Goal: Task Accomplishment & Management: Manage account settings

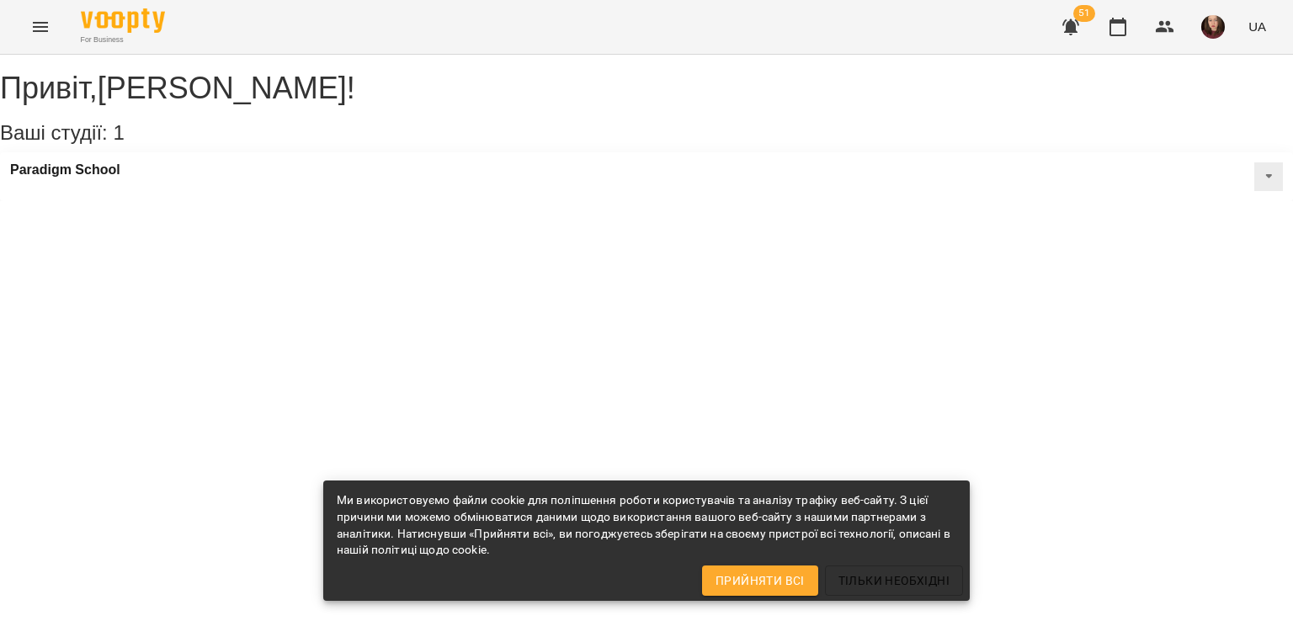
click at [39, 33] on icon "Menu" at bounding box center [40, 27] width 20 height 20
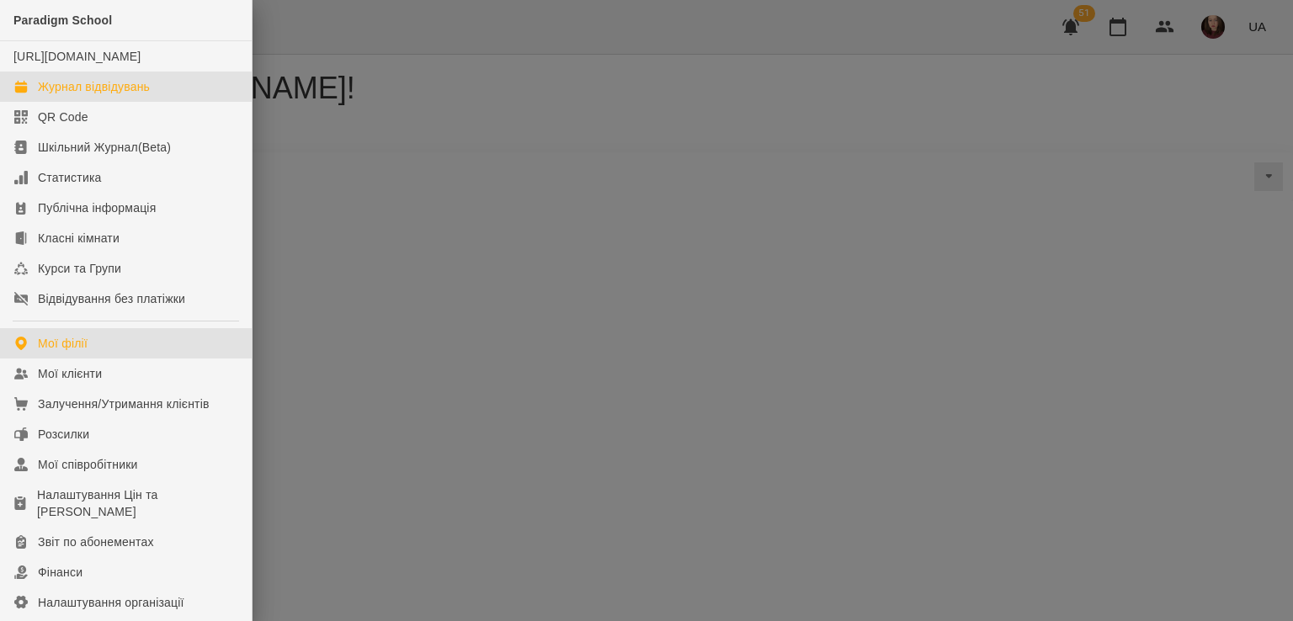
click at [148, 95] on div "Журнал відвідувань" at bounding box center [94, 86] width 112 height 17
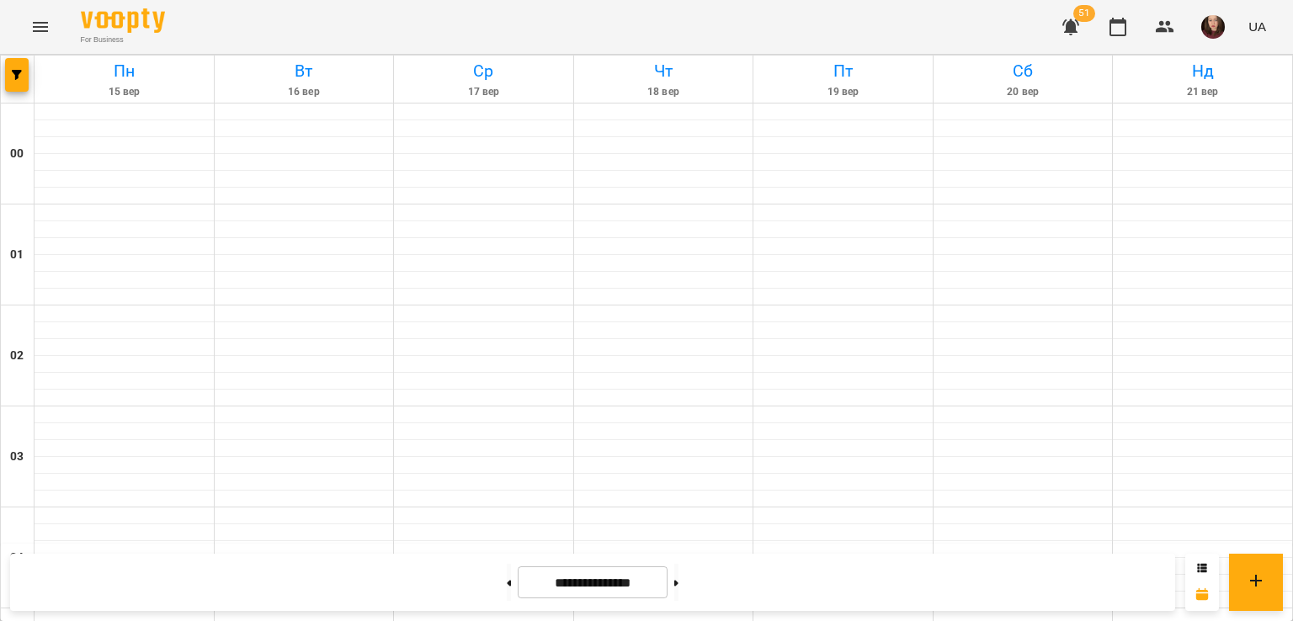
click at [47, 25] on icon "Menu" at bounding box center [40, 27] width 20 height 20
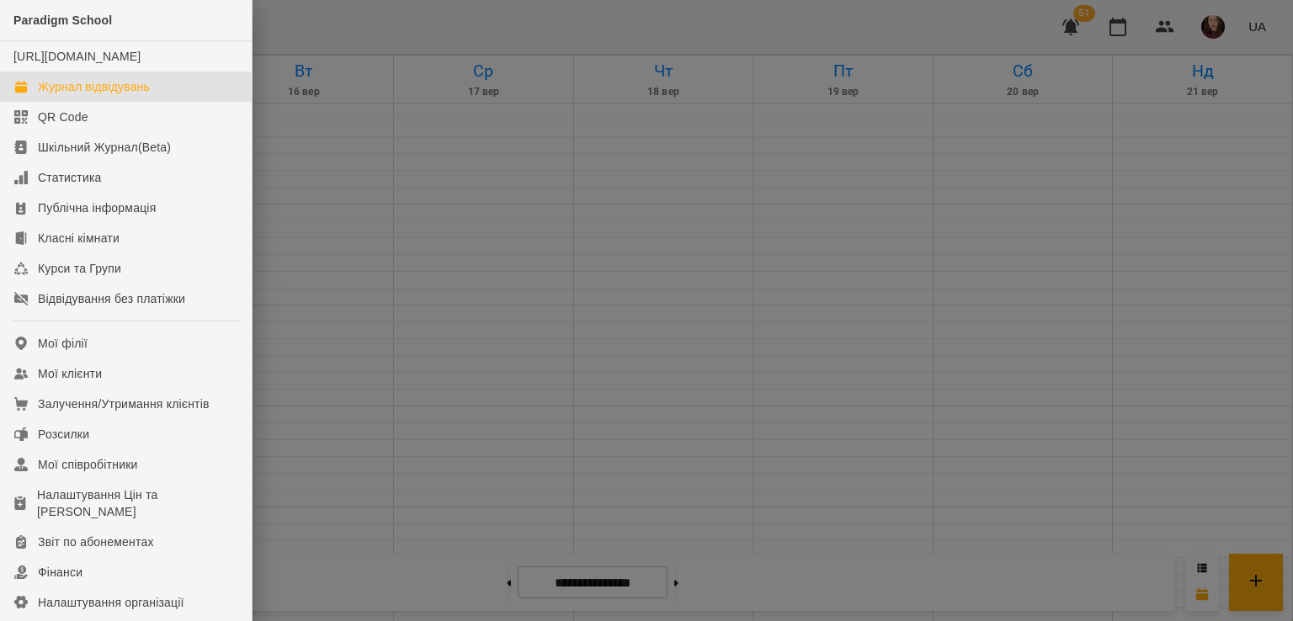
click at [167, 102] on link "Журнал відвідувань" at bounding box center [126, 87] width 252 height 30
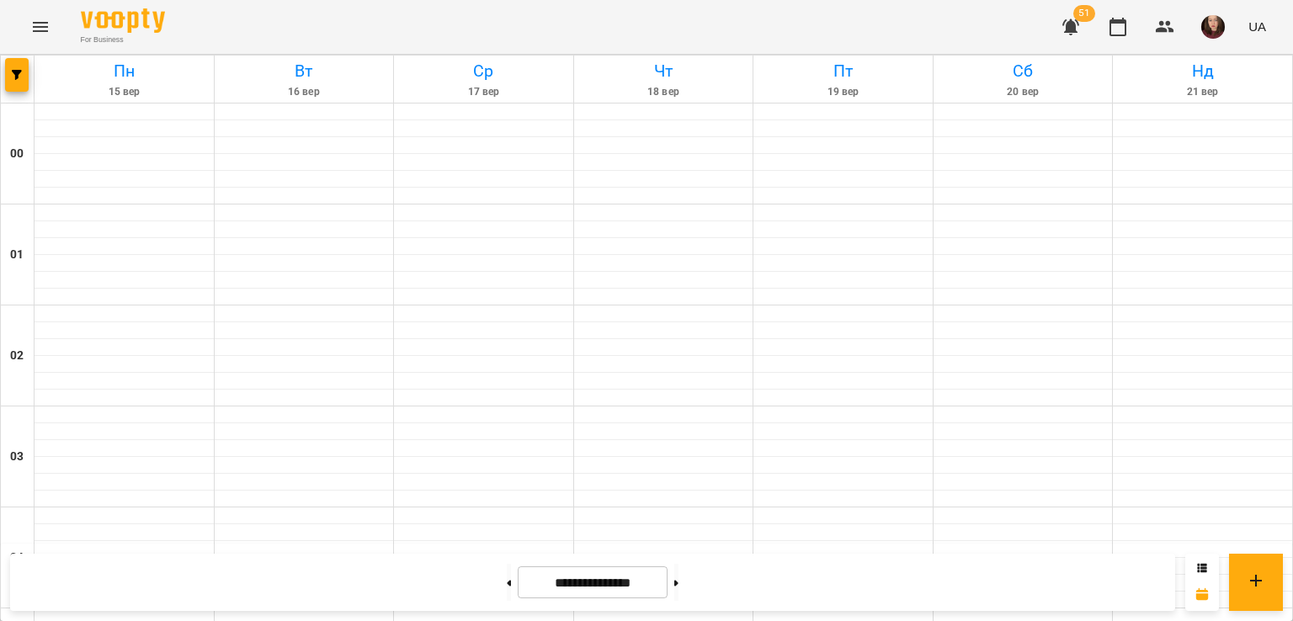
scroll to position [1515, 0]
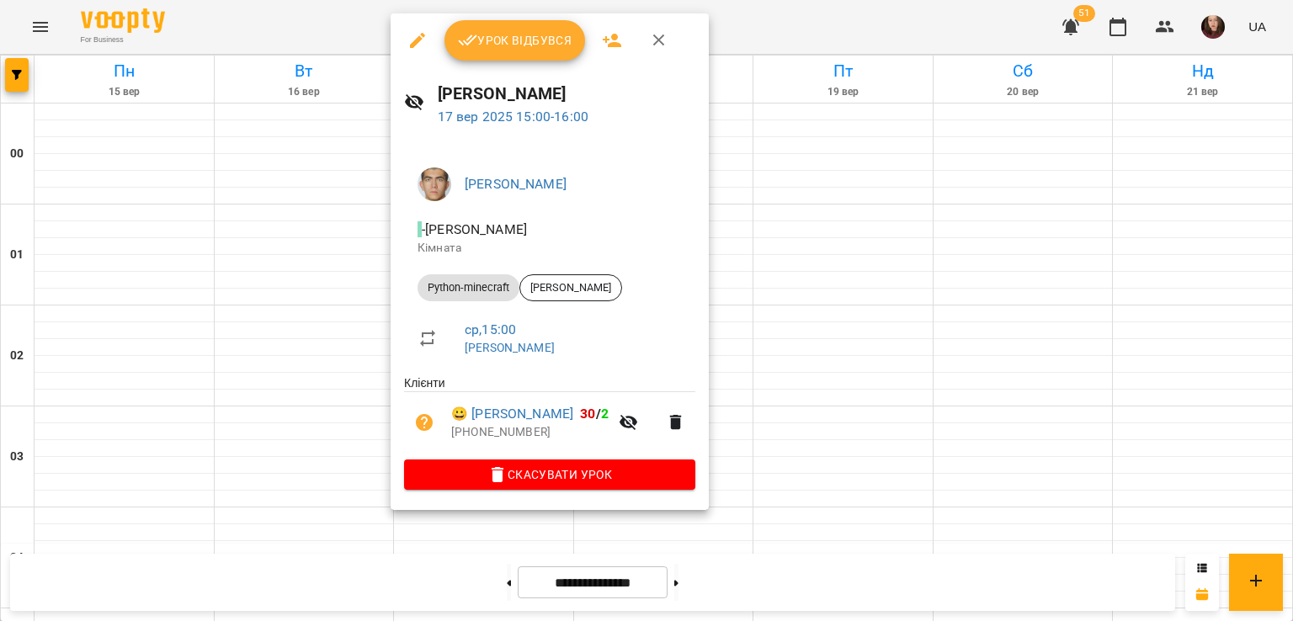
click at [816, 160] on div at bounding box center [646, 310] width 1293 height 621
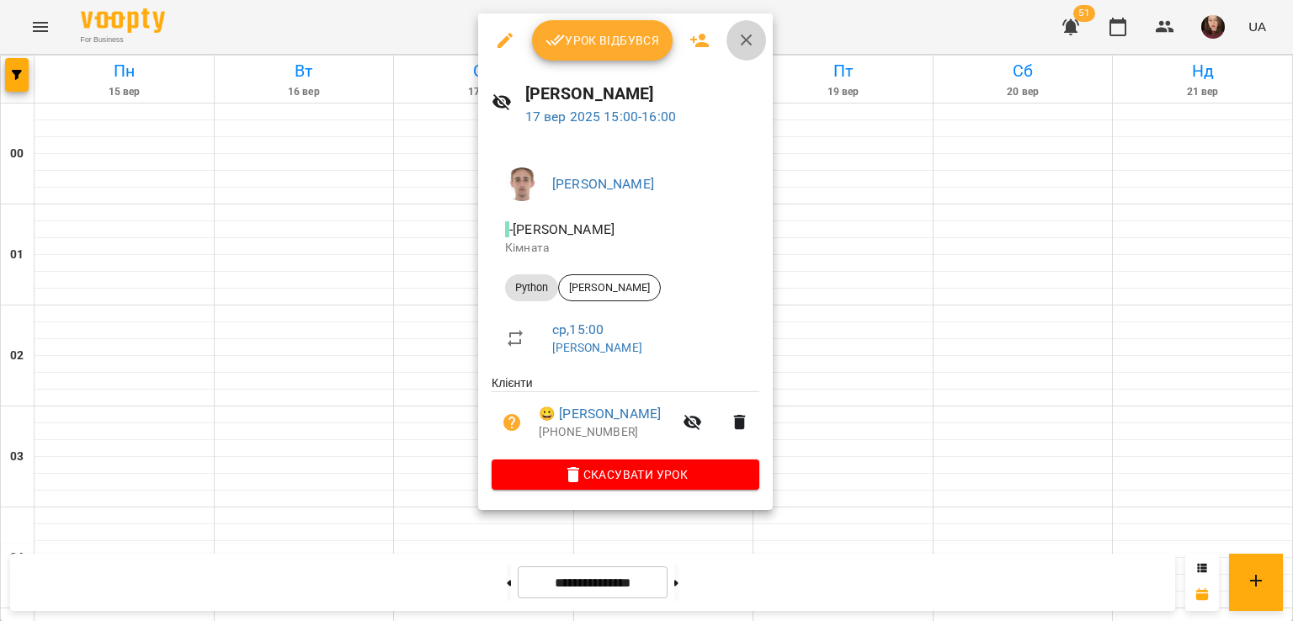
click at [741, 40] on icon "button" at bounding box center [746, 40] width 20 height 20
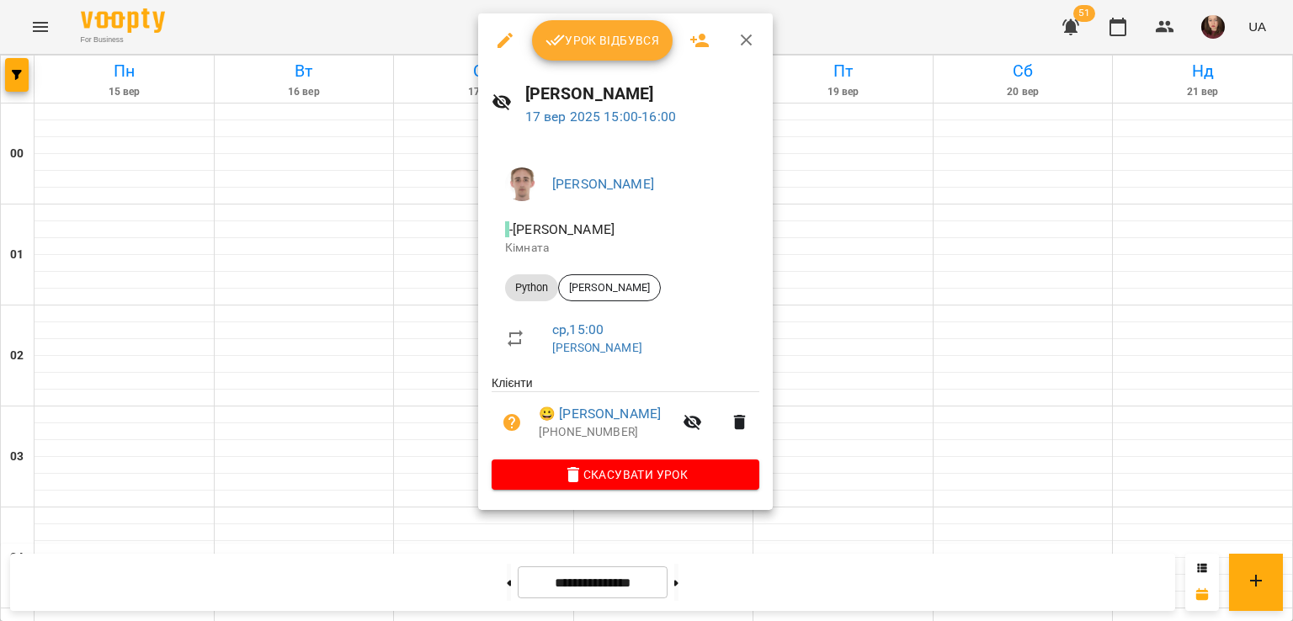
click at [828, 159] on div at bounding box center [646, 310] width 1293 height 621
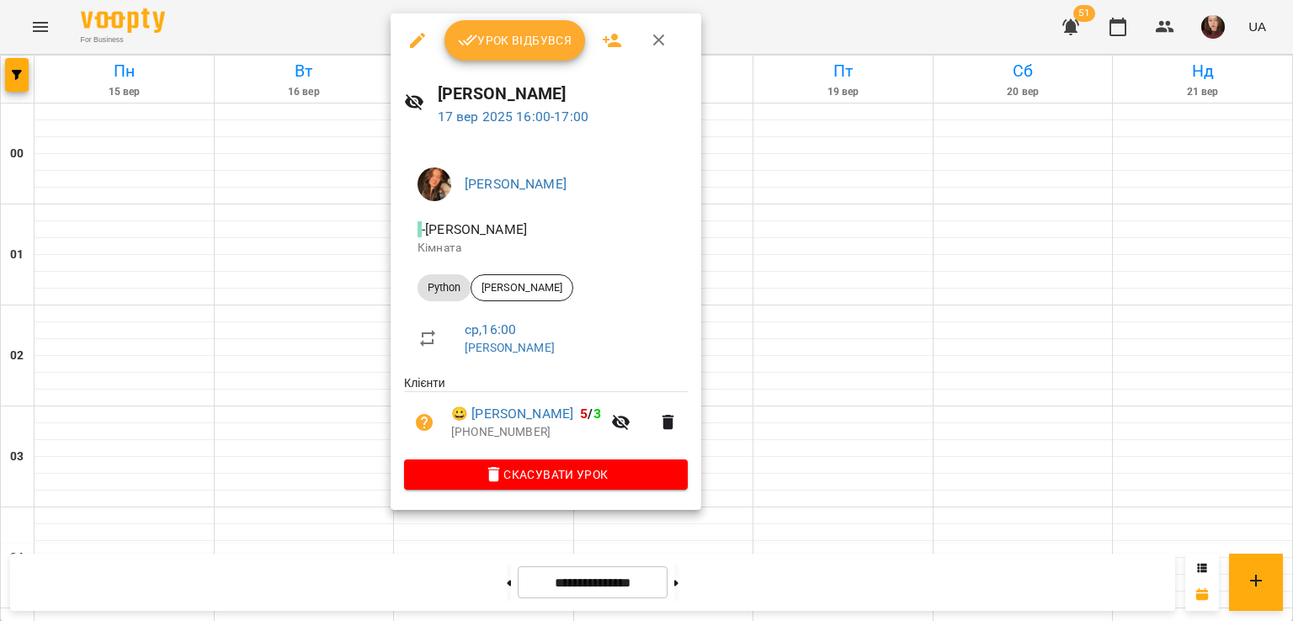
click at [806, 191] on div at bounding box center [646, 310] width 1293 height 621
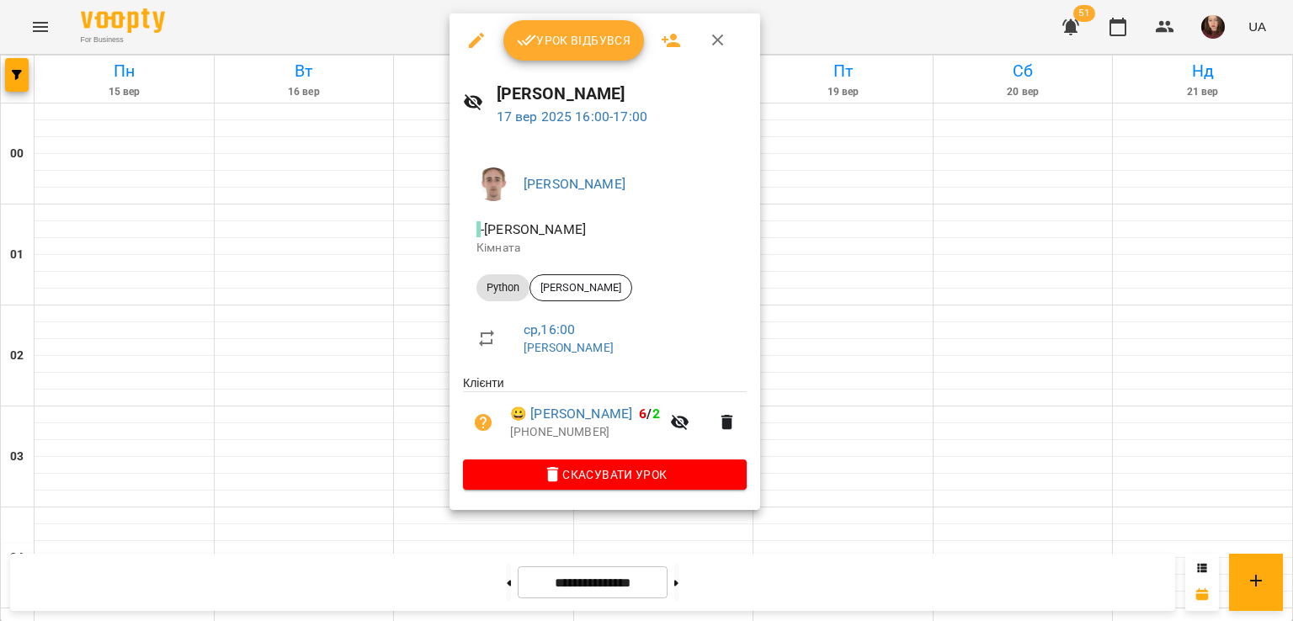
click at [874, 206] on div at bounding box center [646, 310] width 1293 height 621
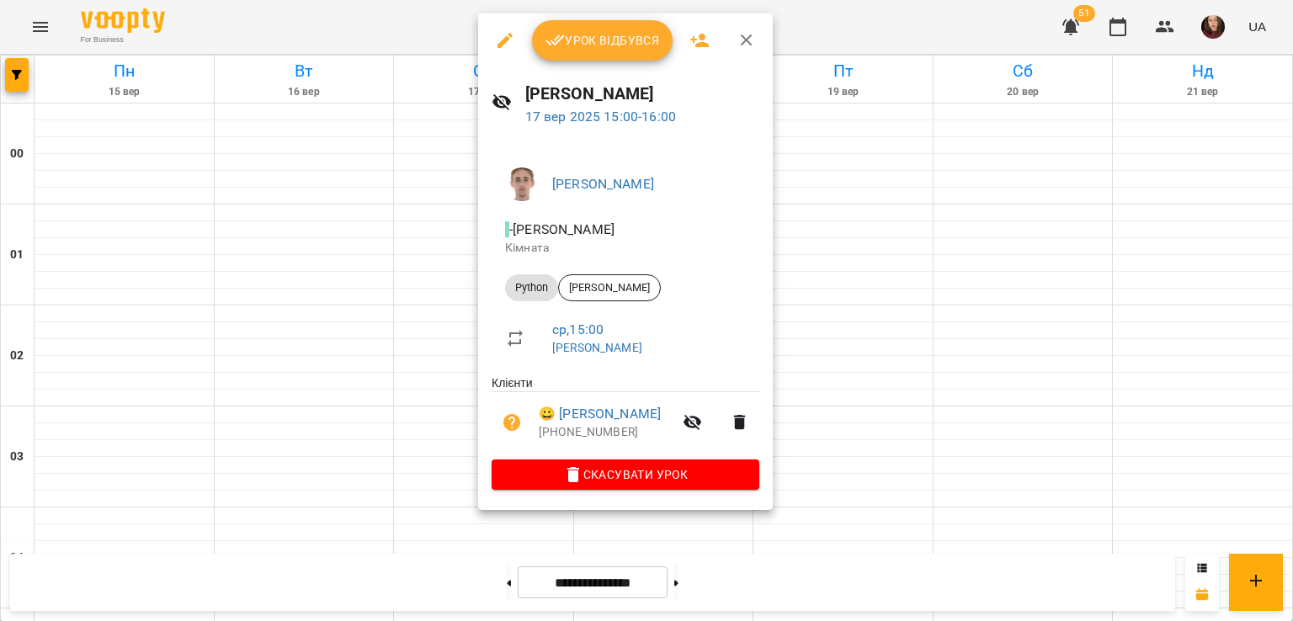
click at [949, 170] on div at bounding box center [646, 310] width 1293 height 621
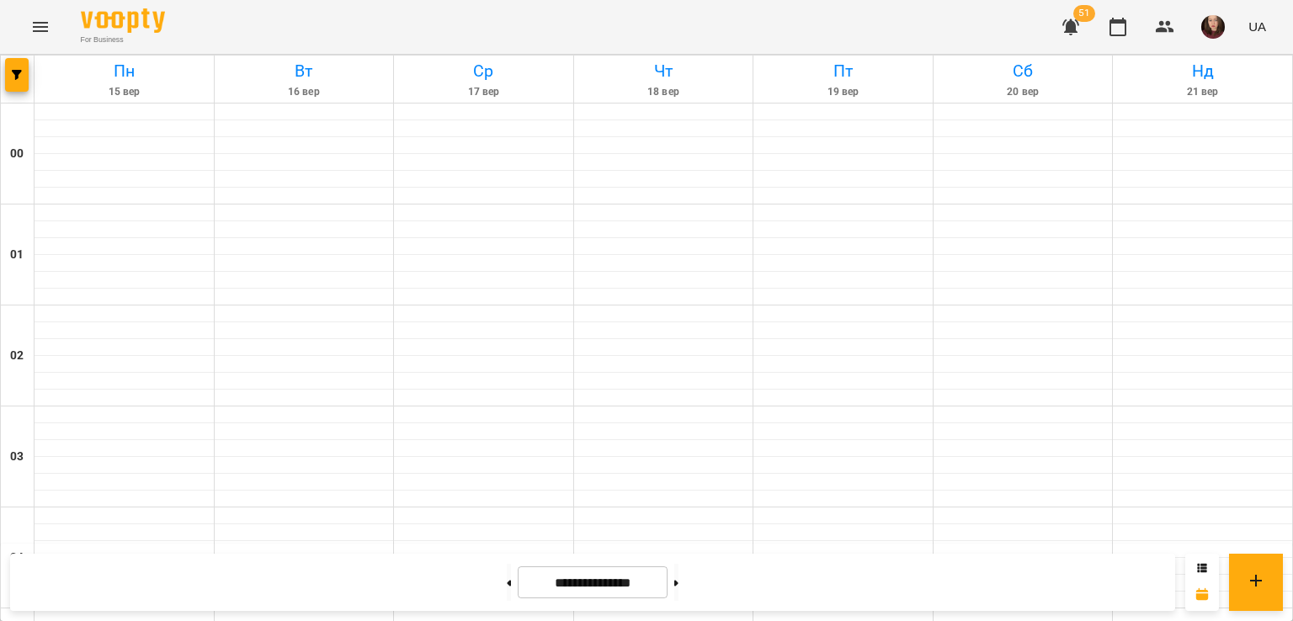
scroll to position [1683, 0]
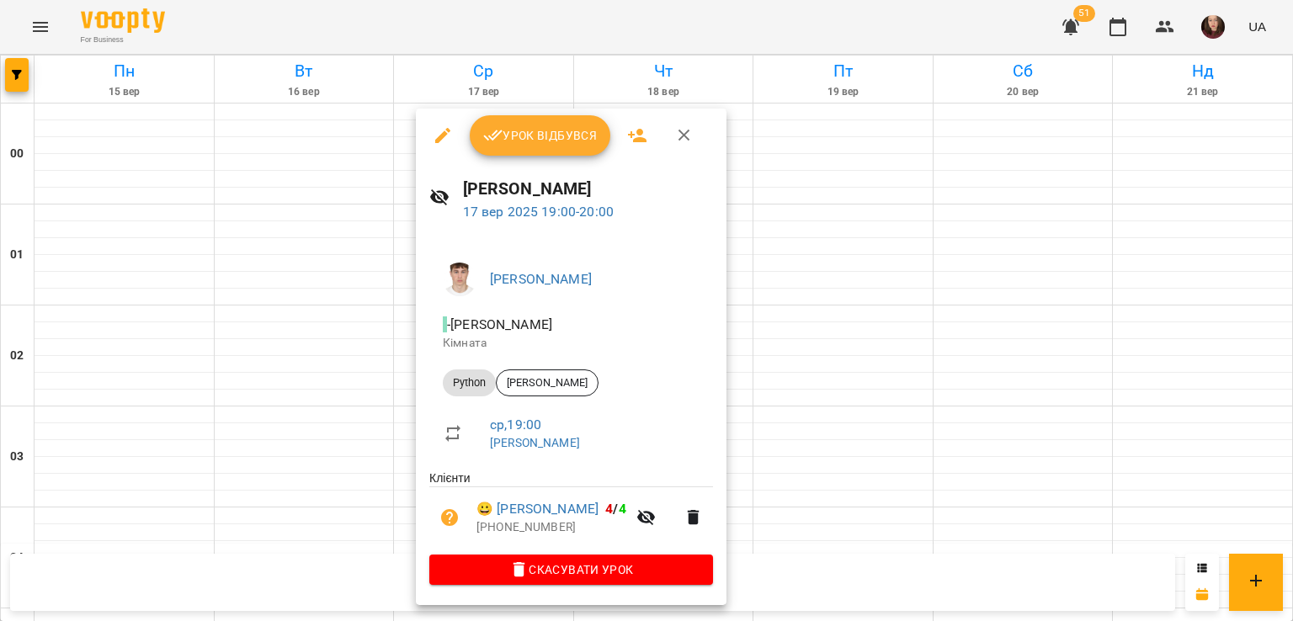
click at [795, 339] on div at bounding box center [646, 310] width 1293 height 621
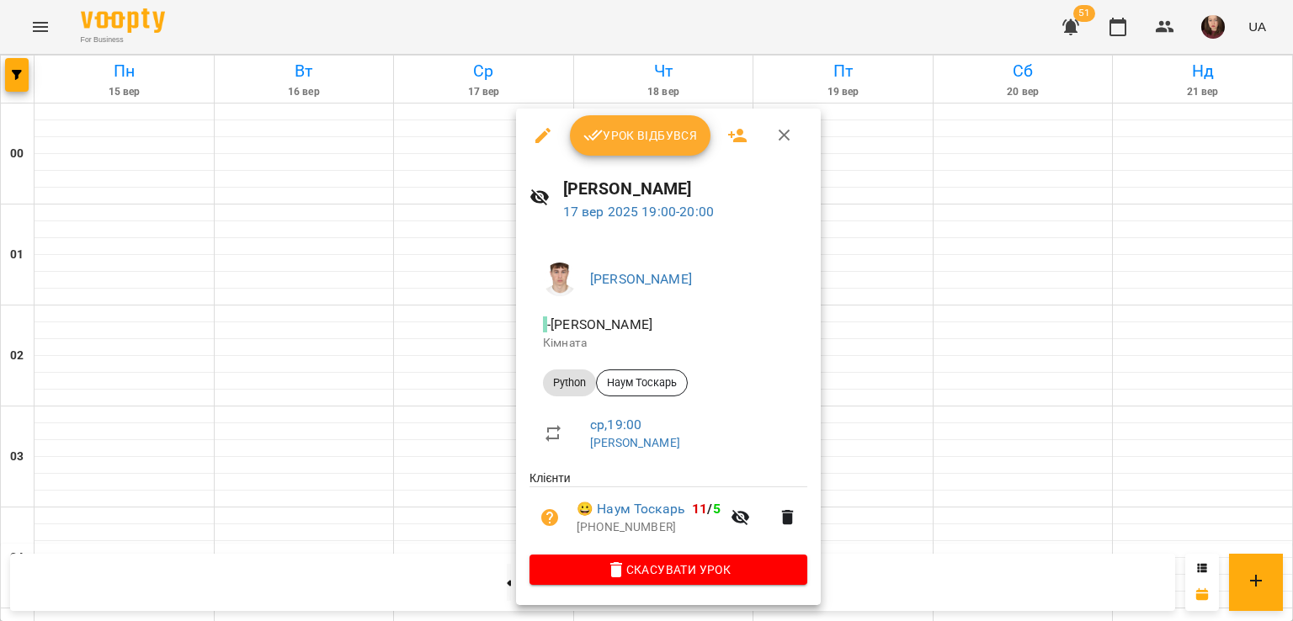
click at [886, 380] on div at bounding box center [646, 310] width 1293 height 621
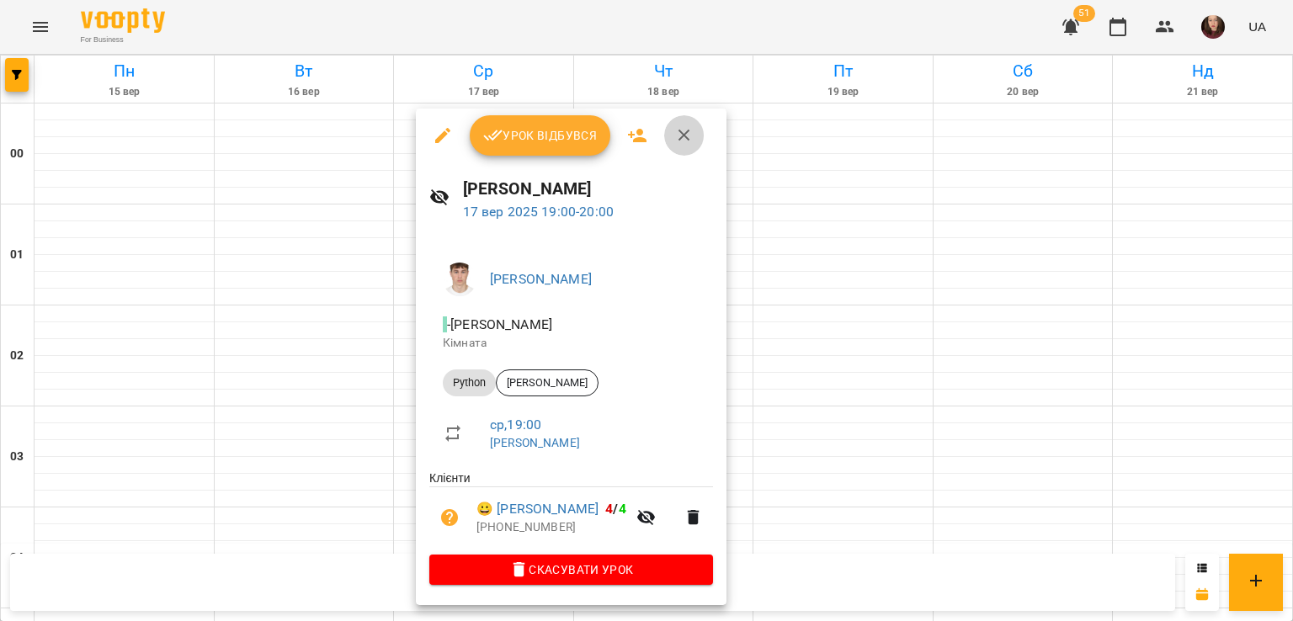
click at [687, 147] on button "button" at bounding box center [684, 135] width 40 height 40
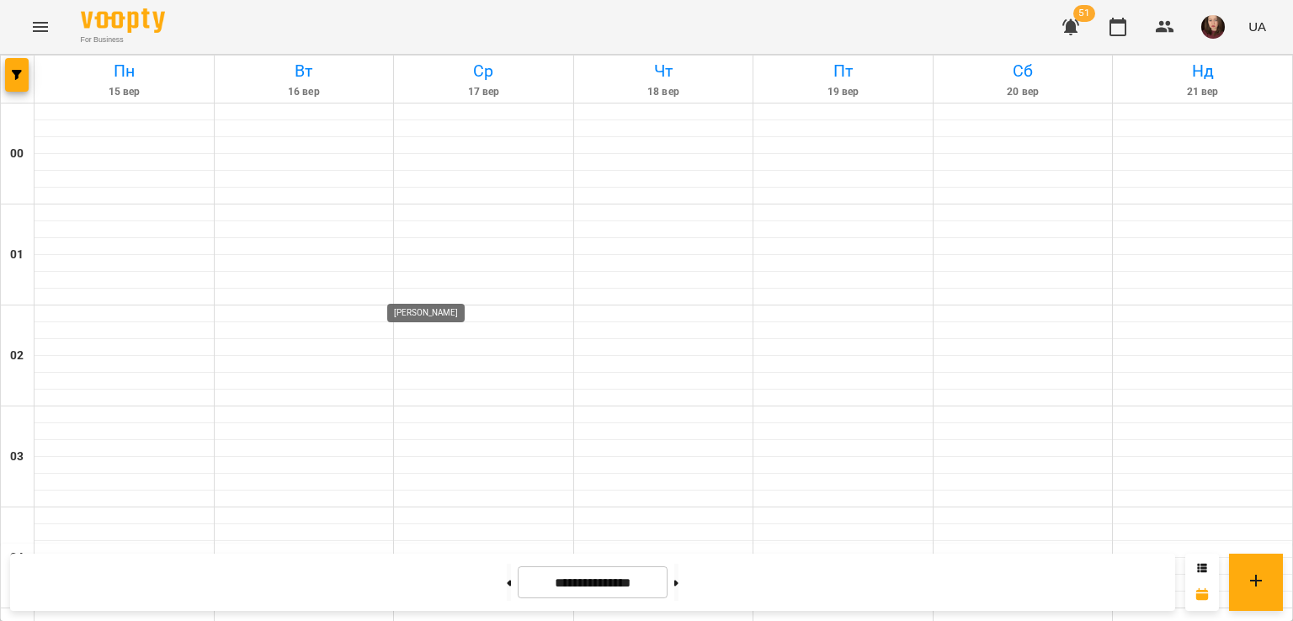
scroll to position [1767, 0]
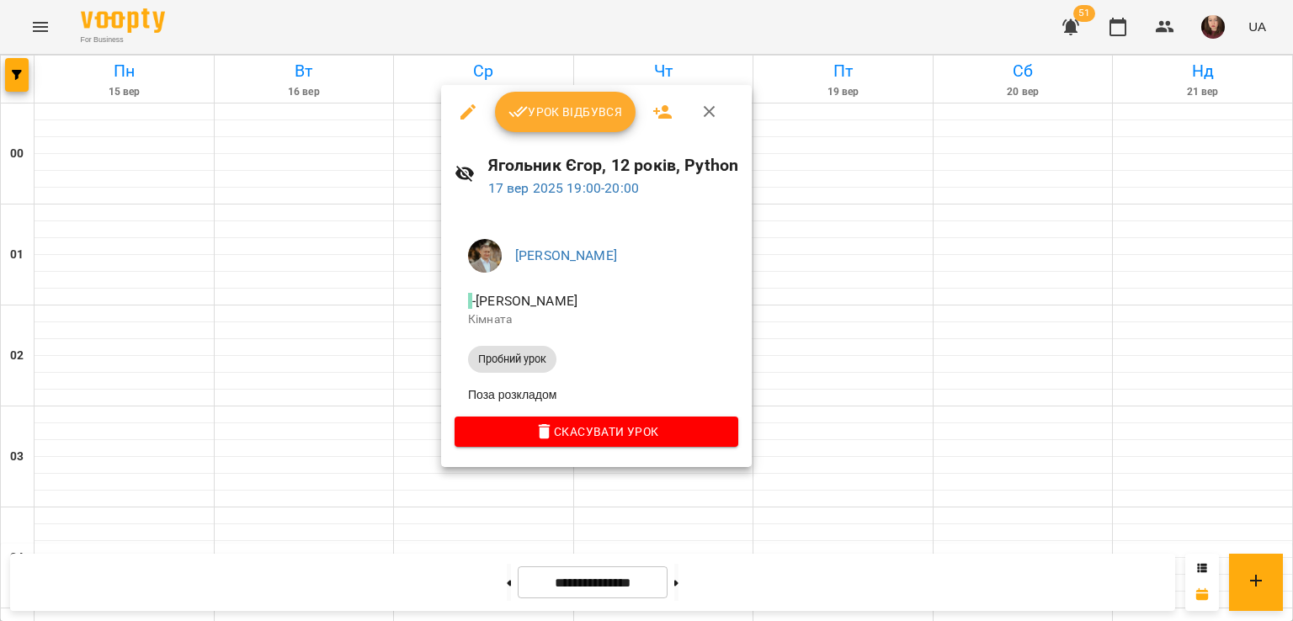
click at [791, 343] on div at bounding box center [646, 310] width 1293 height 621
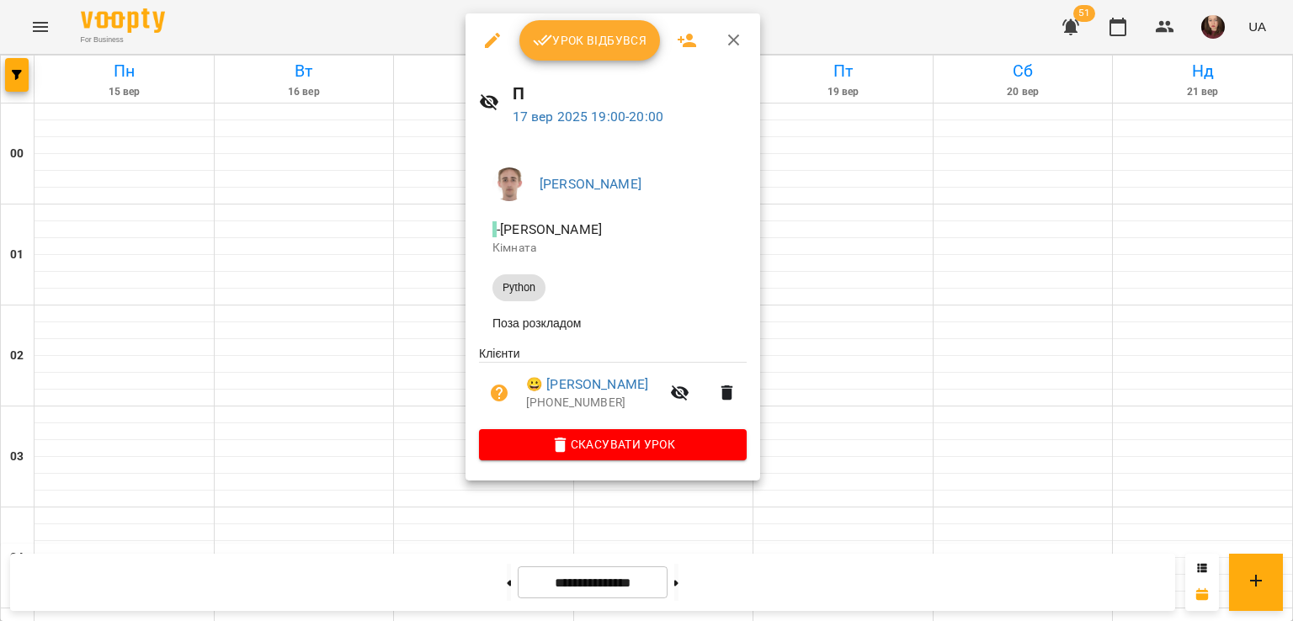
click at [802, 263] on div at bounding box center [646, 310] width 1293 height 621
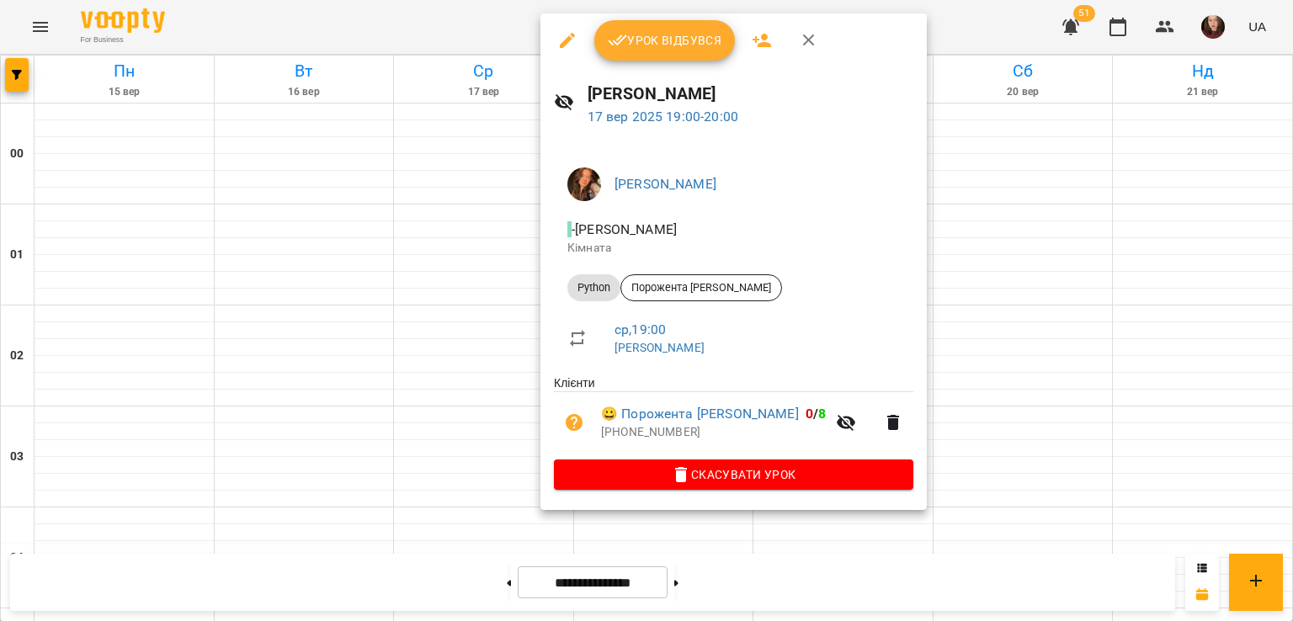
click at [44, 39] on div at bounding box center [646, 310] width 1293 height 621
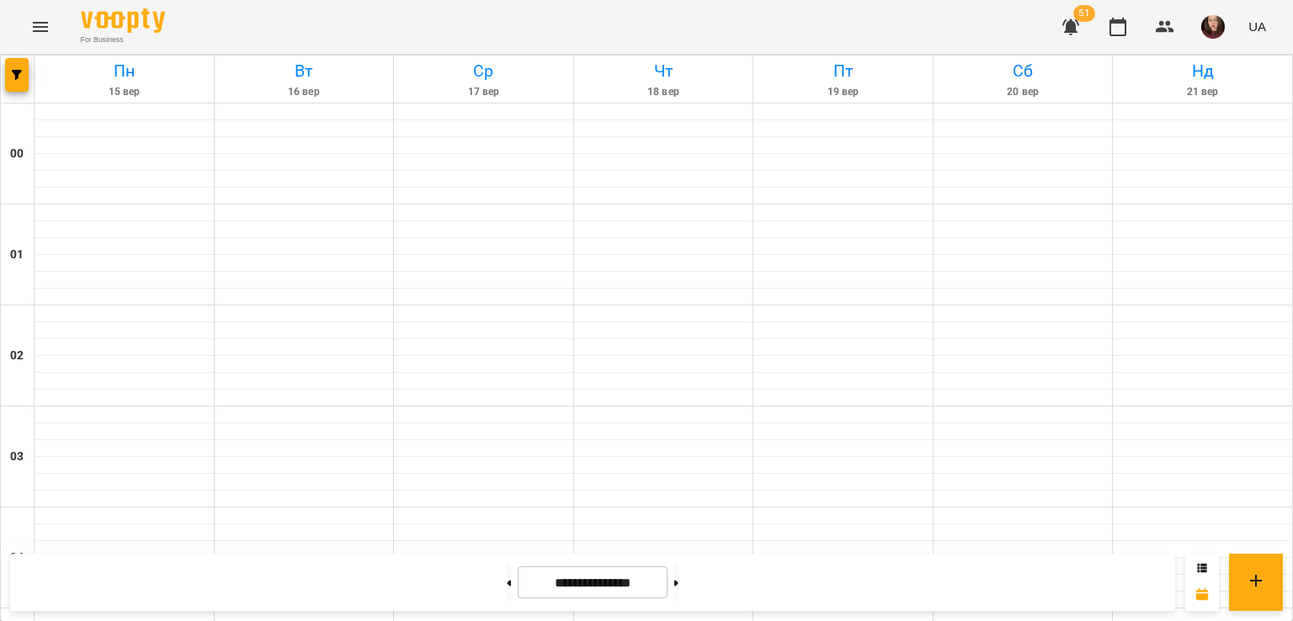
drag, startPoint x: 1166, startPoint y: 24, endPoint x: 1114, endPoint y: -73, distance: 110.3
click at [1169, 31] on icon "button" at bounding box center [1165, 27] width 20 height 20
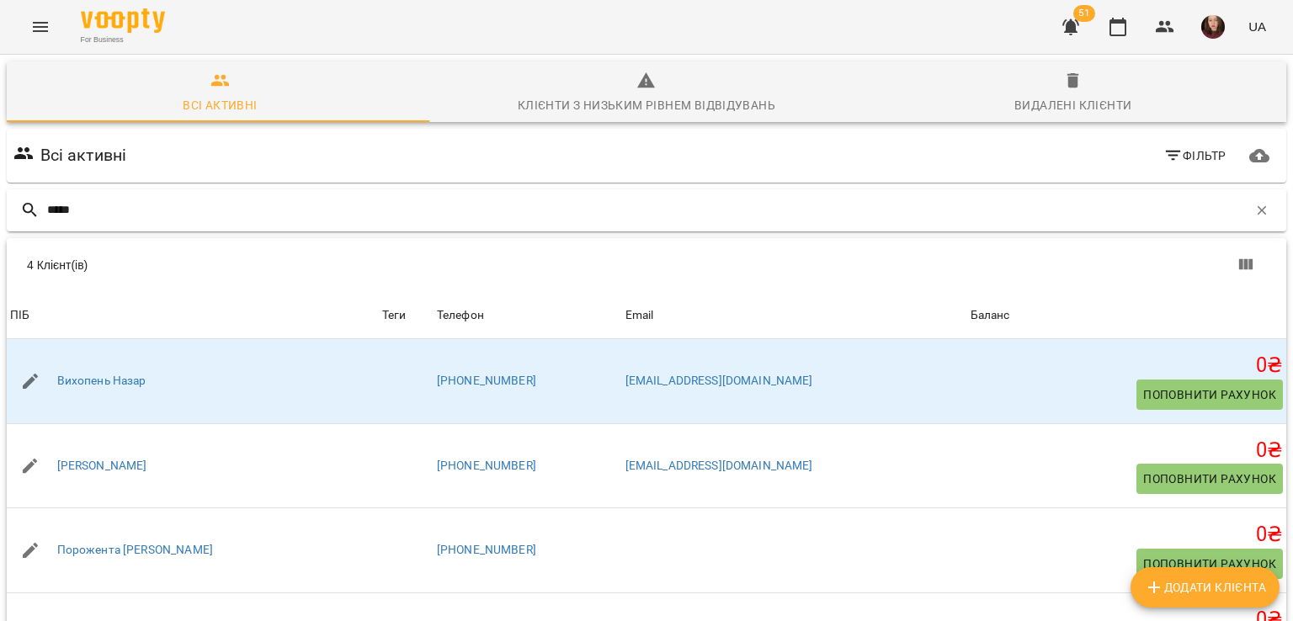
scroll to position [93, 0]
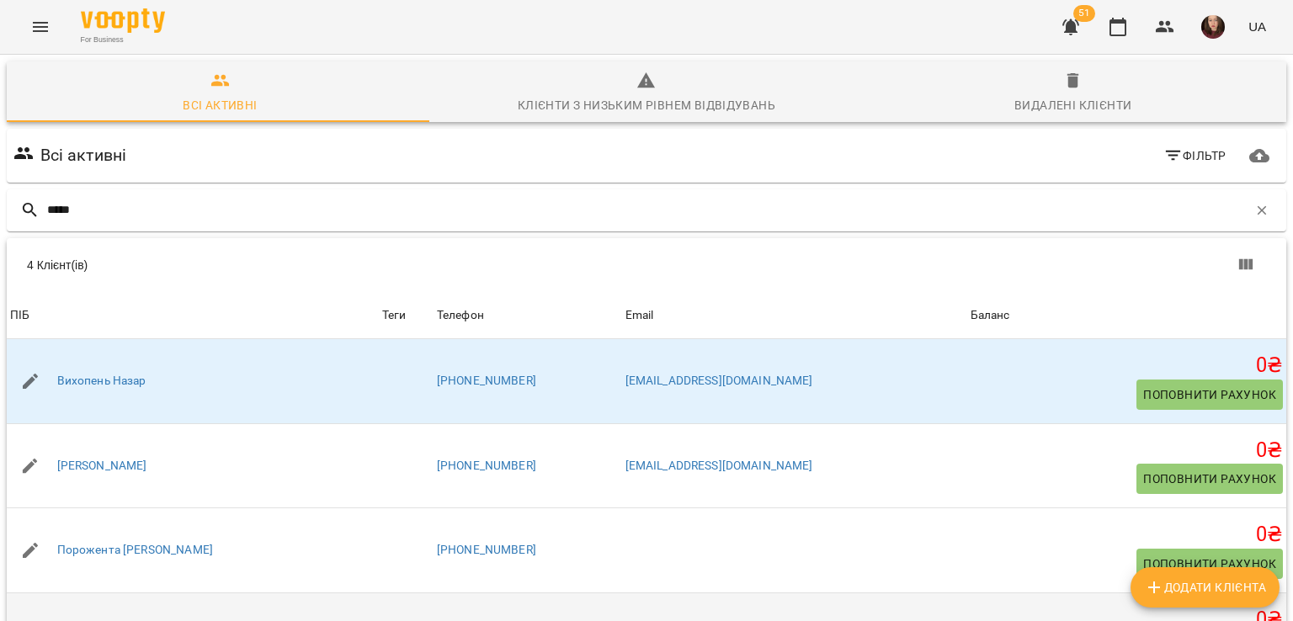
type input "*****"
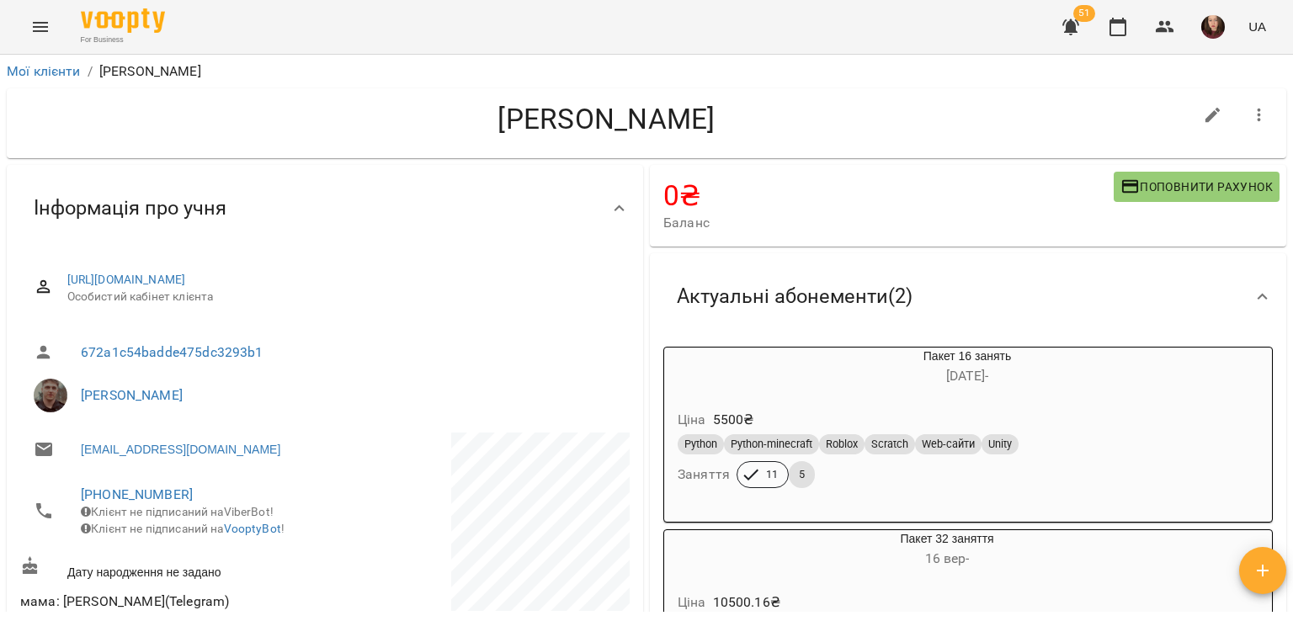
scroll to position [168, 0]
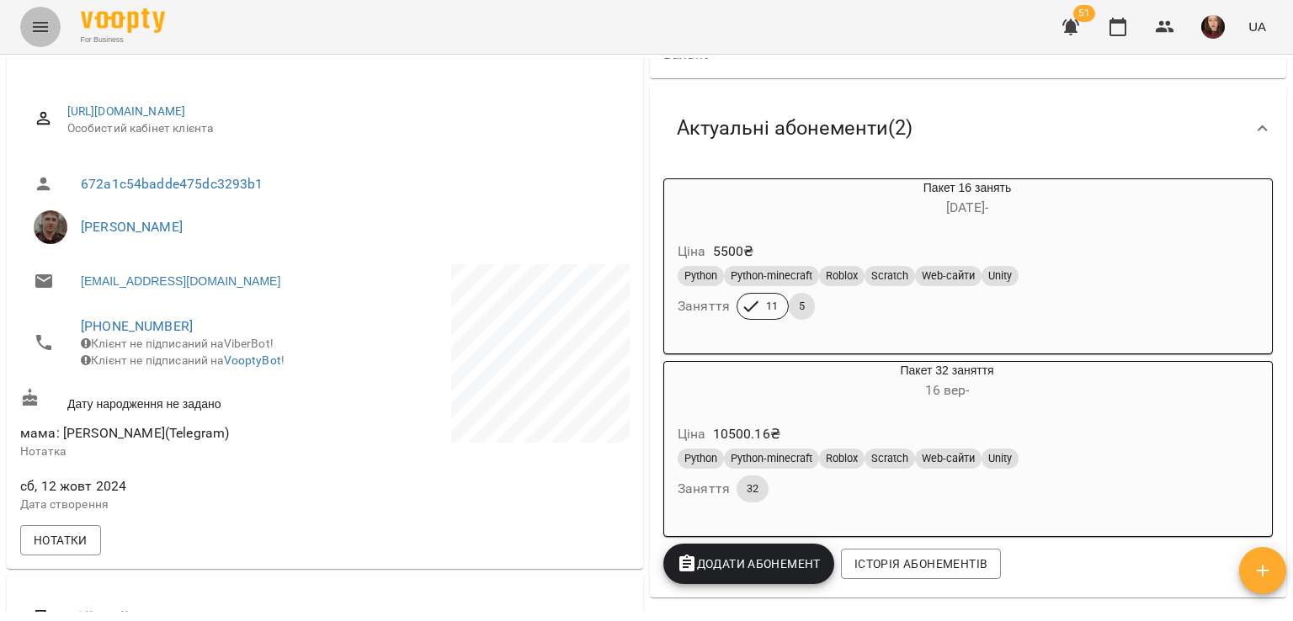
click at [35, 28] on icon "Menu" at bounding box center [40, 27] width 20 height 20
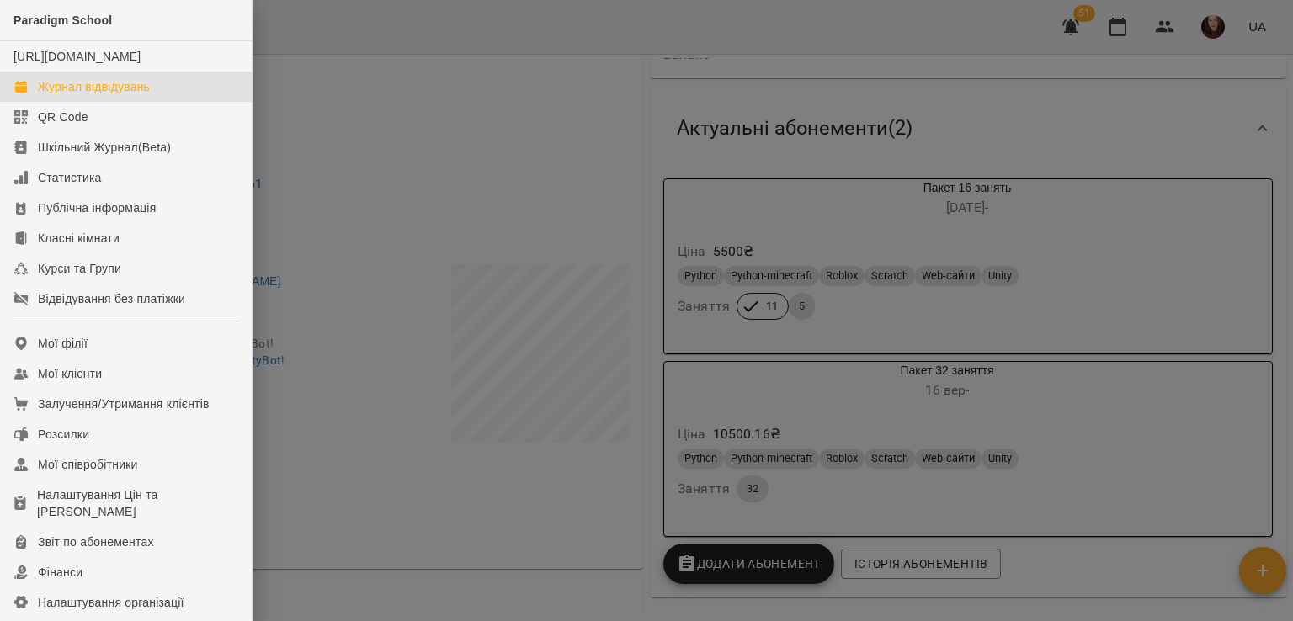
click at [105, 95] on div "Журнал відвідувань" at bounding box center [94, 86] width 112 height 17
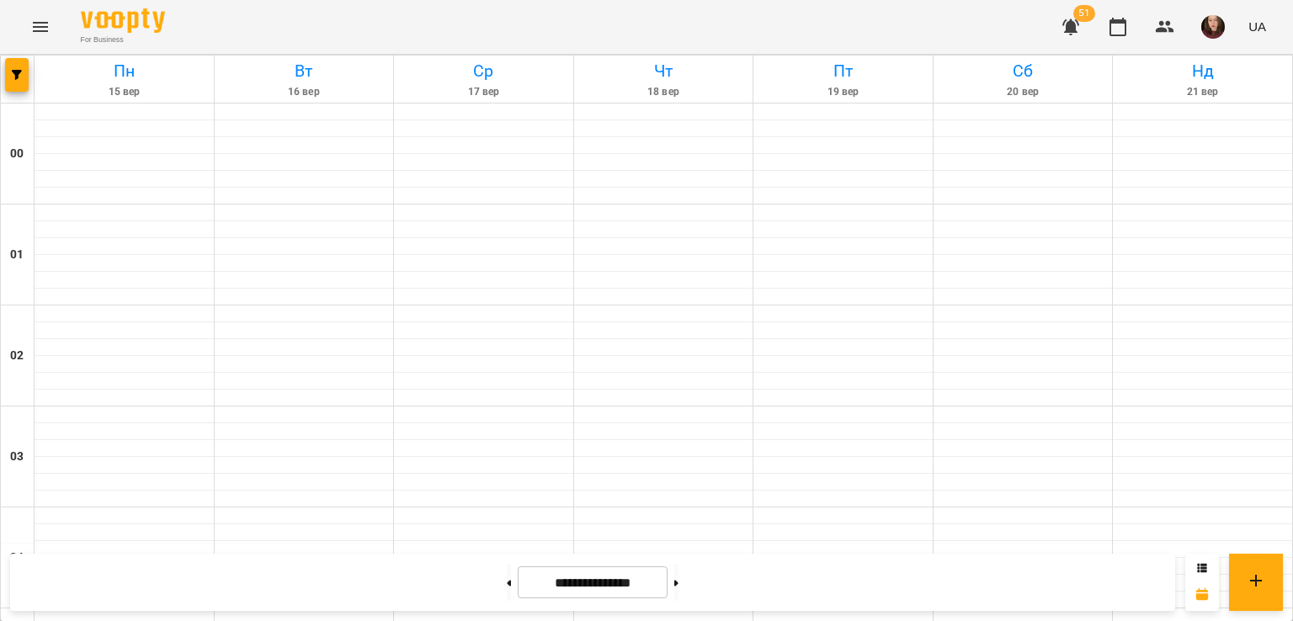
scroll to position [1515, 0]
click at [1252, 580] on icon at bounding box center [1256, 581] width 12 height 12
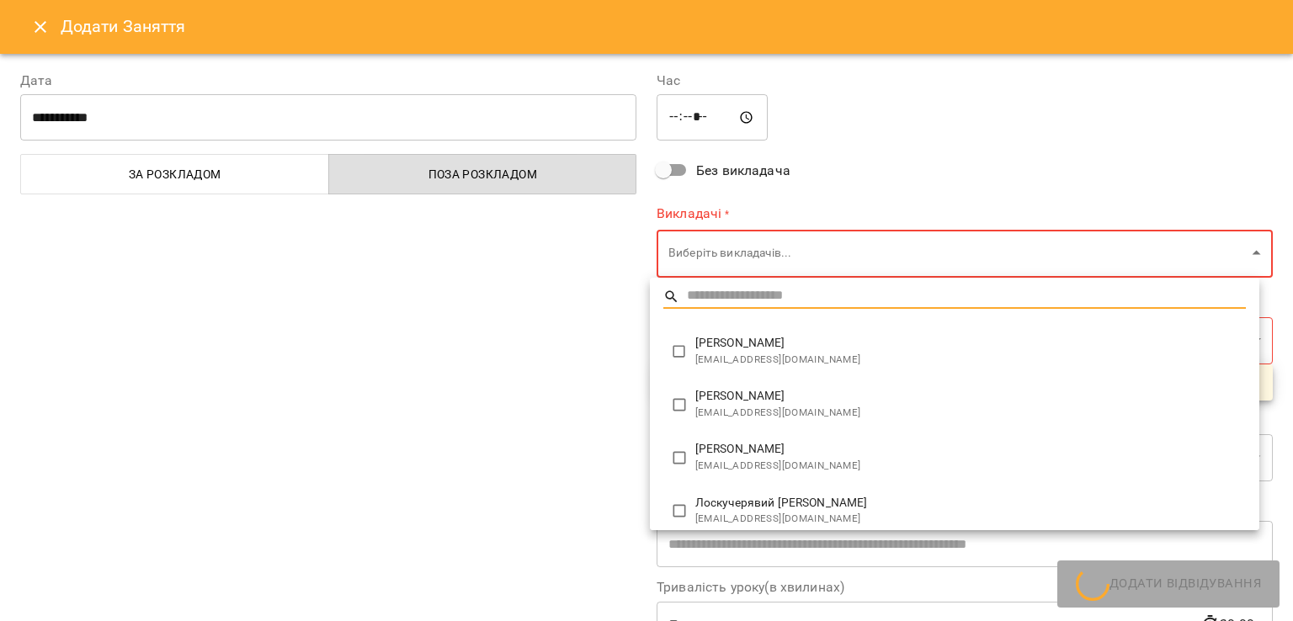
type input "*****"
type input "**********"
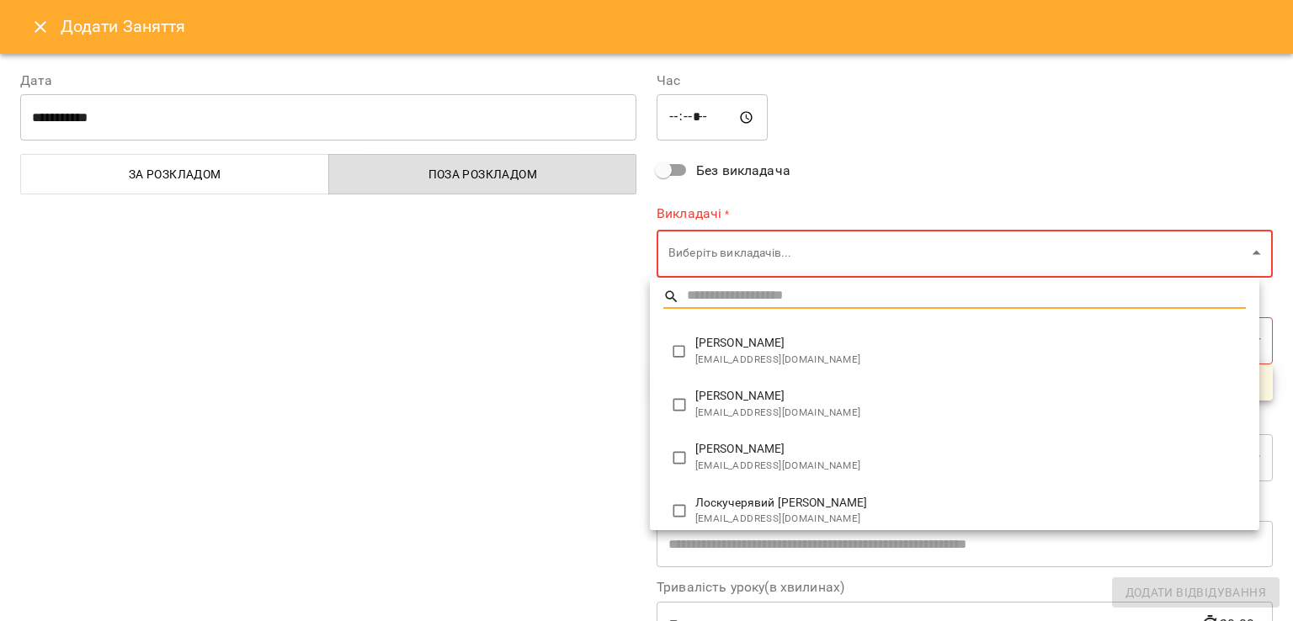
click at [709, 121] on div at bounding box center [646, 310] width 1293 height 621
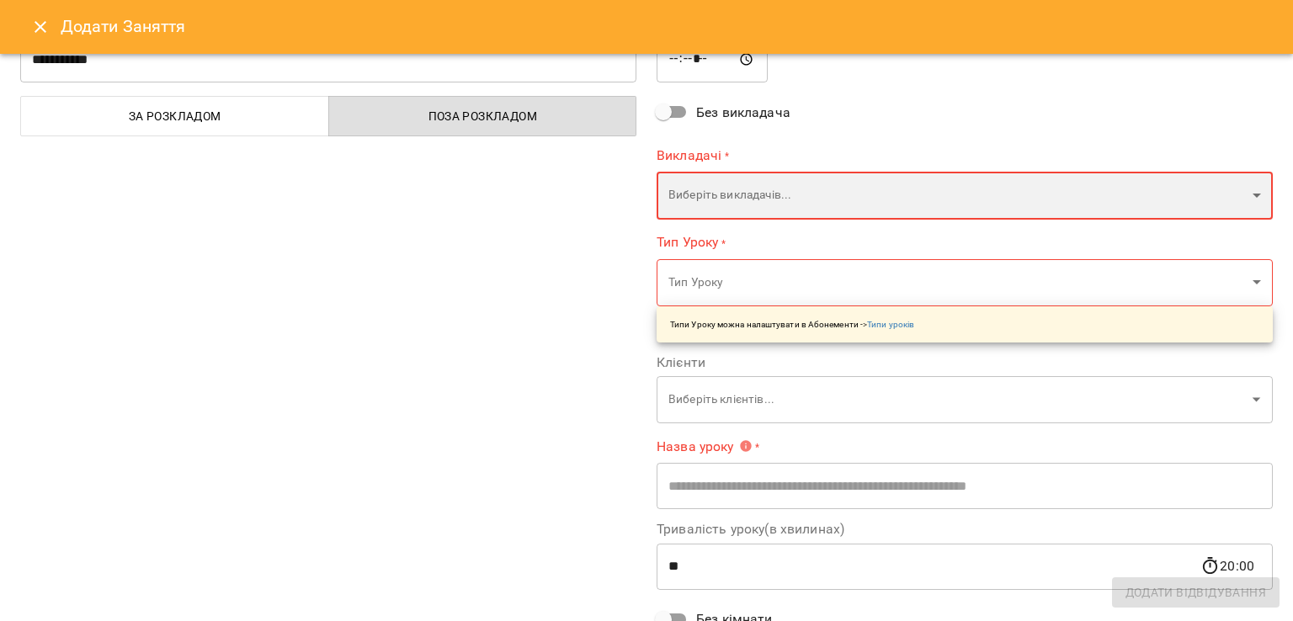
scroll to position [0, 0]
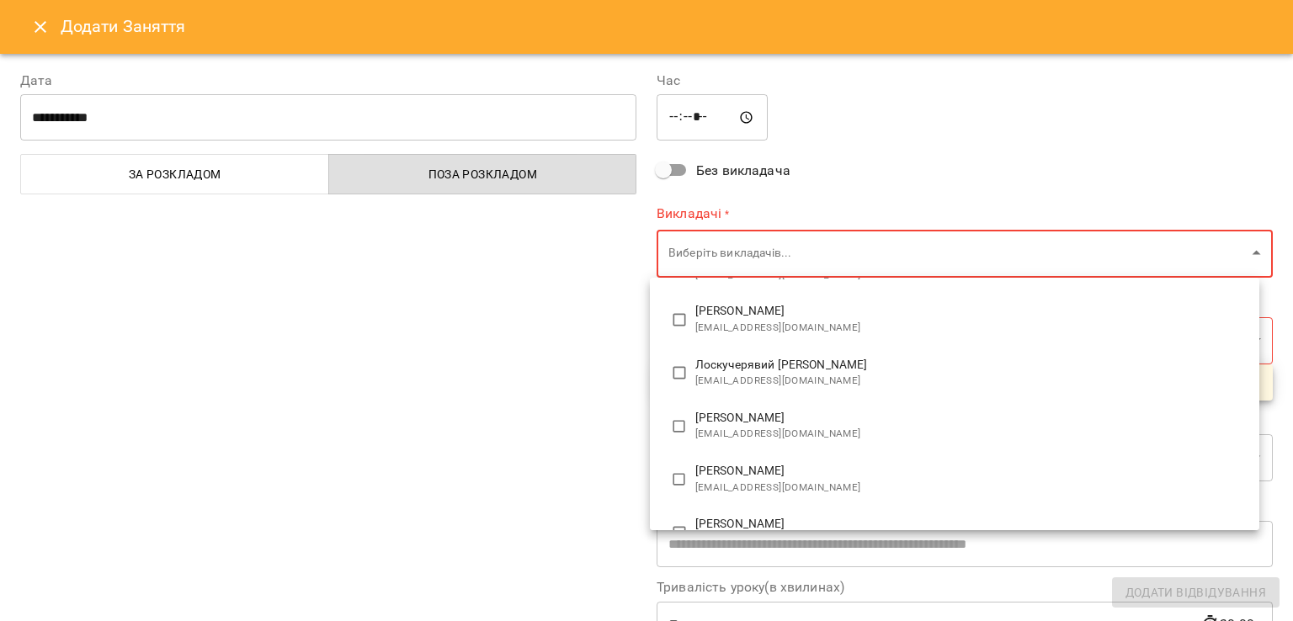
scroll to position [168, 0]
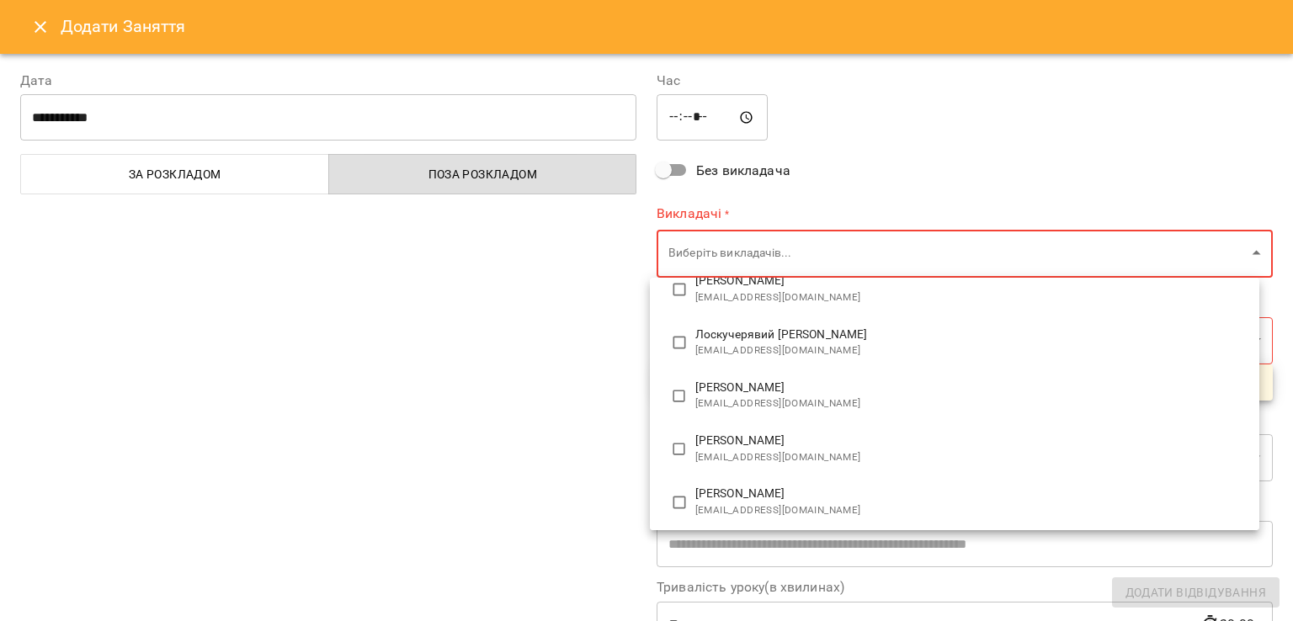
type input "*********"
type input "**********"
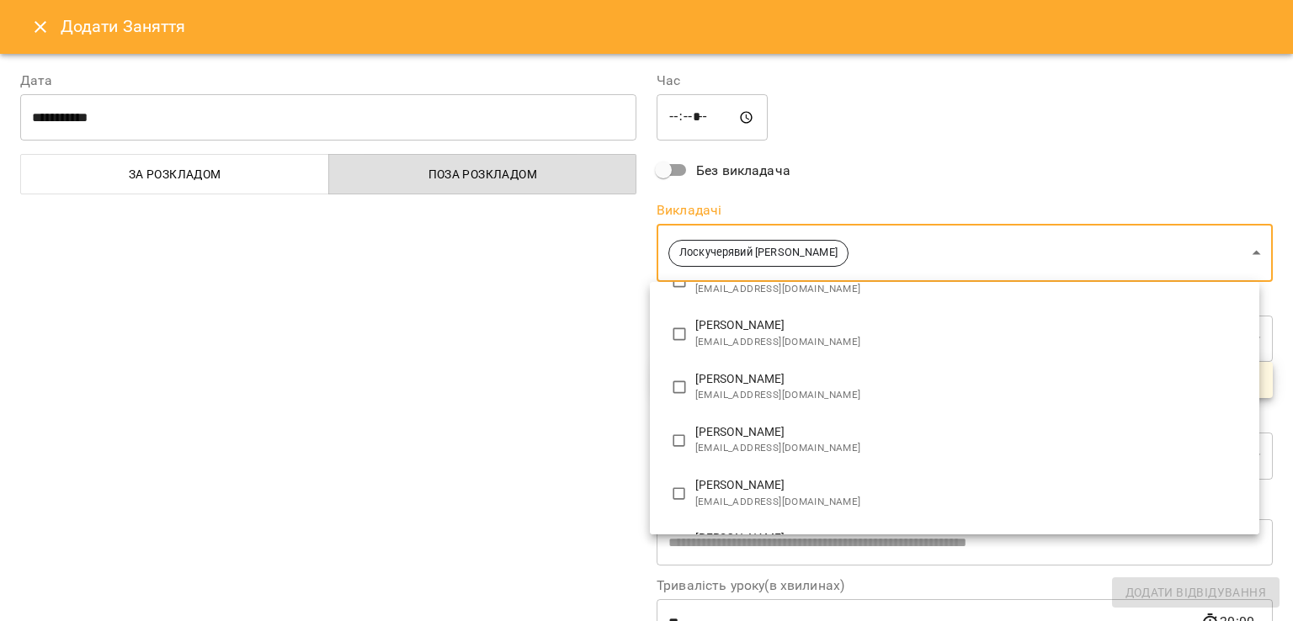
scroll to position [8, 0]
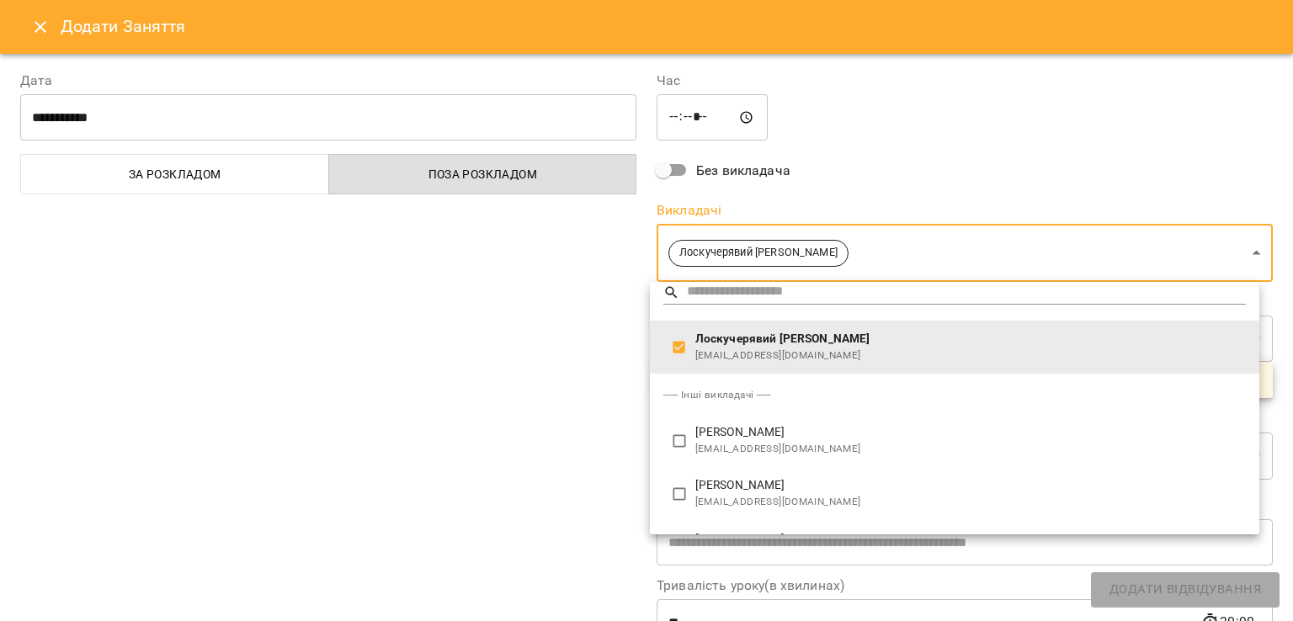
click at [561, 314] on div at bounding box center [646, 310] width 1293 height 621
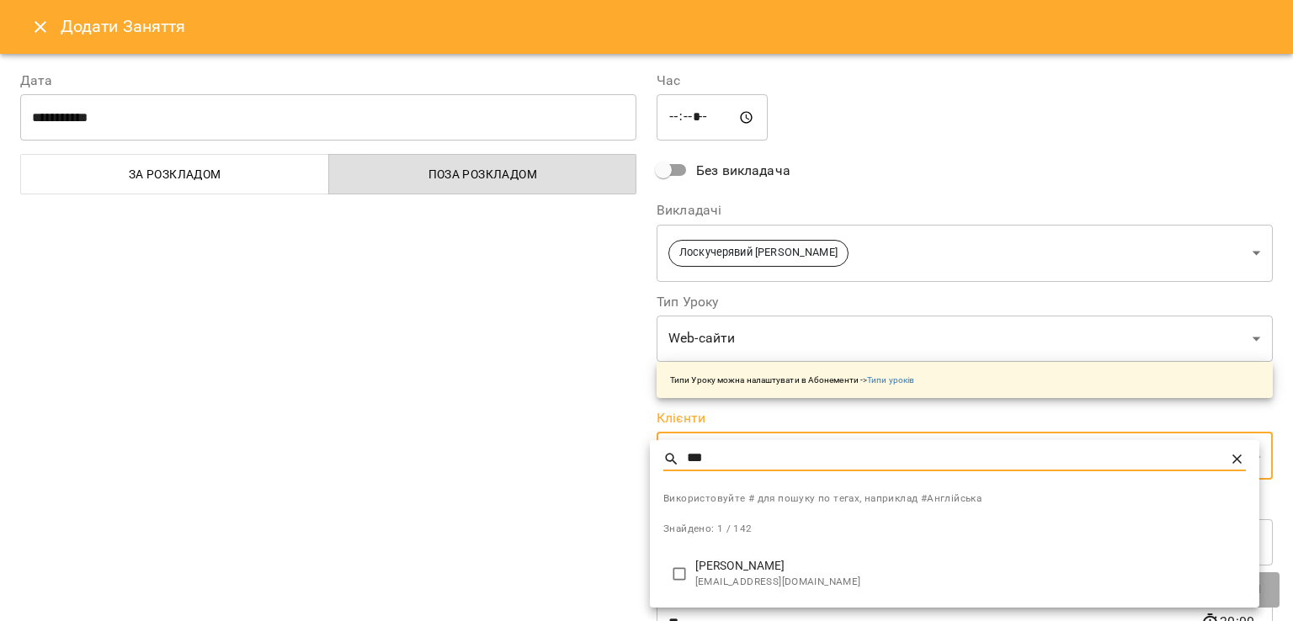
type input "***"
type input "**********"
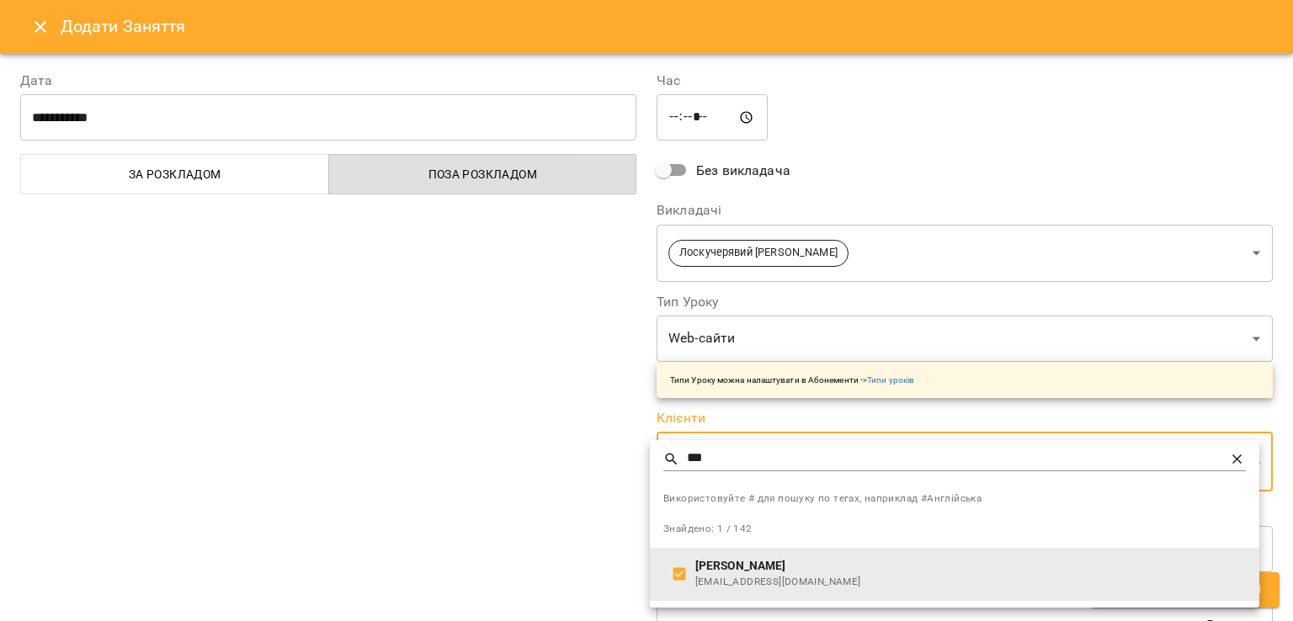
click at [727, 567] on p "[PERSON_NAME]" at bounding box center [970, 566] width 550 height 17
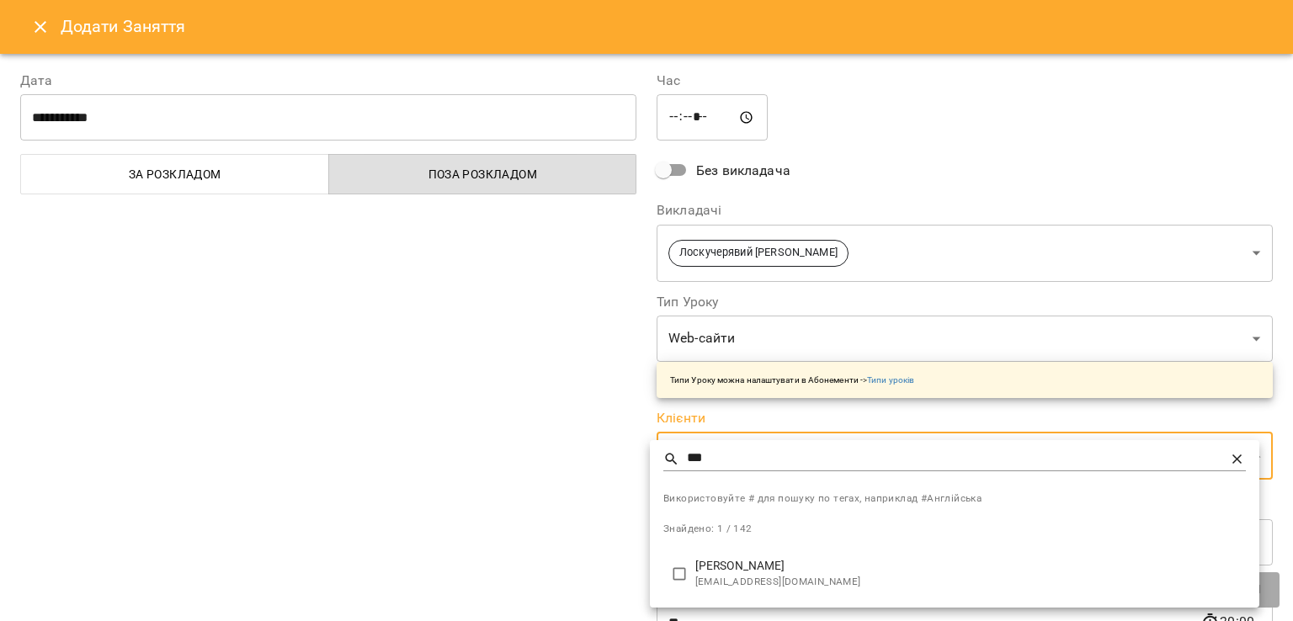
type input "**********"
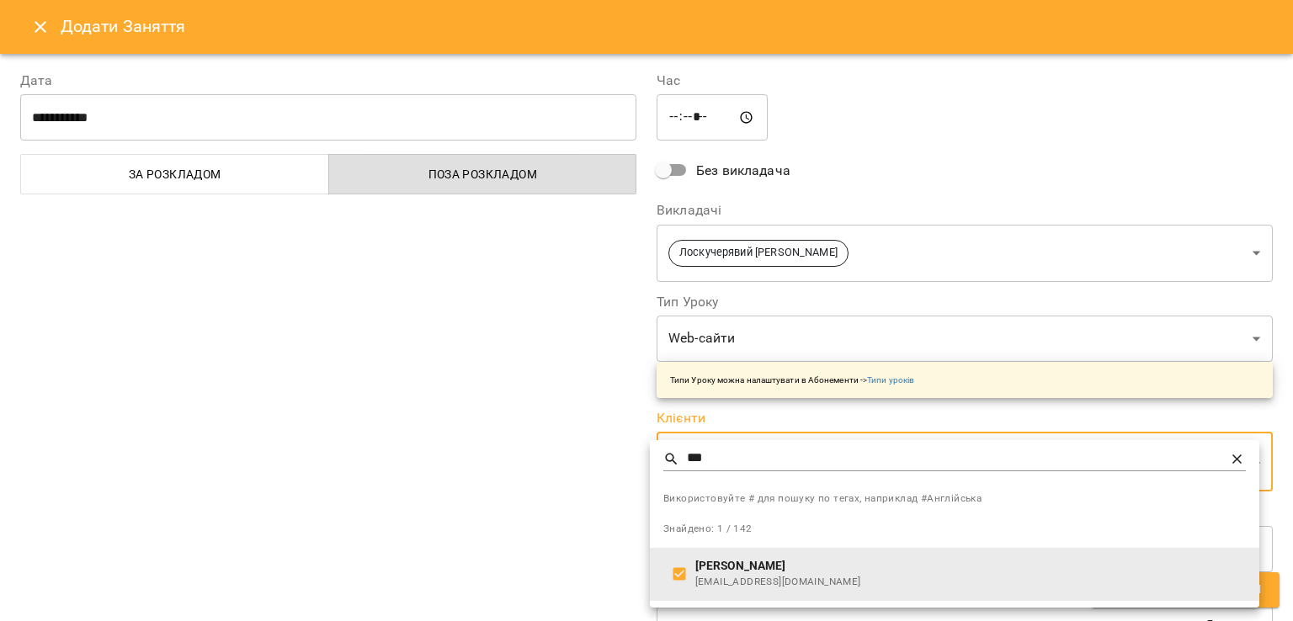
click at [623, 520] on div at bounding box center [646, 310] width 1293 height 621
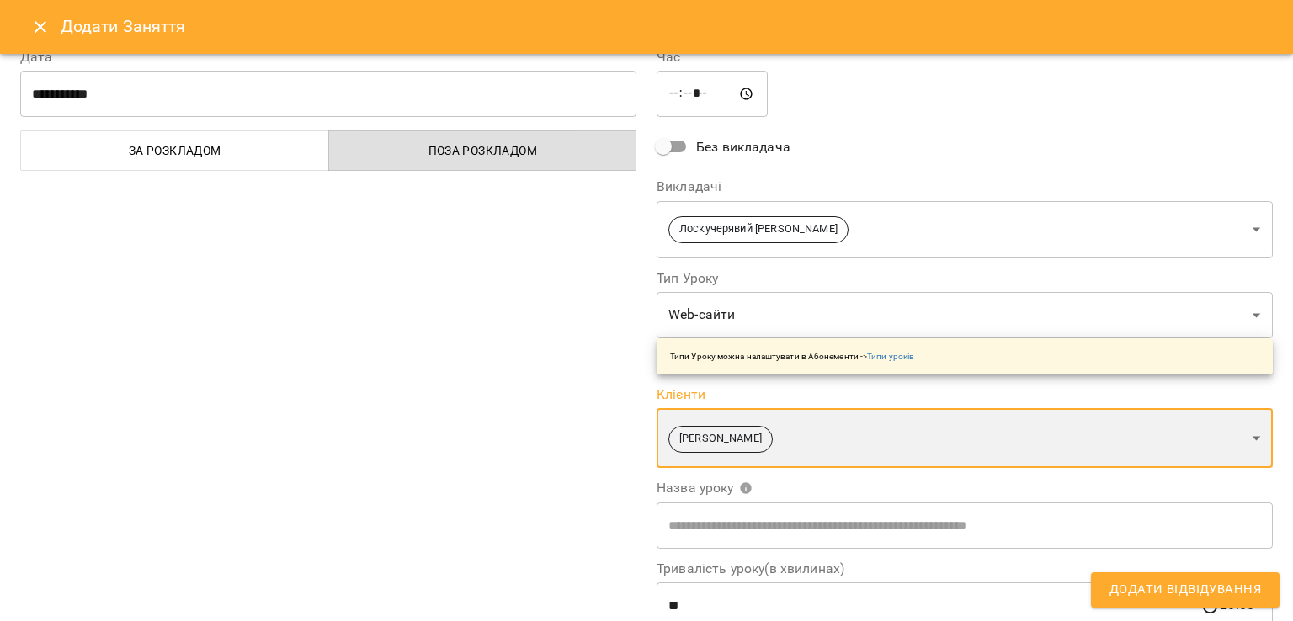
scroll to position [0, 0]
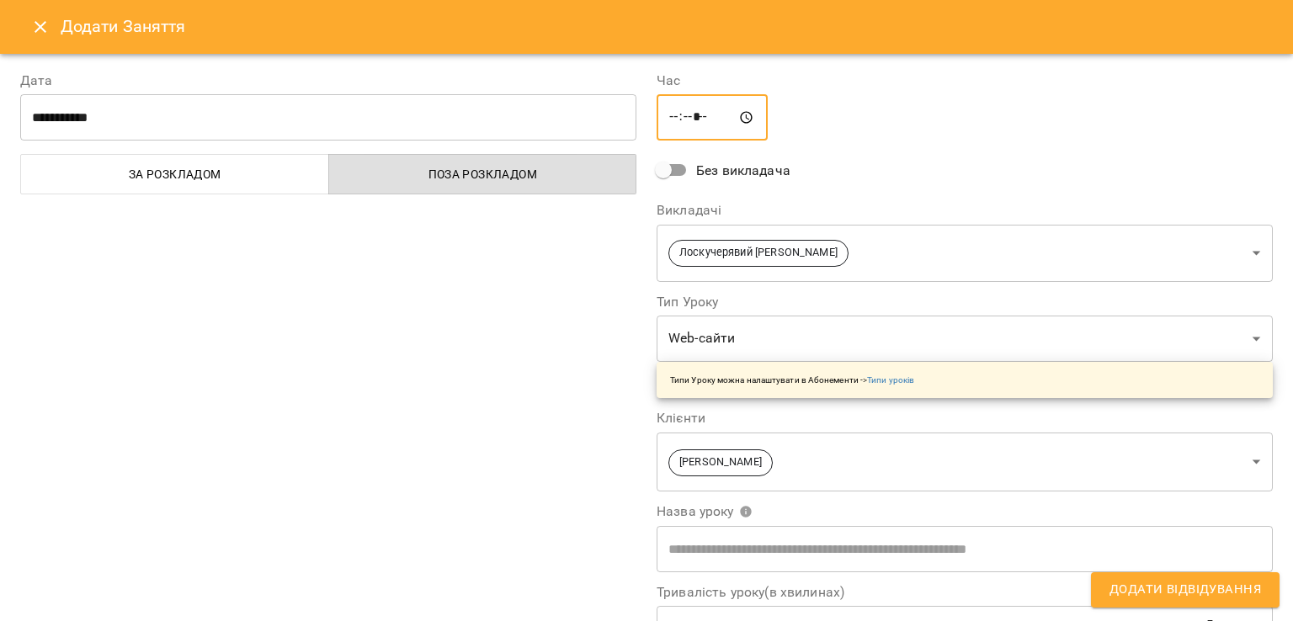
click at [691, 124] on input "*****" at bounding box center [711, 117] width 111 height 47
click at [720, 120] on input "*****" at bounding box center [711, 117] width 111 height 47
type input "*****"
click at [806, 159] on div "**********" at bounding box center [964, 434] width 636 height 768
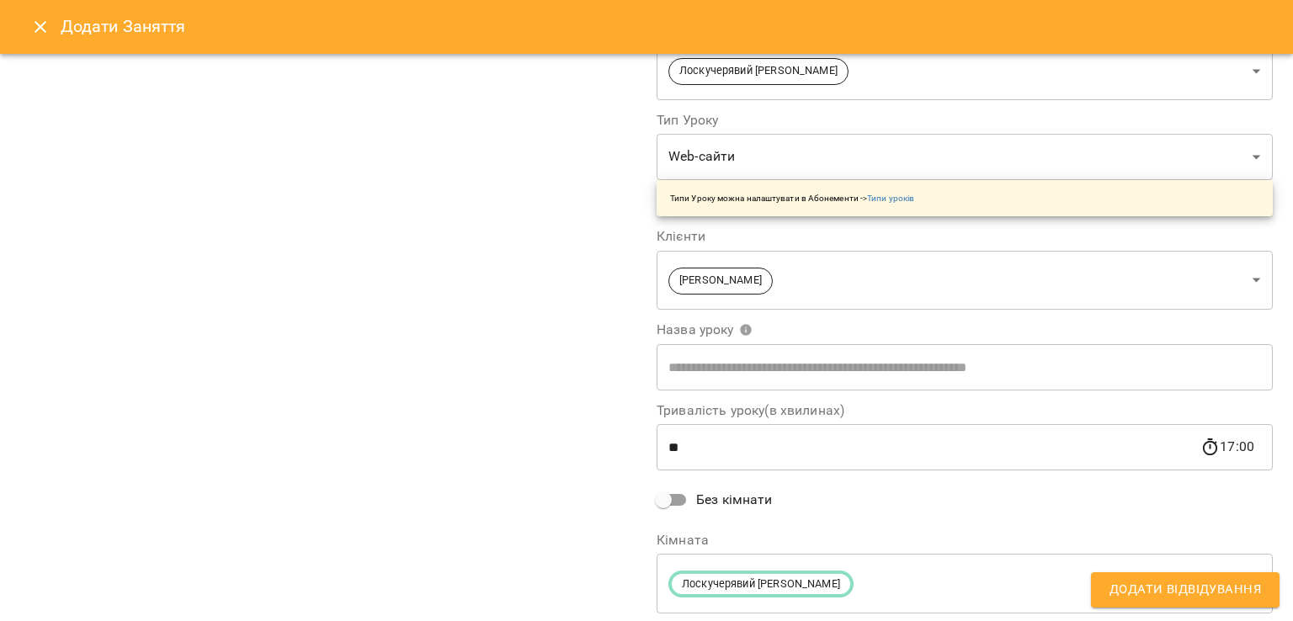
scroll to position [147, 0]
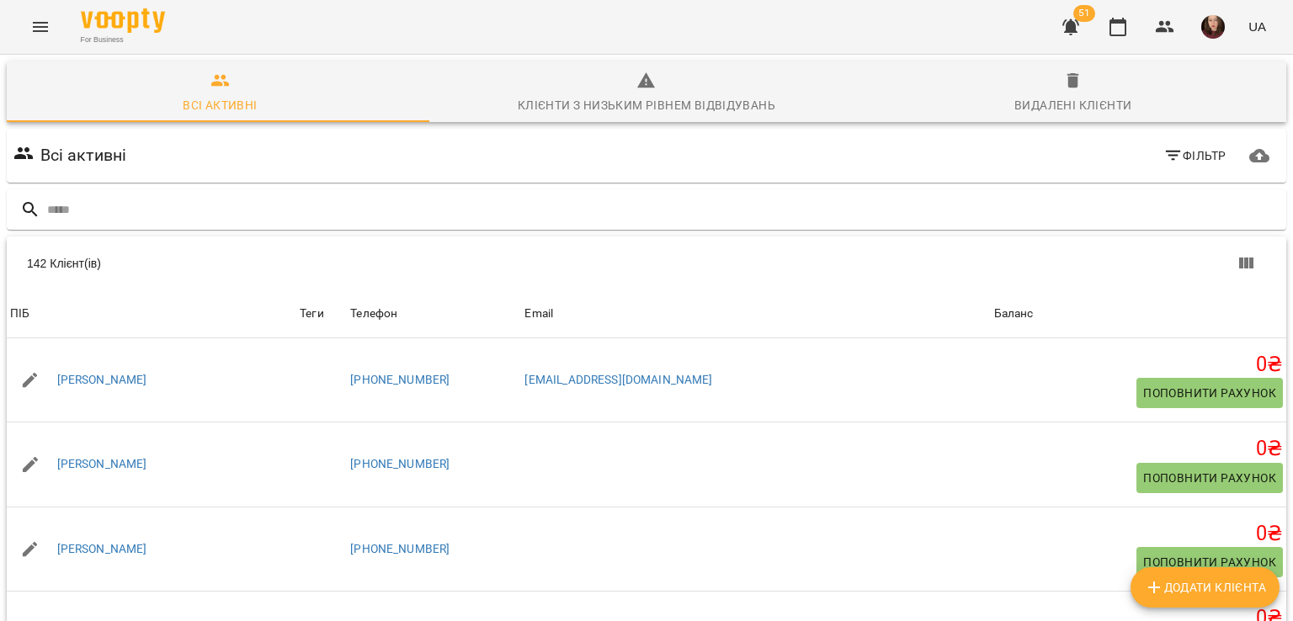
click at [40, 37] on button "Menu" at bounding box center [40, 27] width 40 height 40
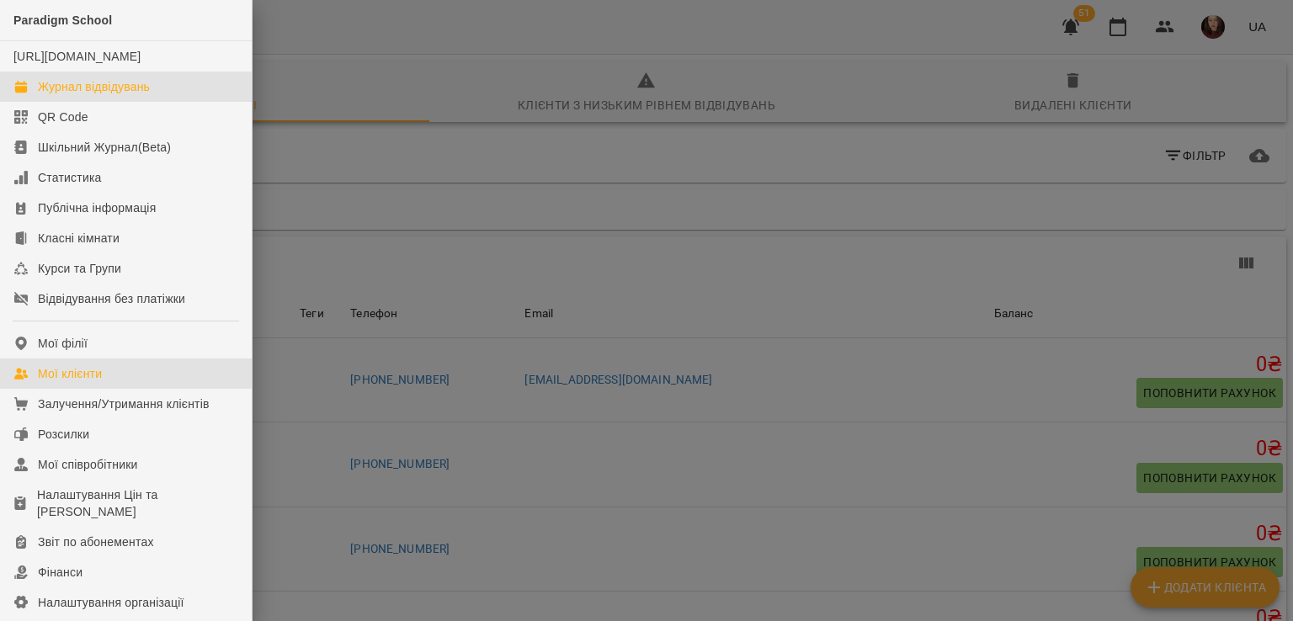
click at [143, 95] on div "Журнал відвідувань" at bounding box center [94, 86] width 112 height 17
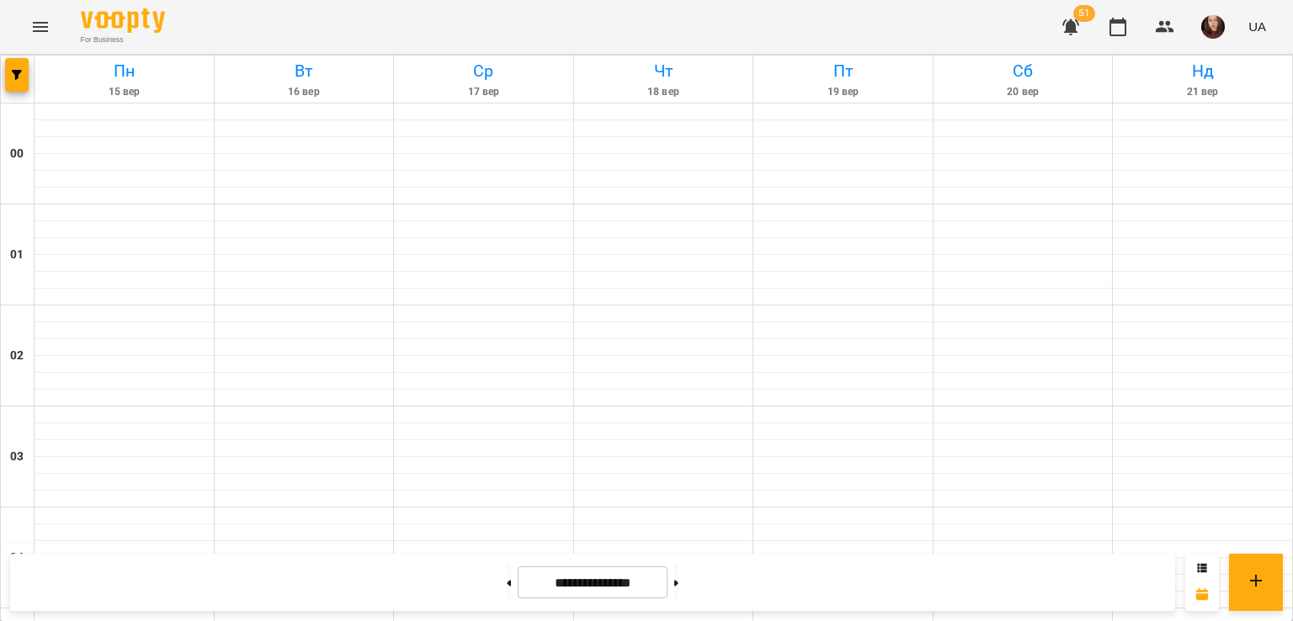
scroll to position [1515, 0]
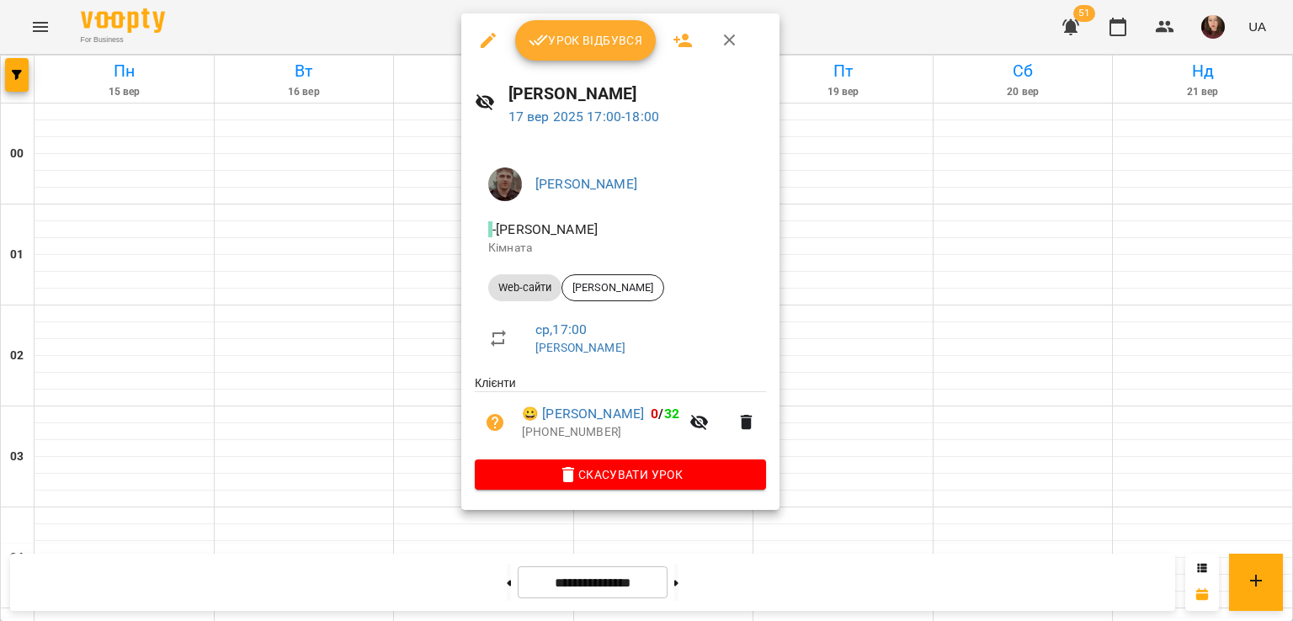
click at [486, 46] on icon "button" at bounding box center [488, 40] width 20 height 20
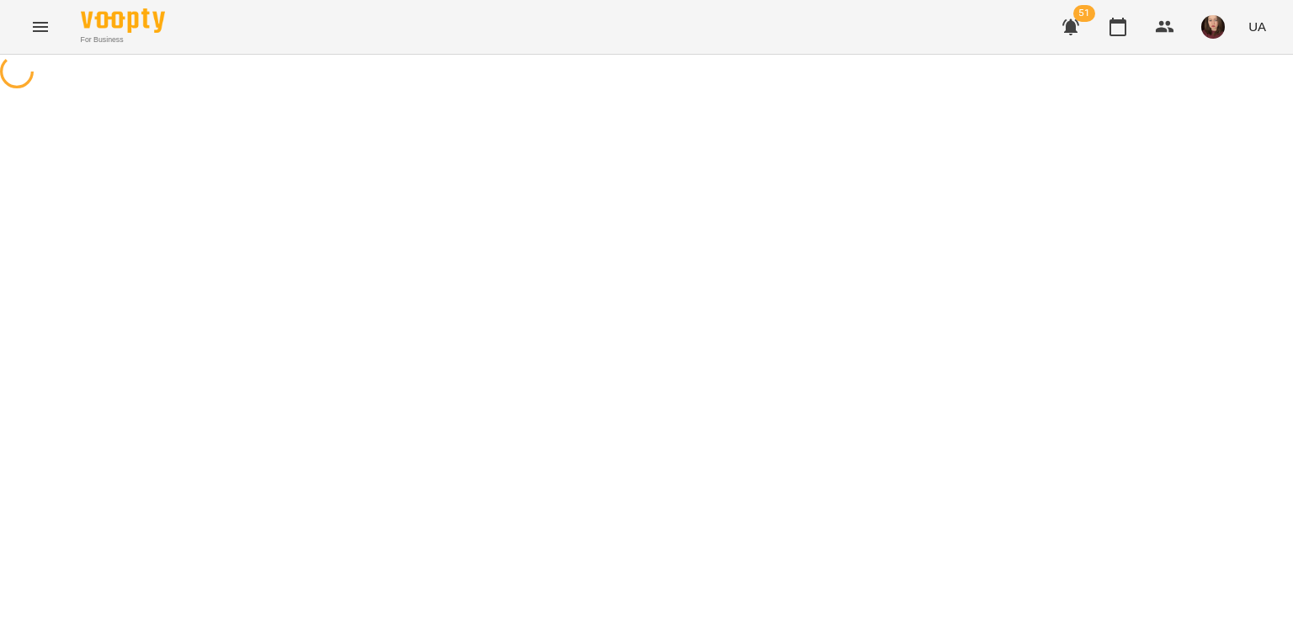
select select "*********"
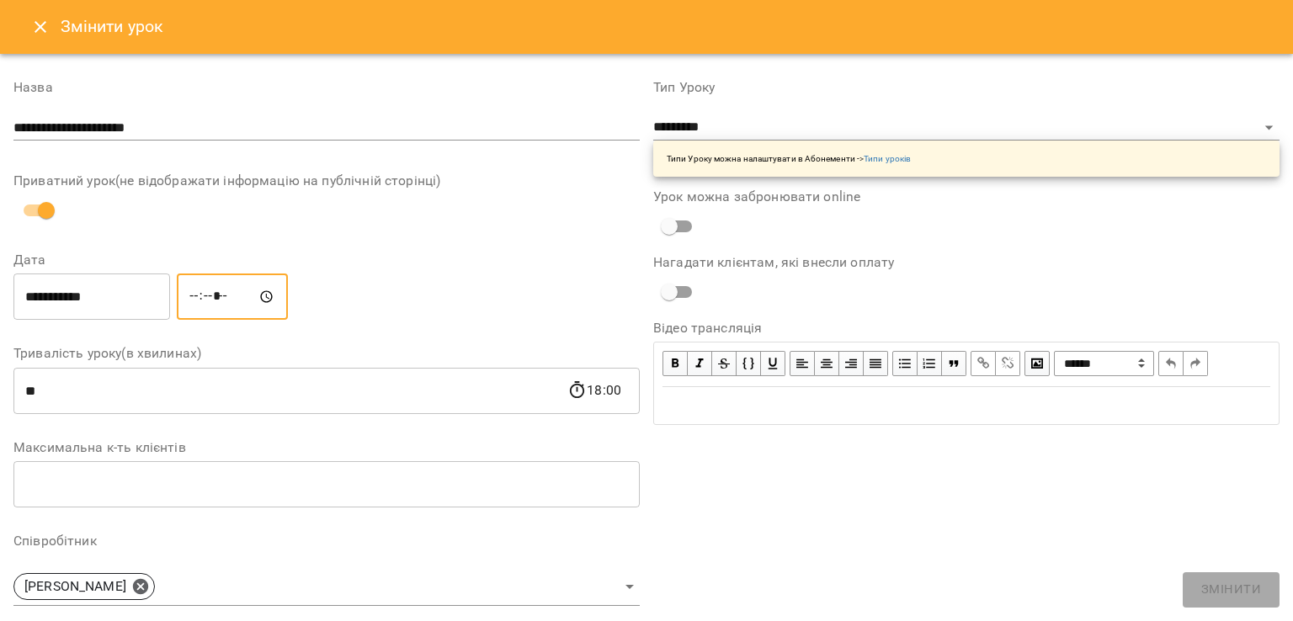
click at [228, 301] on input "*****" at bounding box center [232, 297] width 111 height 47
click at [215, 300] on input "*****" at bounding box center [232, 297] width 111 height 47
click at [258, 301] on input "*****" at bounding box center [232, 297] width 111 height 47
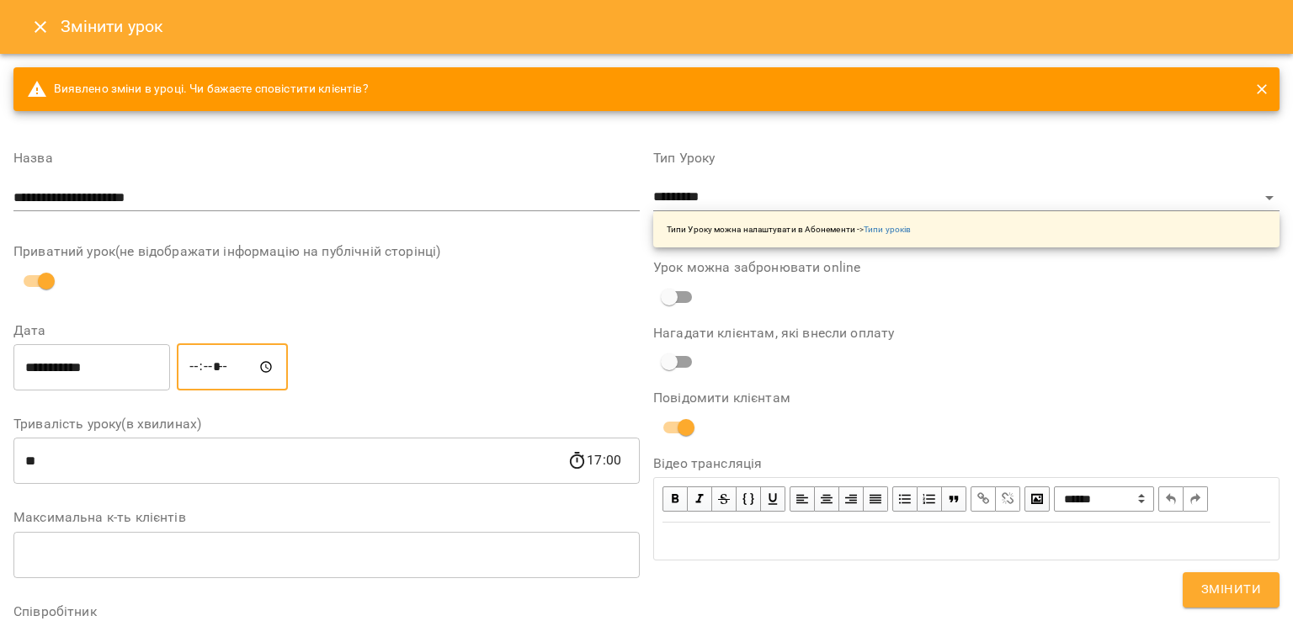
type input "*****"
click at [364, 360] on div "**********" at bounding box center [326, 367] width 633 height 54
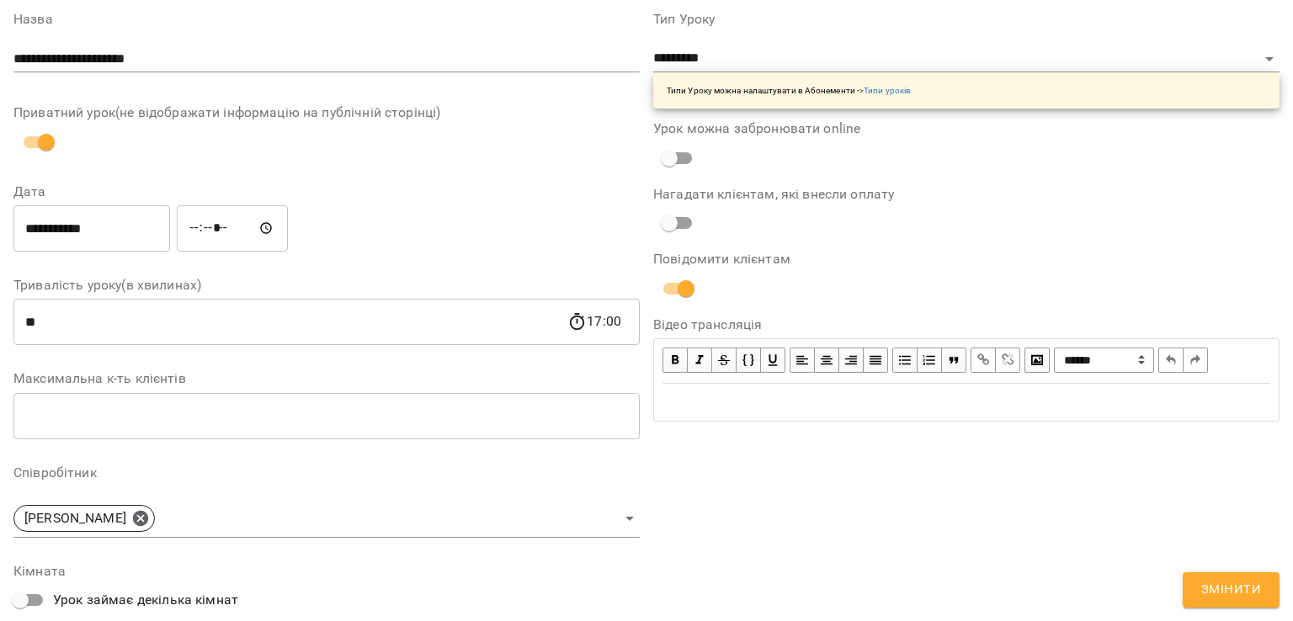
scroll to position [84, 0]
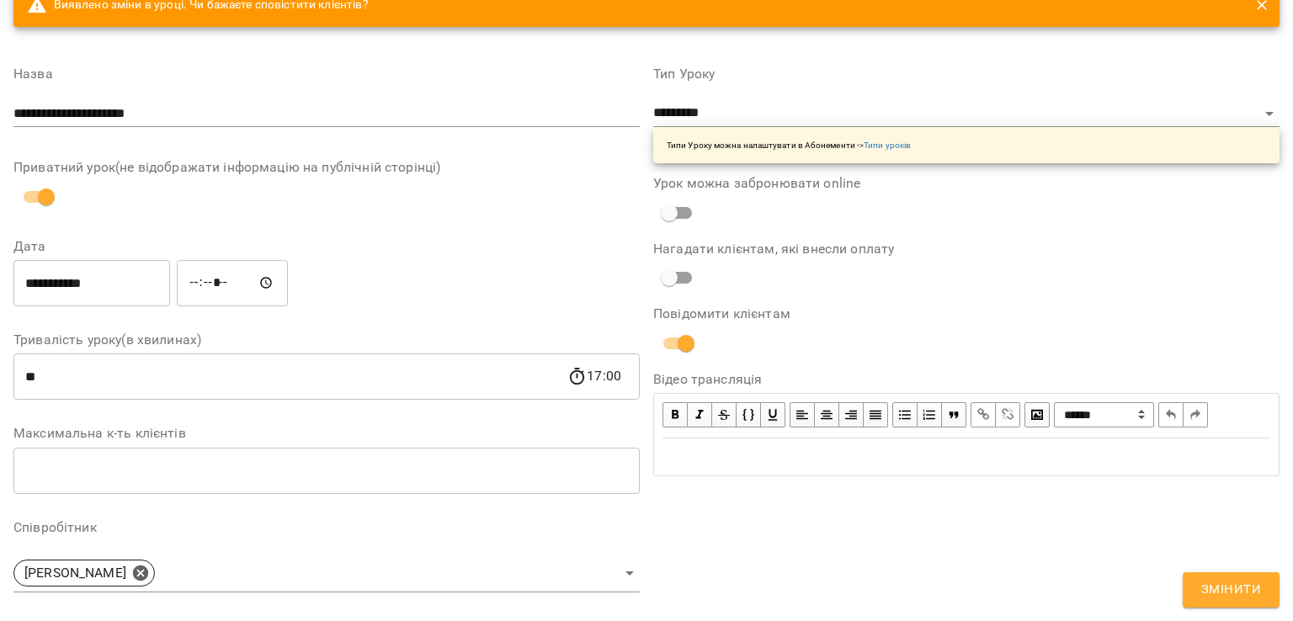
click at [1239, 582] on span "Змінити" at bounding box center [1231, 590] width 60 height 22
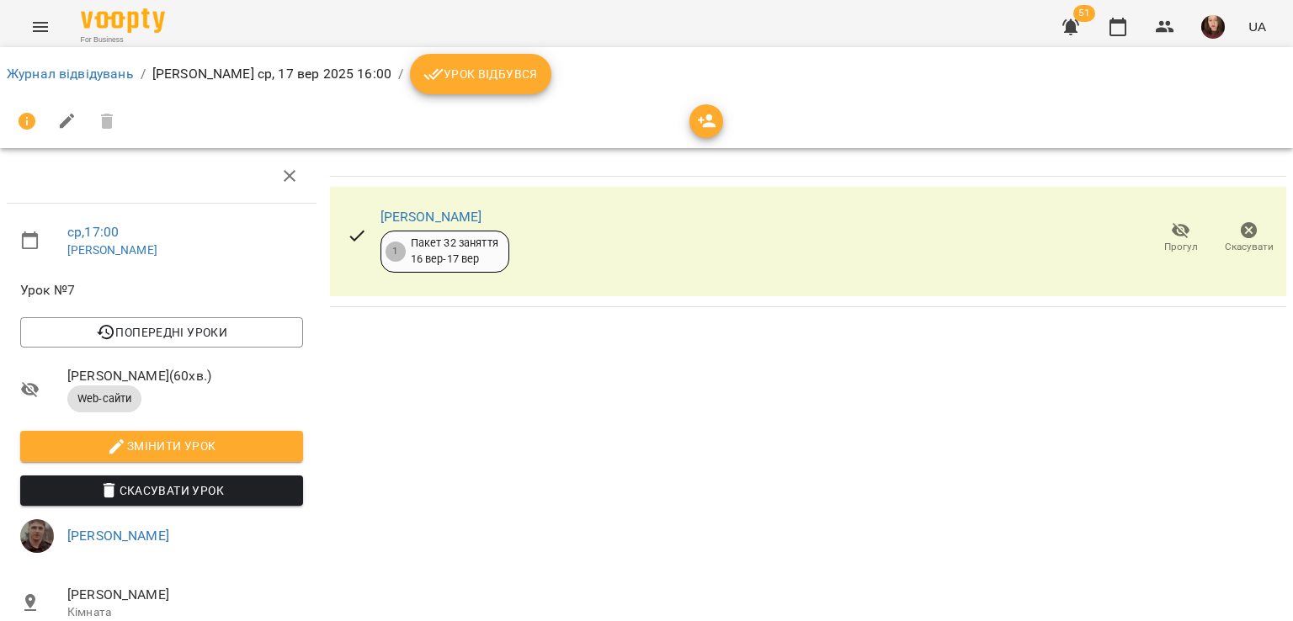
drag, startPoint x: 249, startPoint y: 55, endPoint x: 239, endPoint y: 2, distance: 54.0
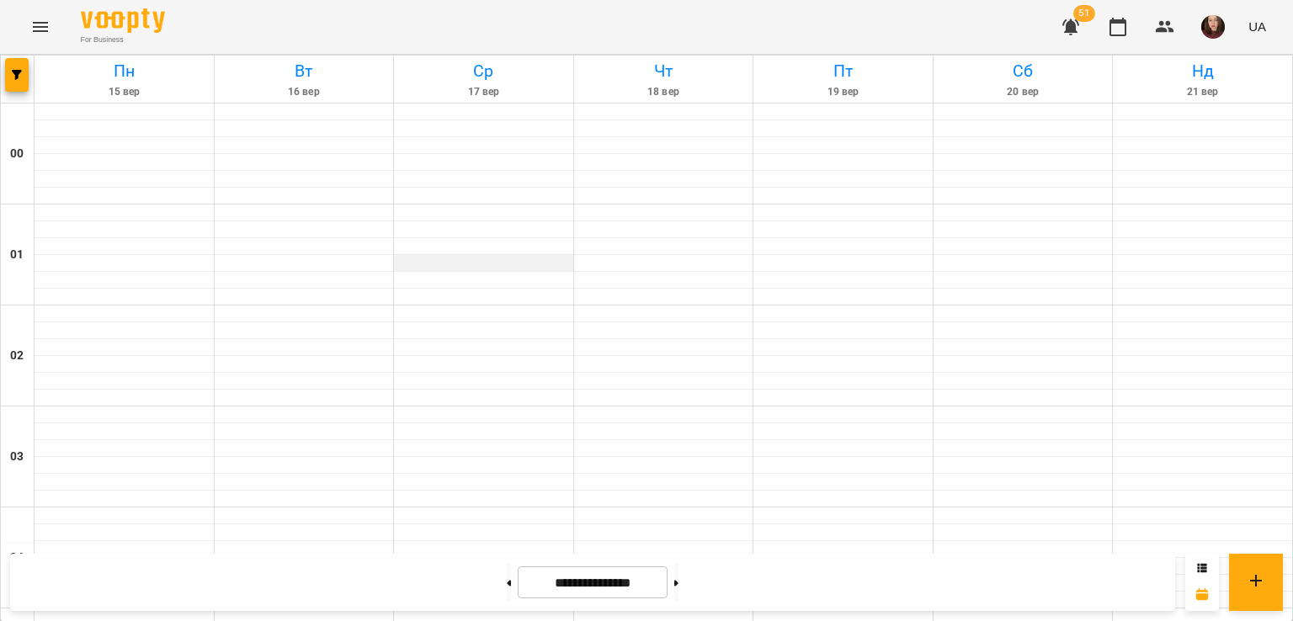
scroll to position [1515, 0]
click at [1159, 24] on icon "button" at bounding box center [1165, 27] width 20 height 20
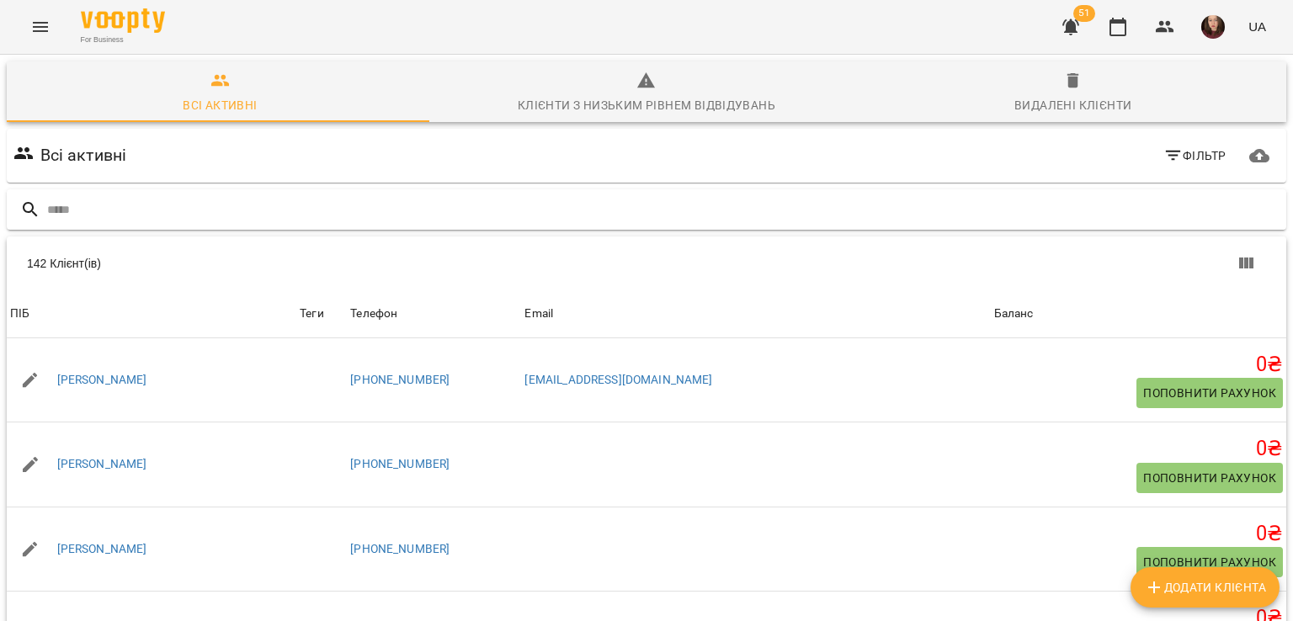
click at [623, 206] on input "text" at bounding box center [663, 210] width 1232 height 28
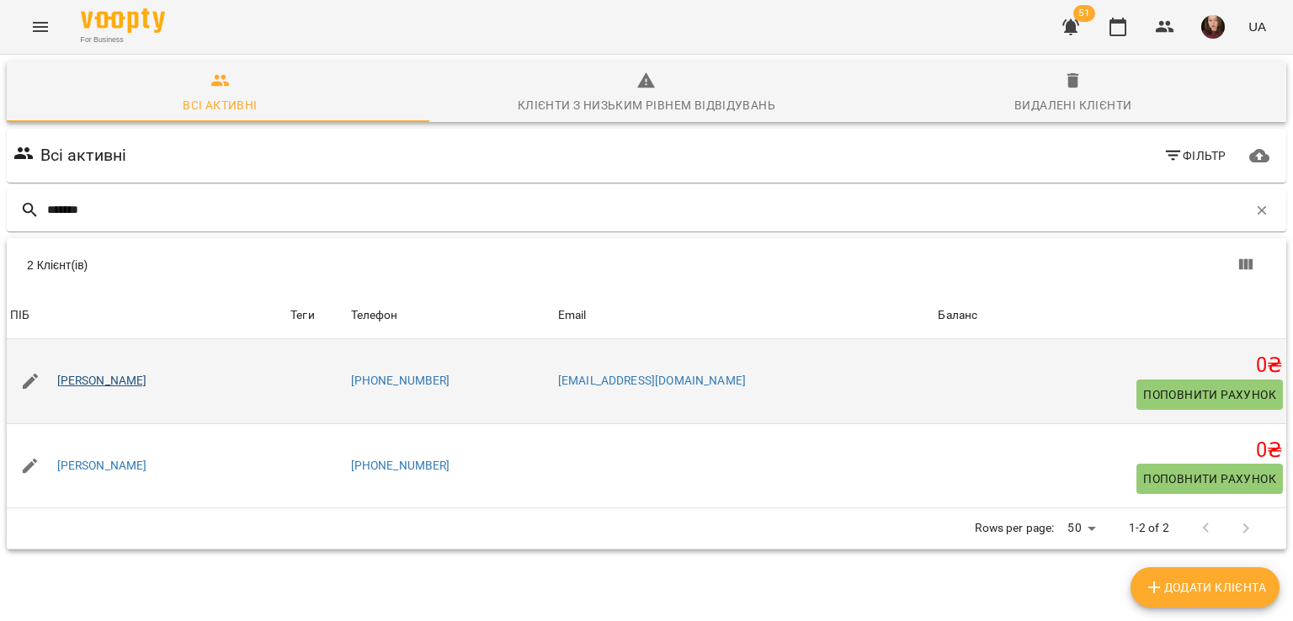
type input "******"
click at [112, 376] on link "[PERSON_NAME]" at bounding box center [102, 381] width 90 height 17
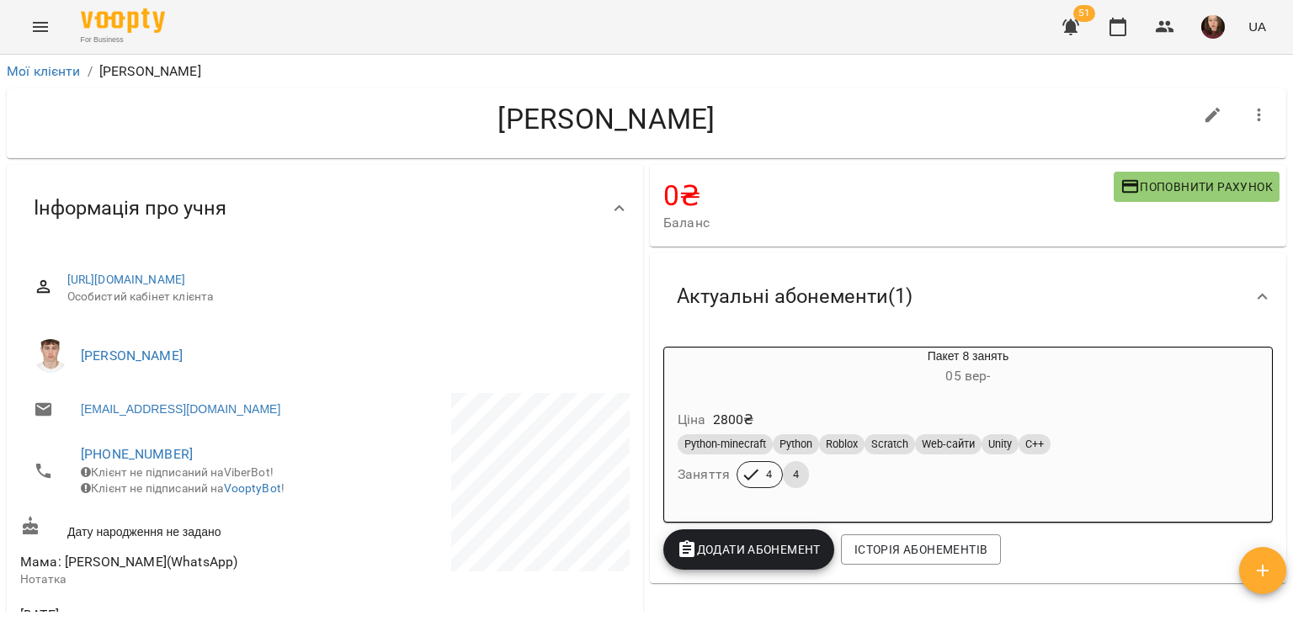
click at [34, 31] on icon "Menu" at bounding box center [40, 27] width 15 height 10
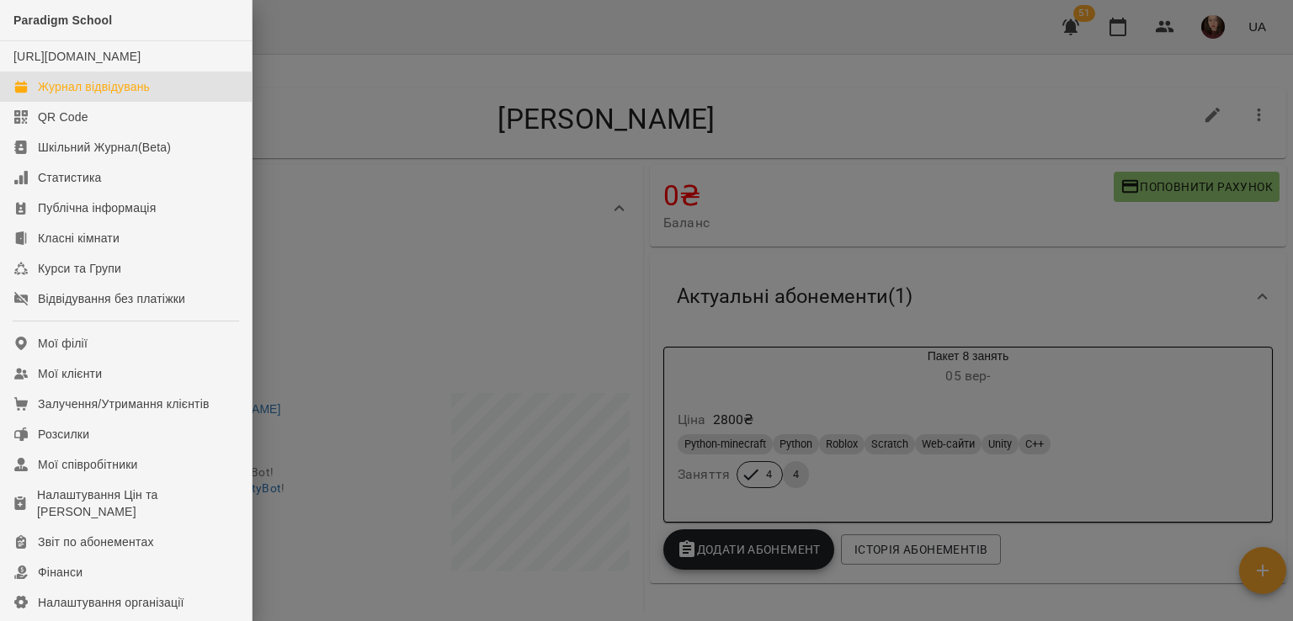
click at [134, 95] on div "Журнал відвідувань" at bounding box center [94, 86] width 112 height 17
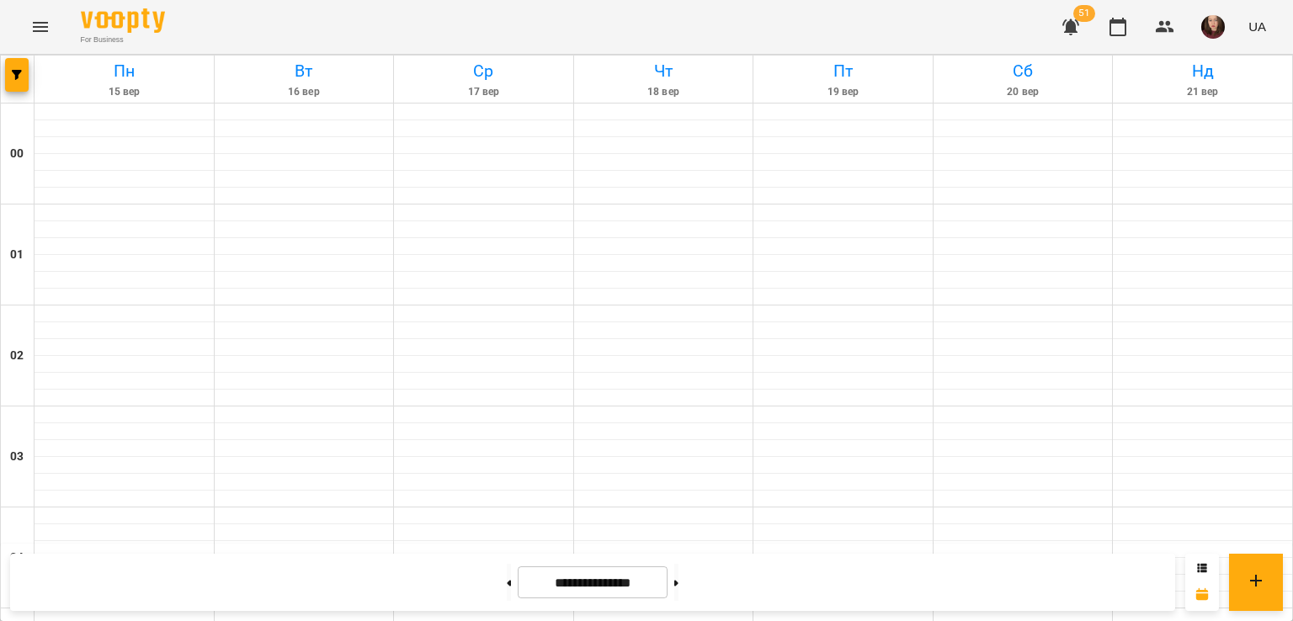
scroll to position [1431, 0]
click at [24, 84] on button "button" at bounding box center [17, 75] width 24 height 34
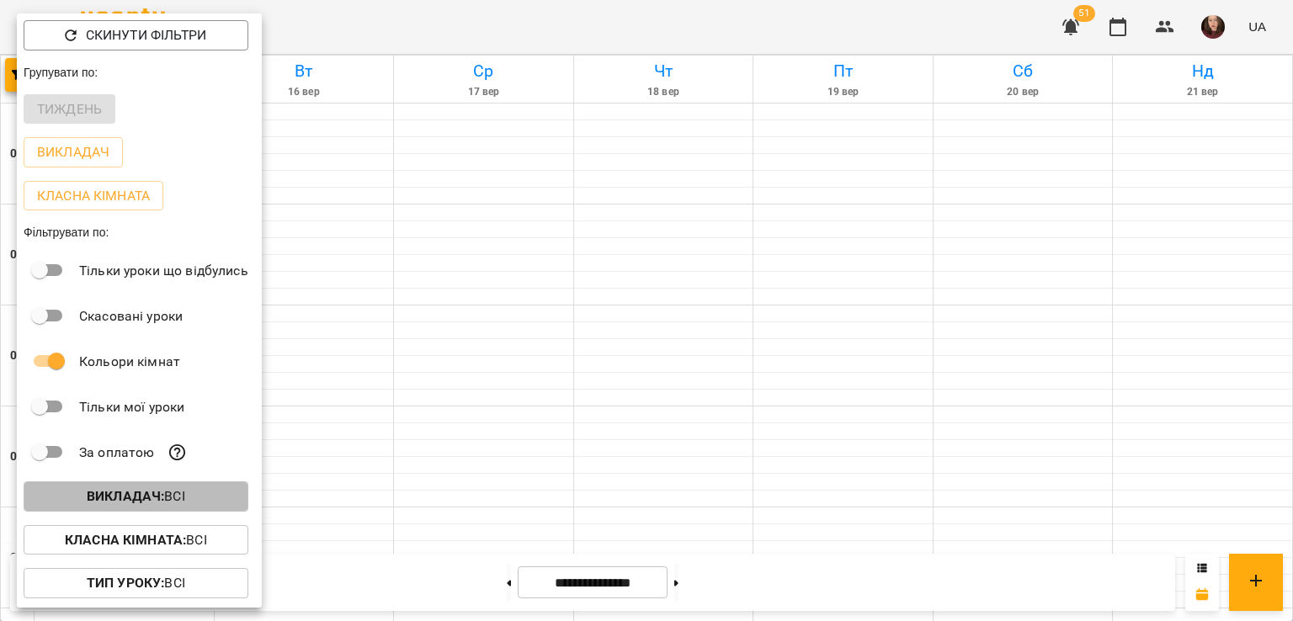
click at [152, 497] on b "Викладач :" at bounding box center [125, 496] width 77 height 16
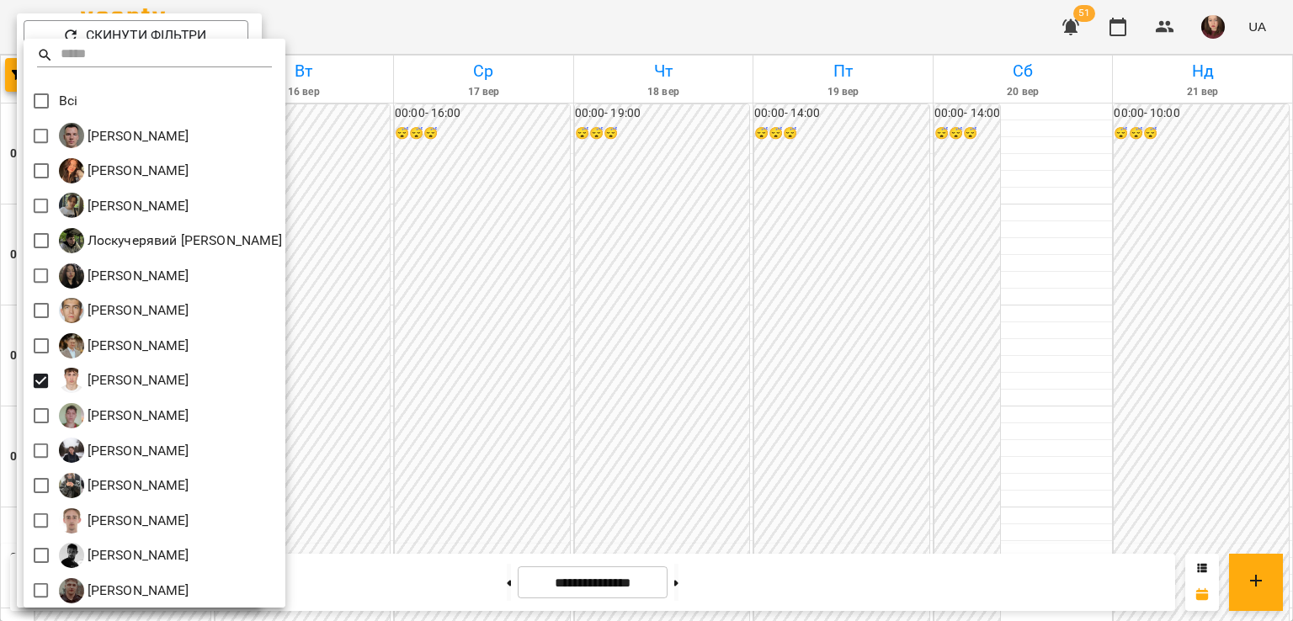
click at [457, 406] on div at bounding box center [646, 310] width 1293 height 621
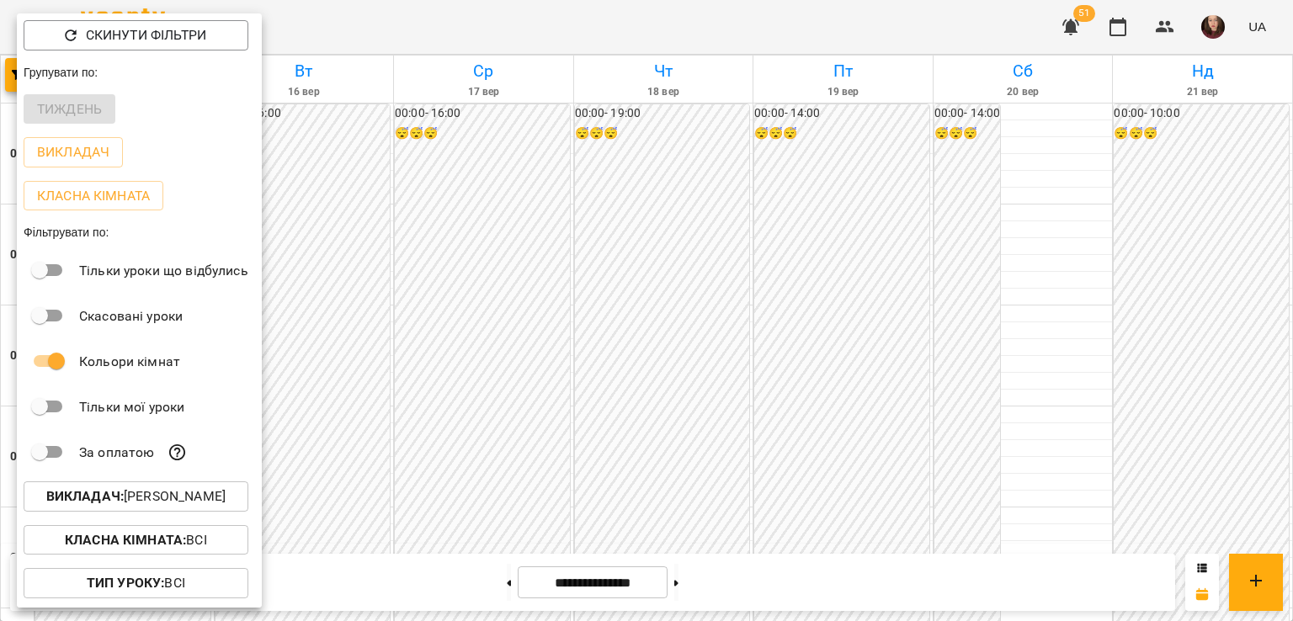
click at [592, 433] on div at bounding box center [646, 310] width 1293 height 621
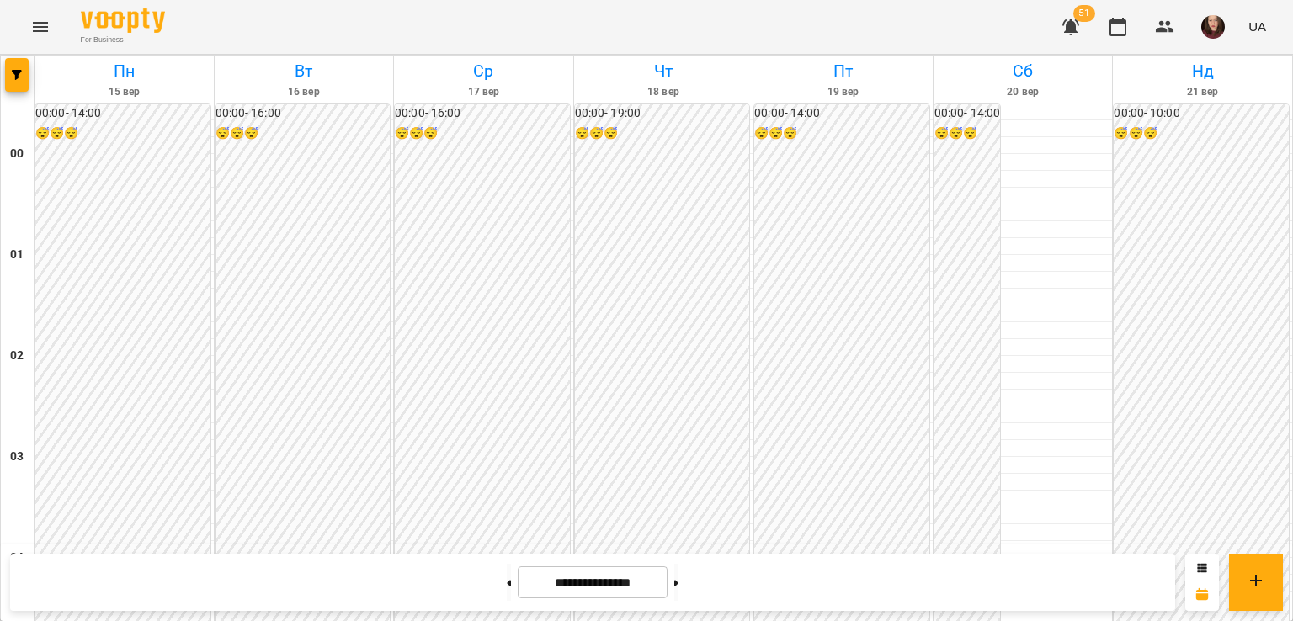
scroll to position [1814, 0]
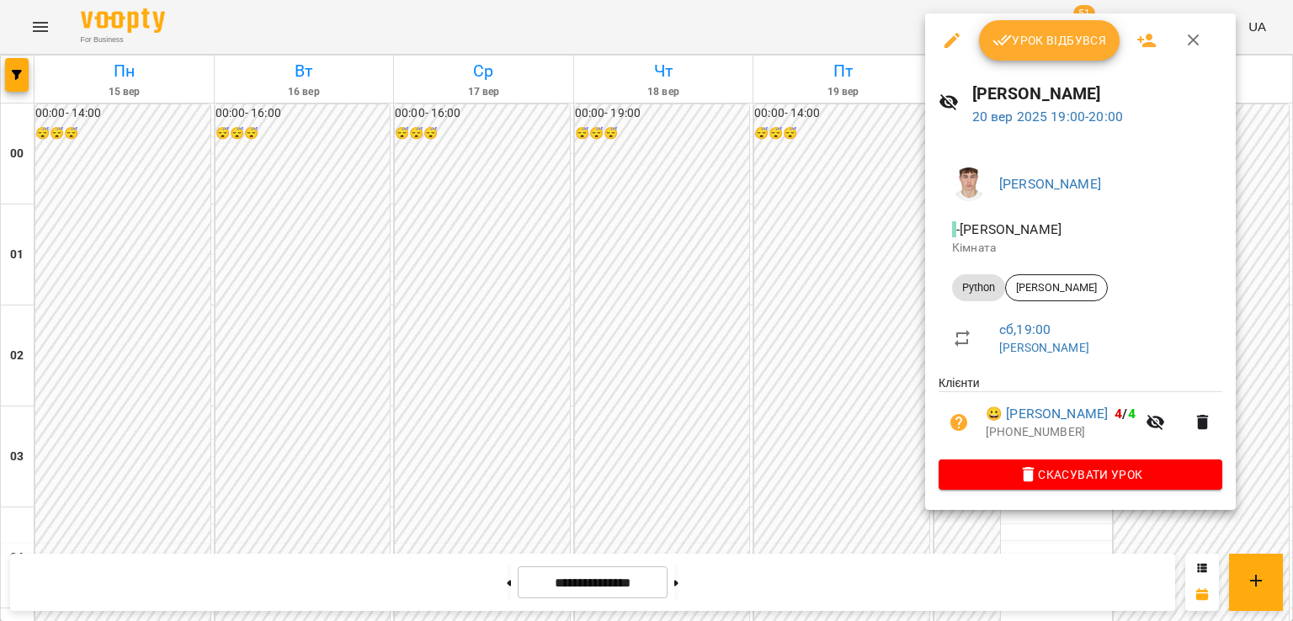
click at [957, 40] on icon "button" at bounding box center [952, 40] width 20 height 20
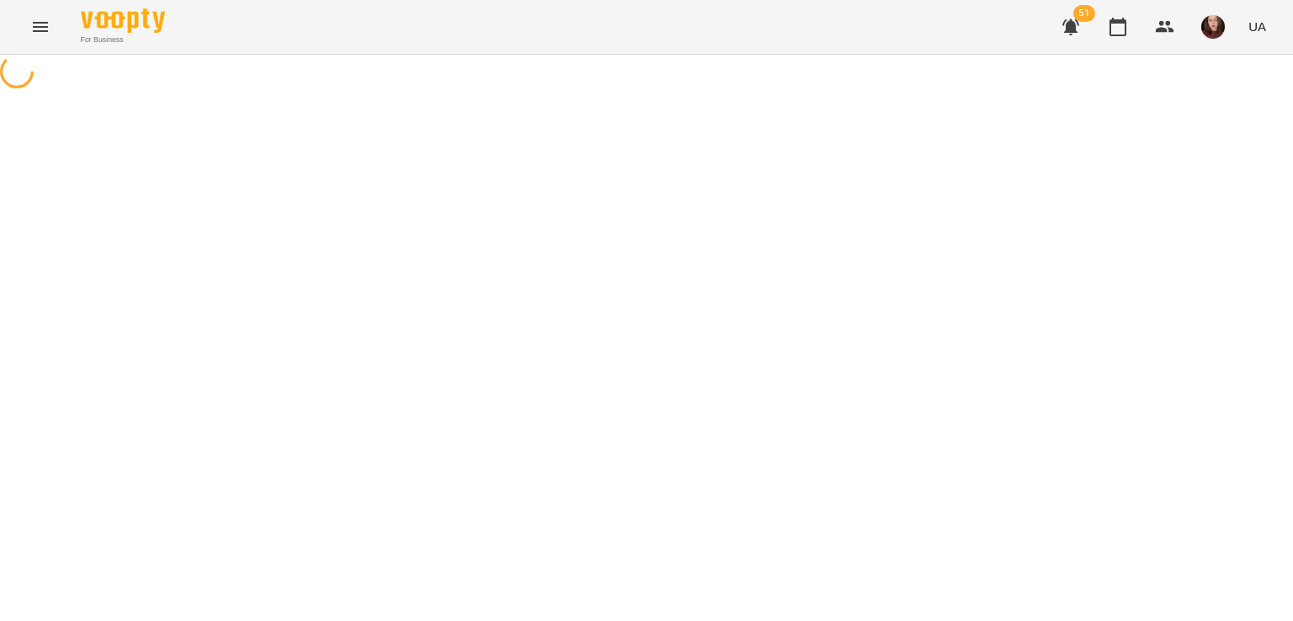
select select "******"
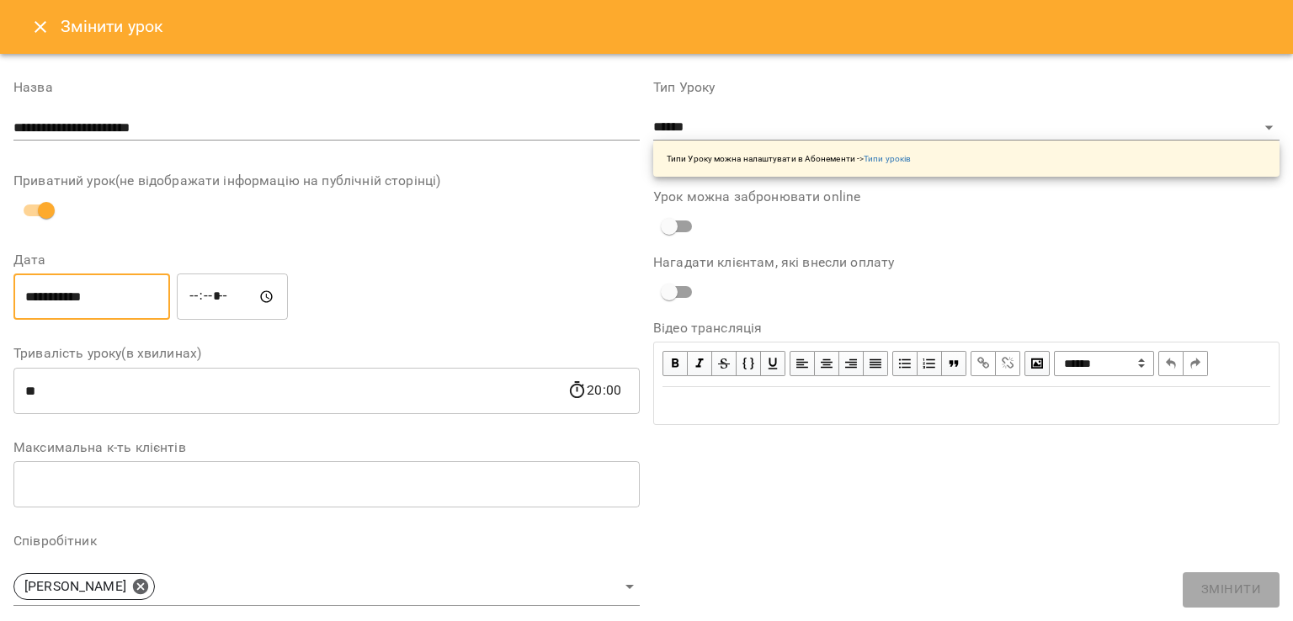
click at [37, 302] on input "**********" at bounding box center [91, 297] width 157 height 47
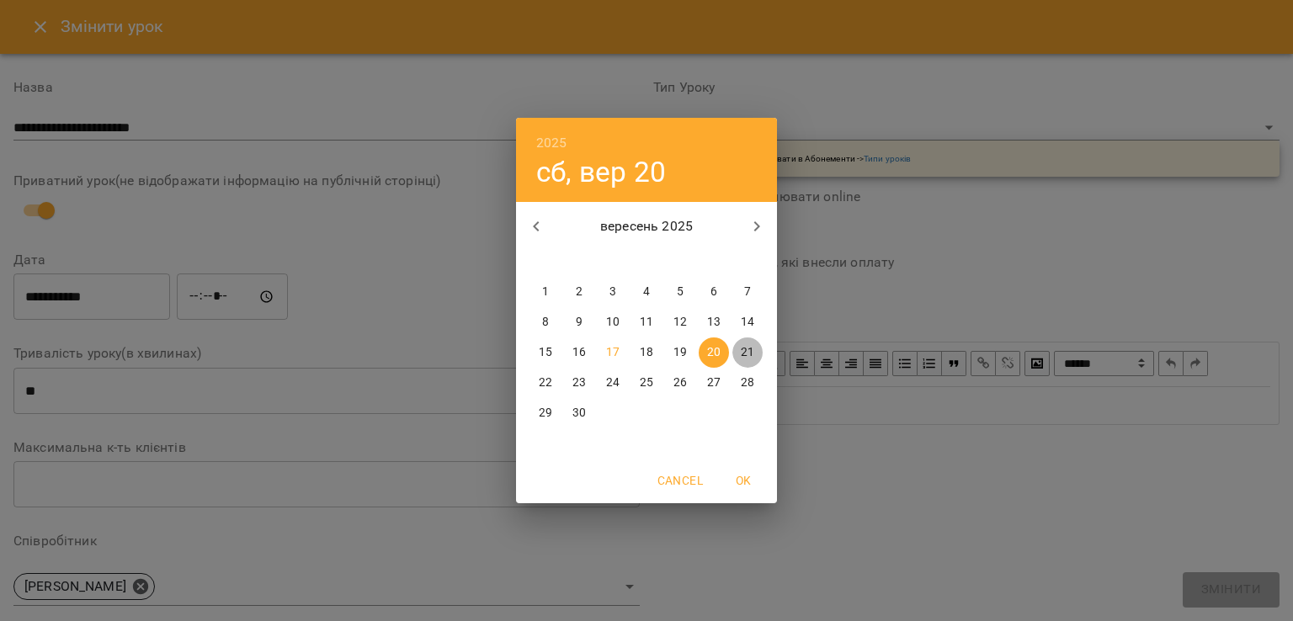
click at [743, 348] on p "21" at bounding box center [747, 352] width 13 height 17
type input "**********"
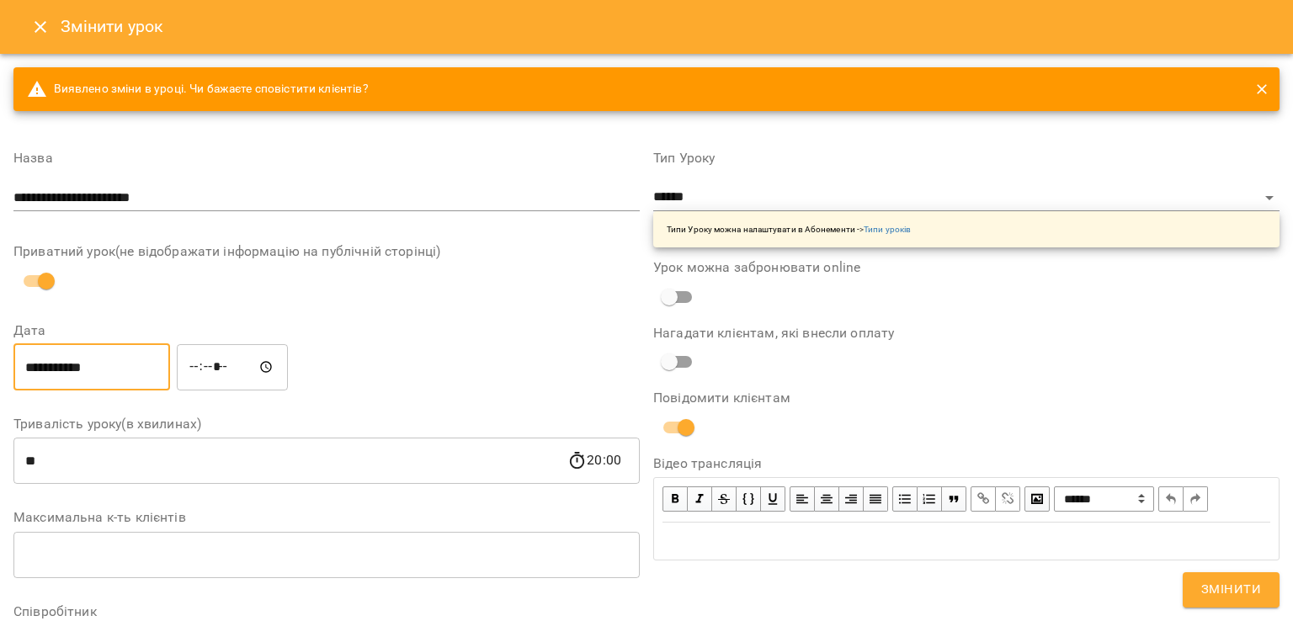
click at [862, 439] on div "Повідомити клієнтам" at bounding box center [966, 417] width 626 height 52
click at [1249, 587] on span "Змінити" at bounding box center [1231, 590] width 60 height 22
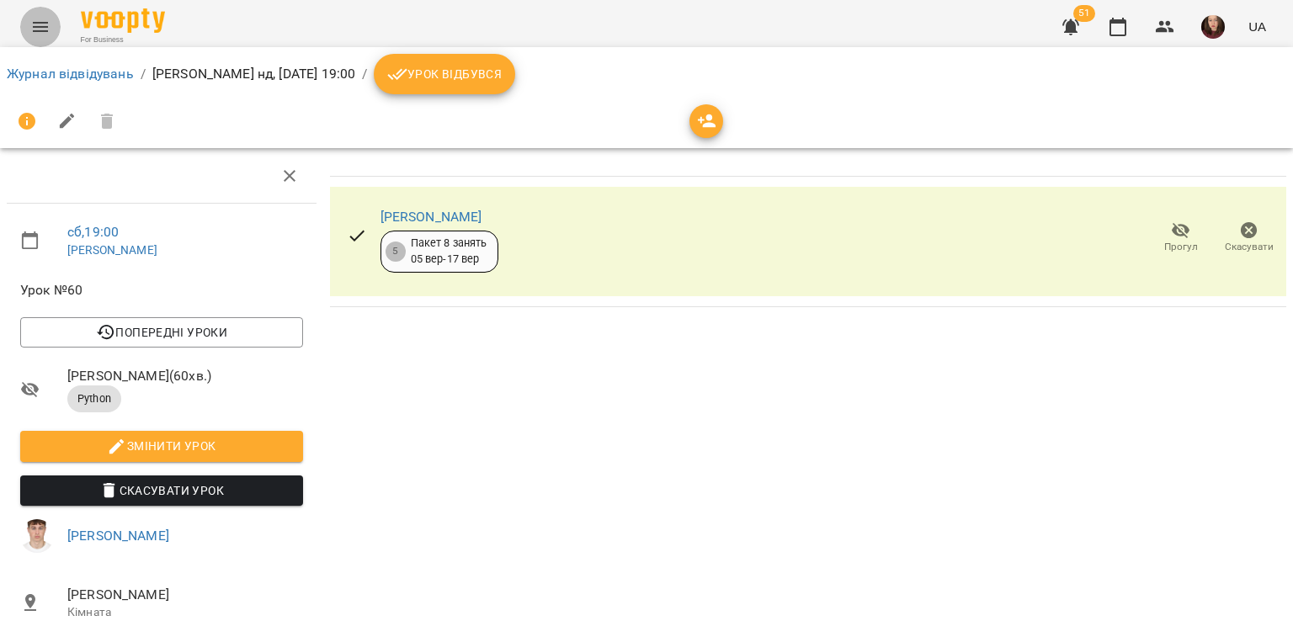
click at [50, 35] on icon "Menu" at bounding box center [40, 27] width 20 height 20
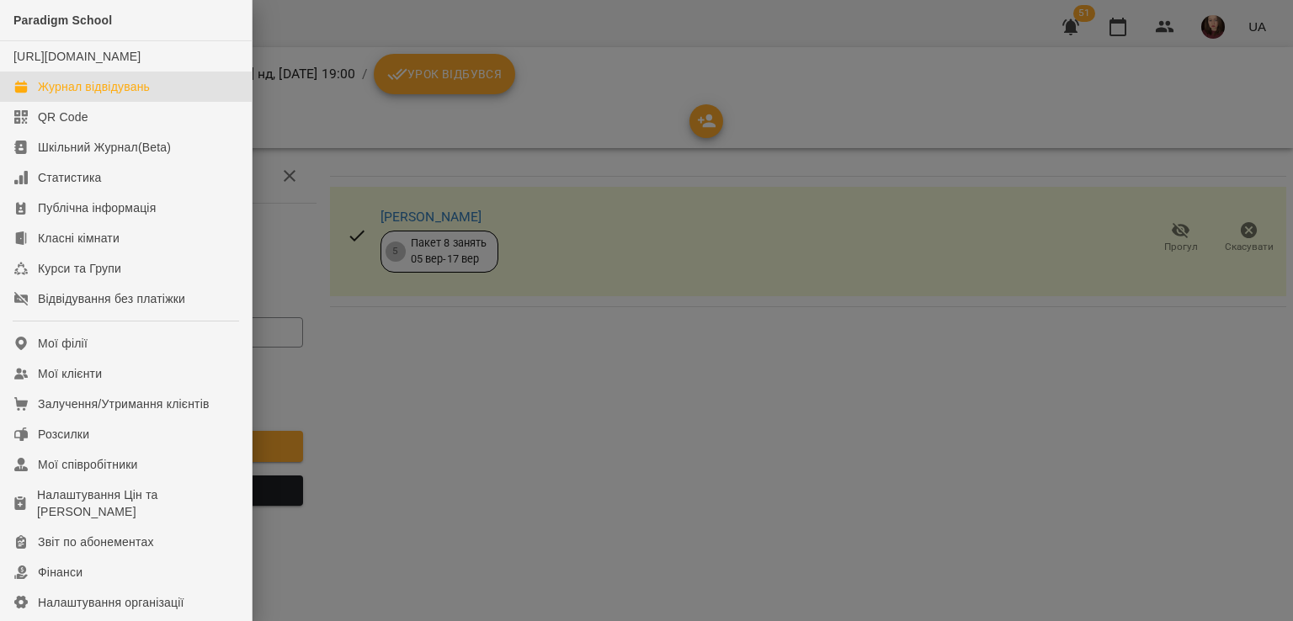
click at [141, 95] on div "Журнал відвідувань" at bounding box center [94, 86] width 112 height 17
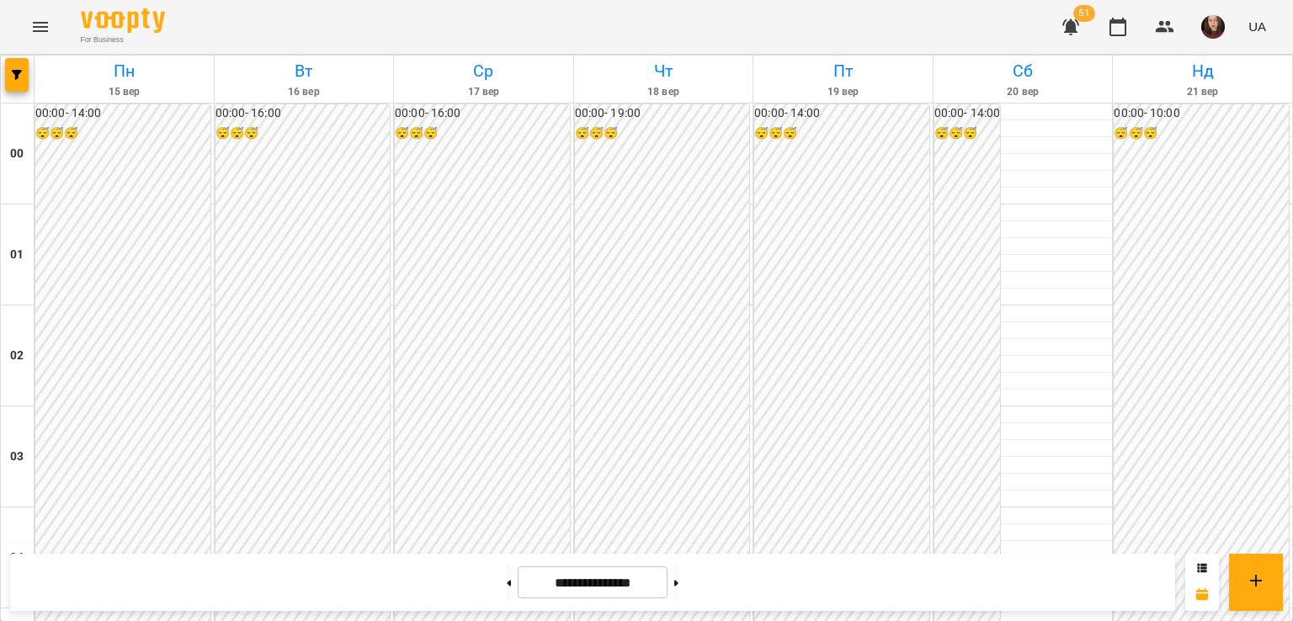
scroll to position [1599, 0]
click at [42, 35] on icon "Menu" at bounding box center [40, 27] width 20 height 20
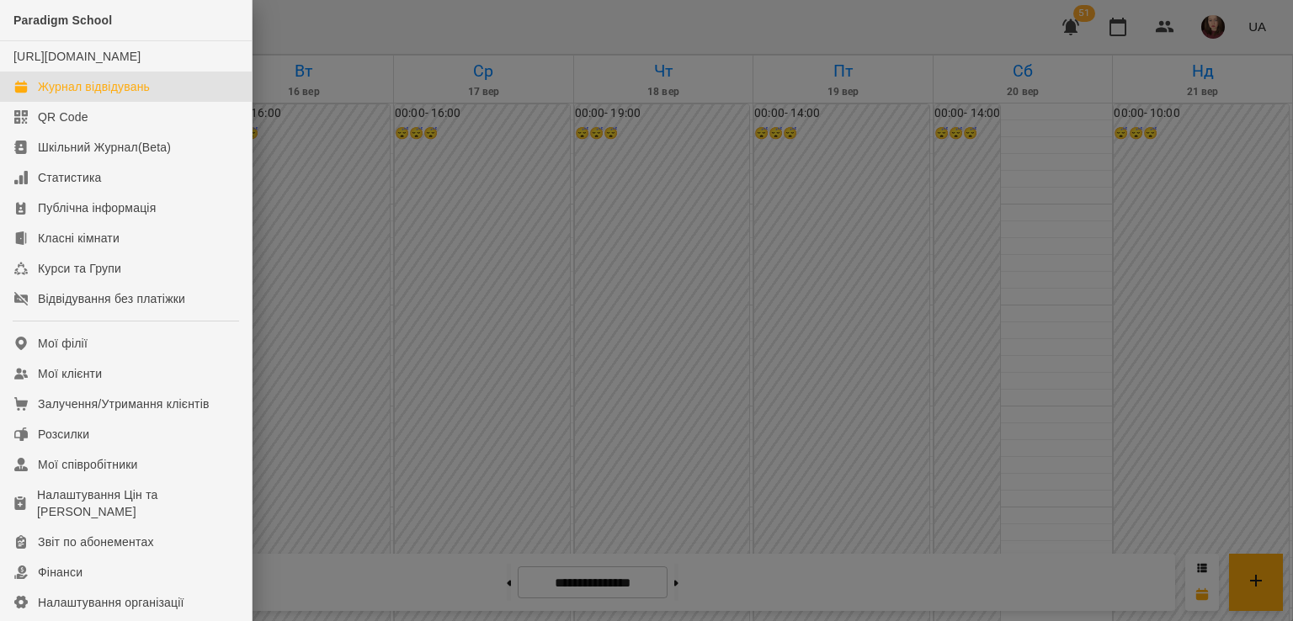
click at [102, 95] on div "Журнал відвідувань" at bounding box center [94, 86] width 112 height 17
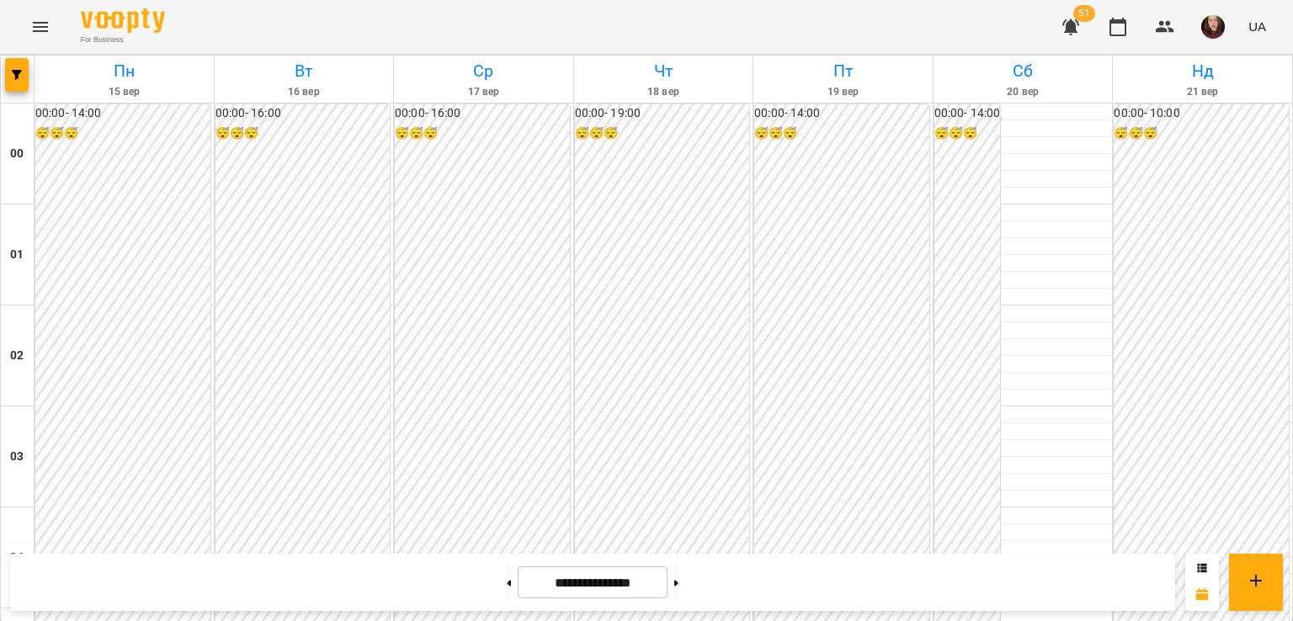
scroll to position [1814, 0]
click at [24, 73] on span "button" at bounding box center [17, 75] width 24 height 10
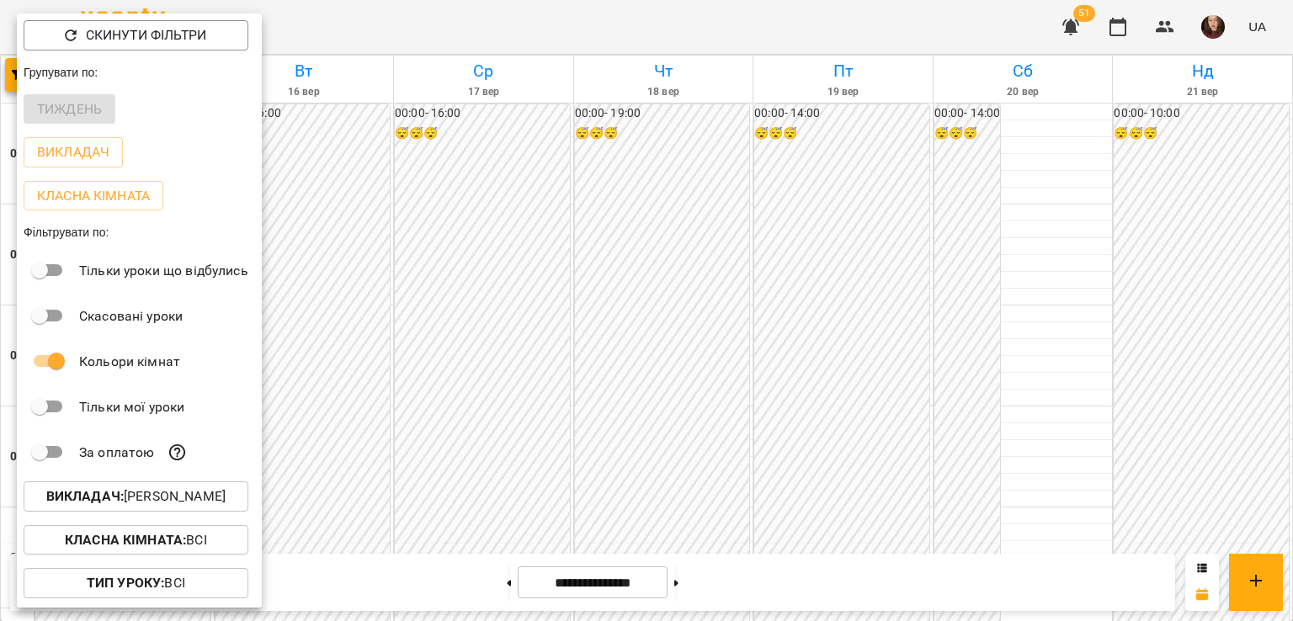
click at [137, 502] on p "Викладач : [PERSON_NAME]" at bounding box center [135, 496] width 179 height 20
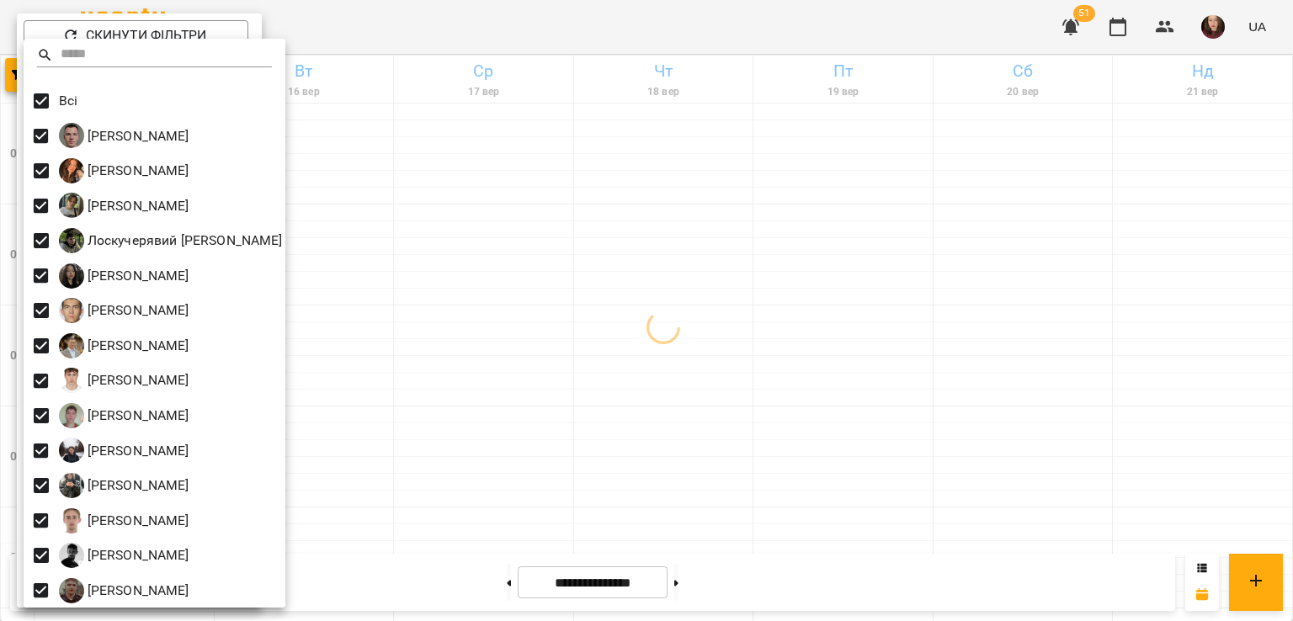
click at [544, 215] on div at bounding box center [646, 310] width 1293 height 621
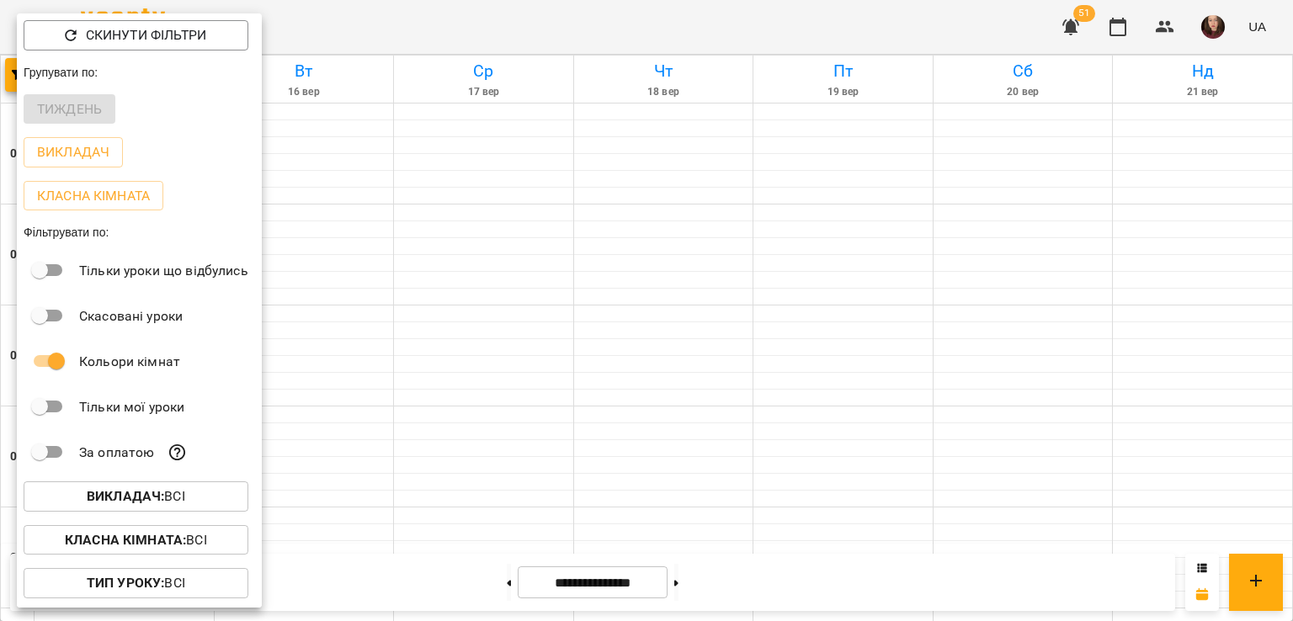
click at [737, 280] on div at bounding box center [646, 310] width 1293 height 621
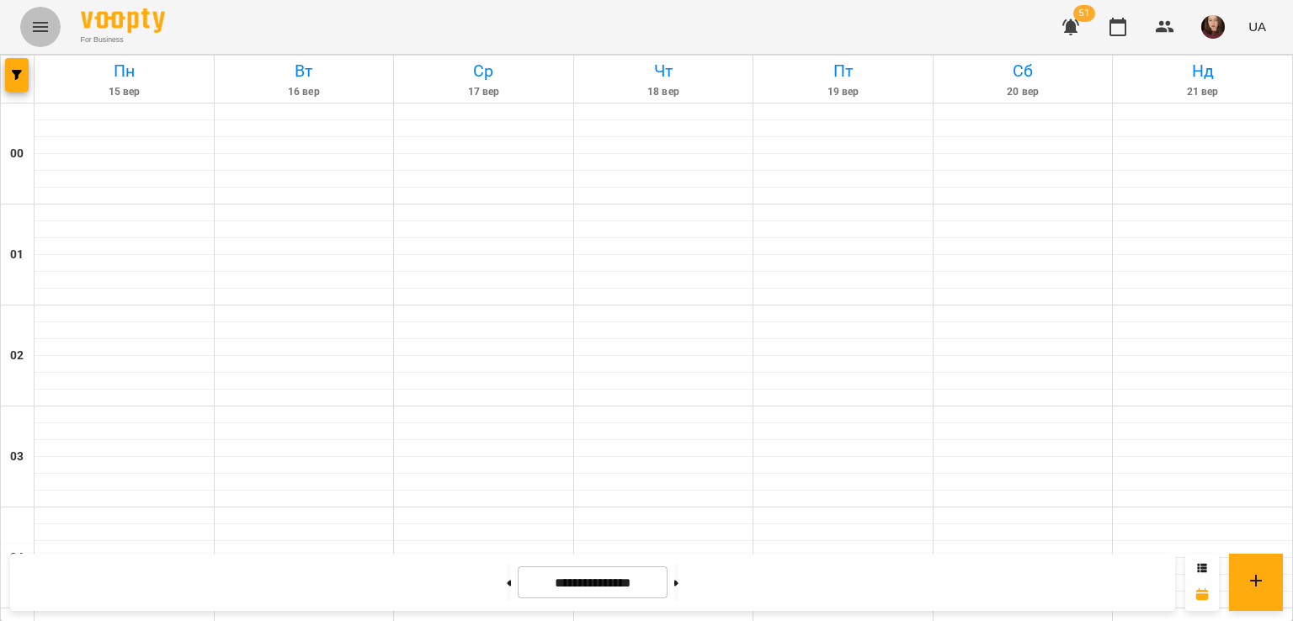
click at [43, 31] on icon "Menu" at bounding box center [40, 27] width 20 height 20
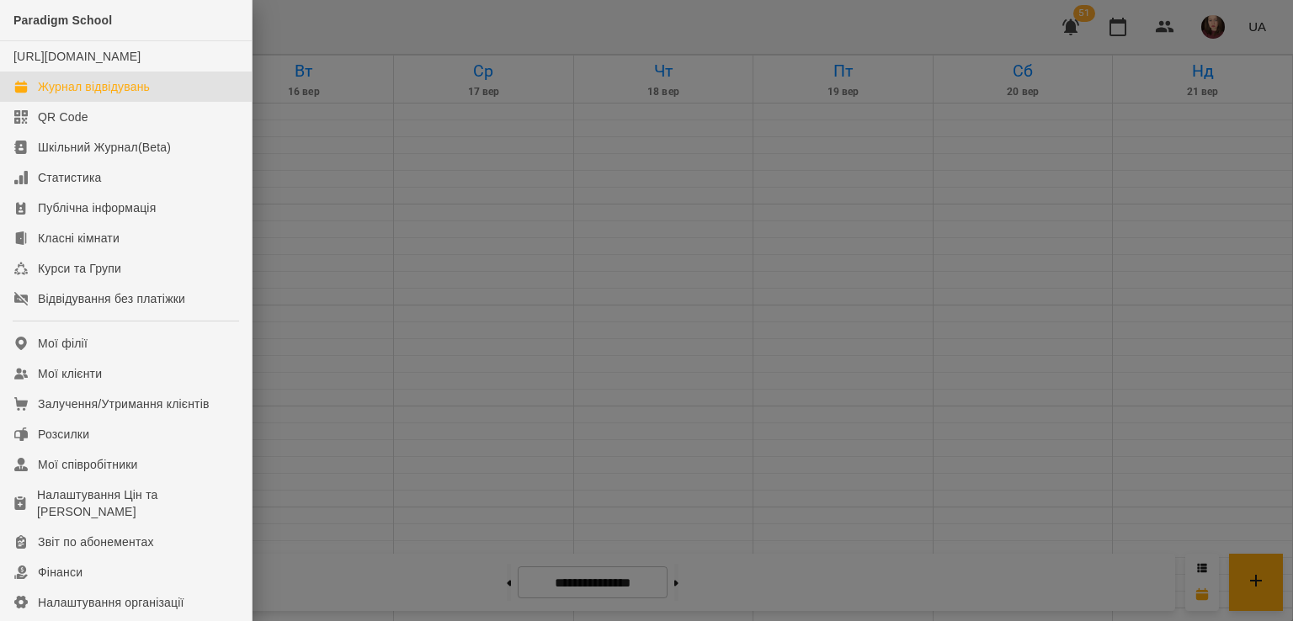
click at [374, 206] on div at bounding box center [646, 310] width 1293 height 621
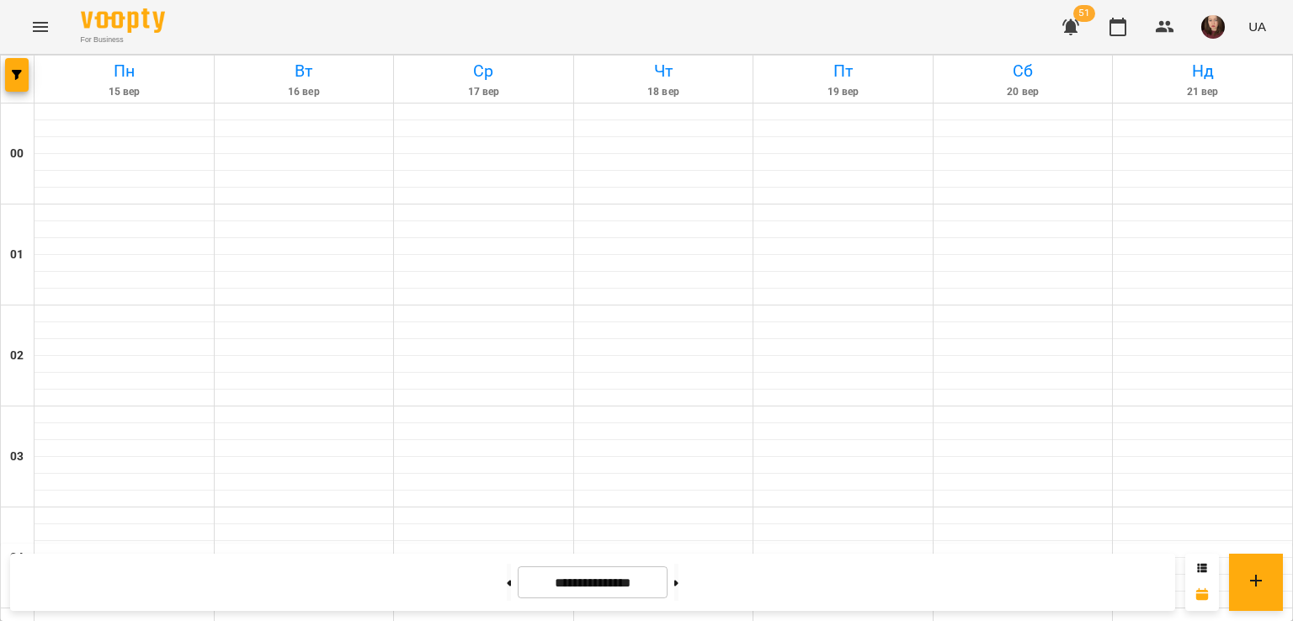
scroll to position [1561, 0]
click at [13, 74] on icon "button" at bounding box center [17, 75] width 10 height 10
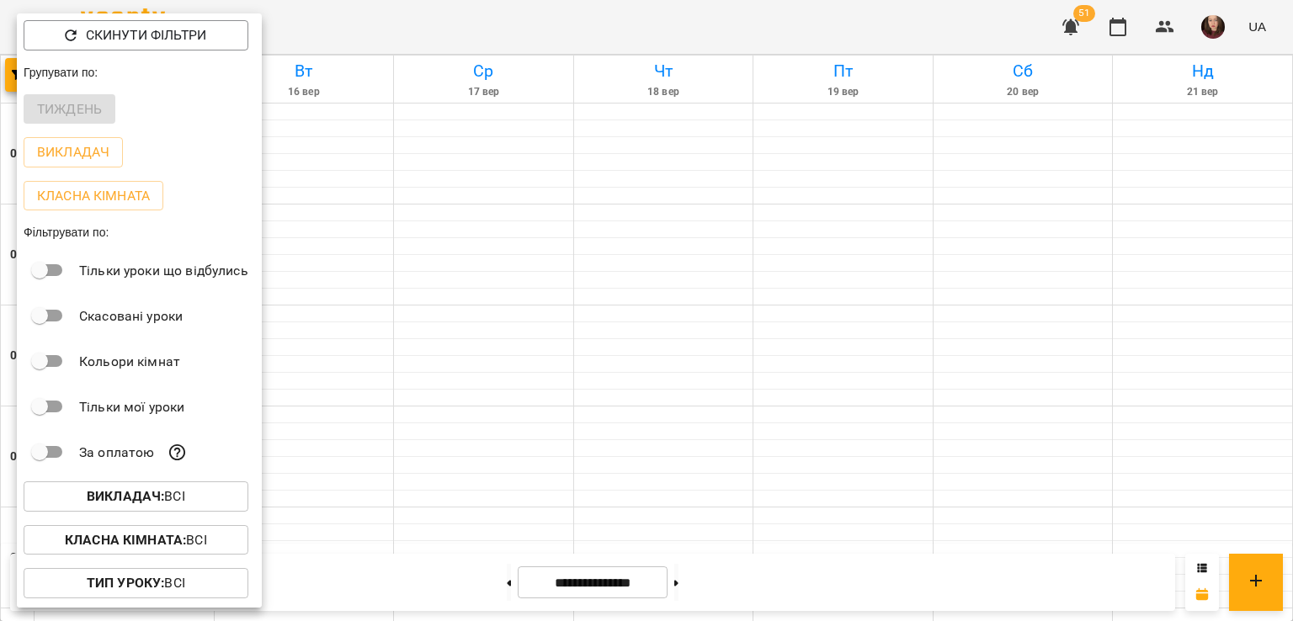
click at [460, 376] on div at bounding box center [646, 310] width 1293 height 621
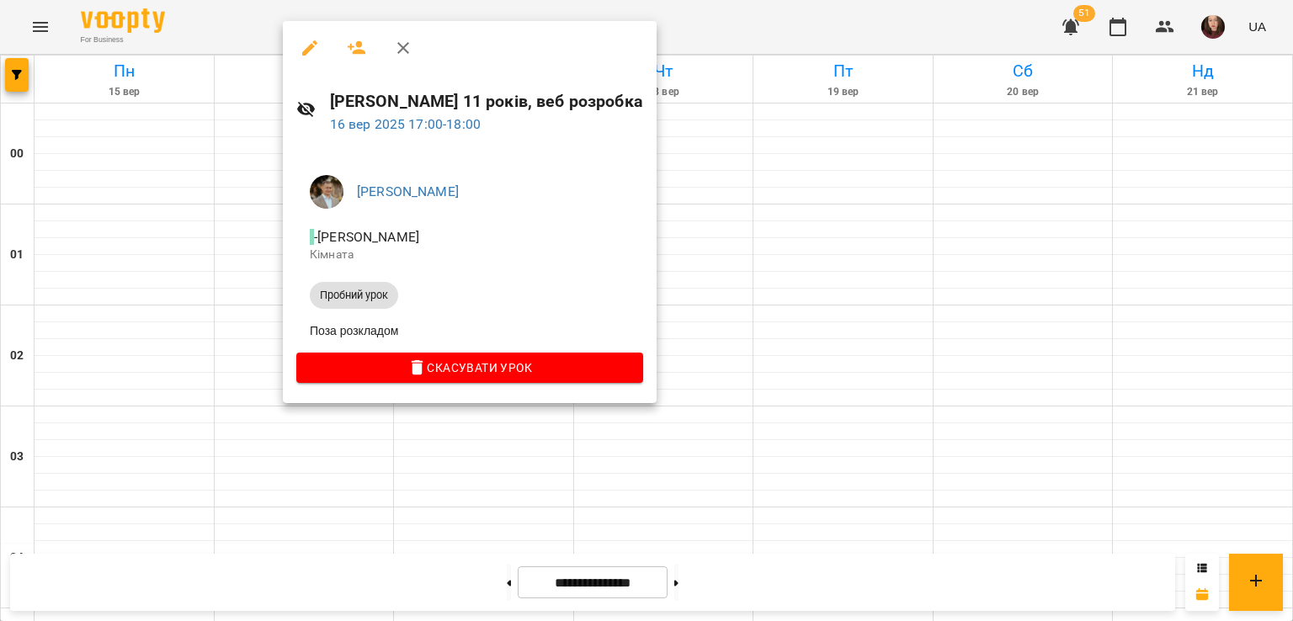
drag, startPoint x: 794, startPoint y: 301, endPoint x: 757, endPoint y: 311, distance: 37.4
click at [795, 301] on div at bounding box center [646, 310] width 1293 height 621
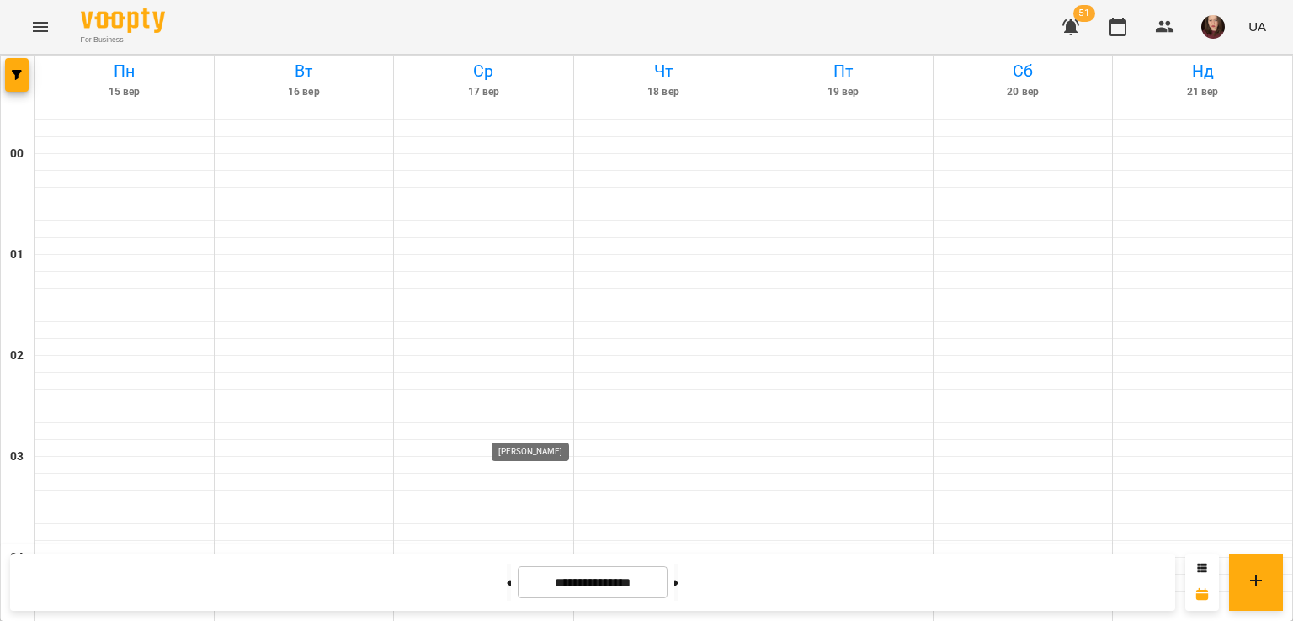
scroll to position [1393, 0]
drag, startPoint x: 471, startPoint y: 339, endPoint x: 451, endPoint y: 295, distance: 49.0
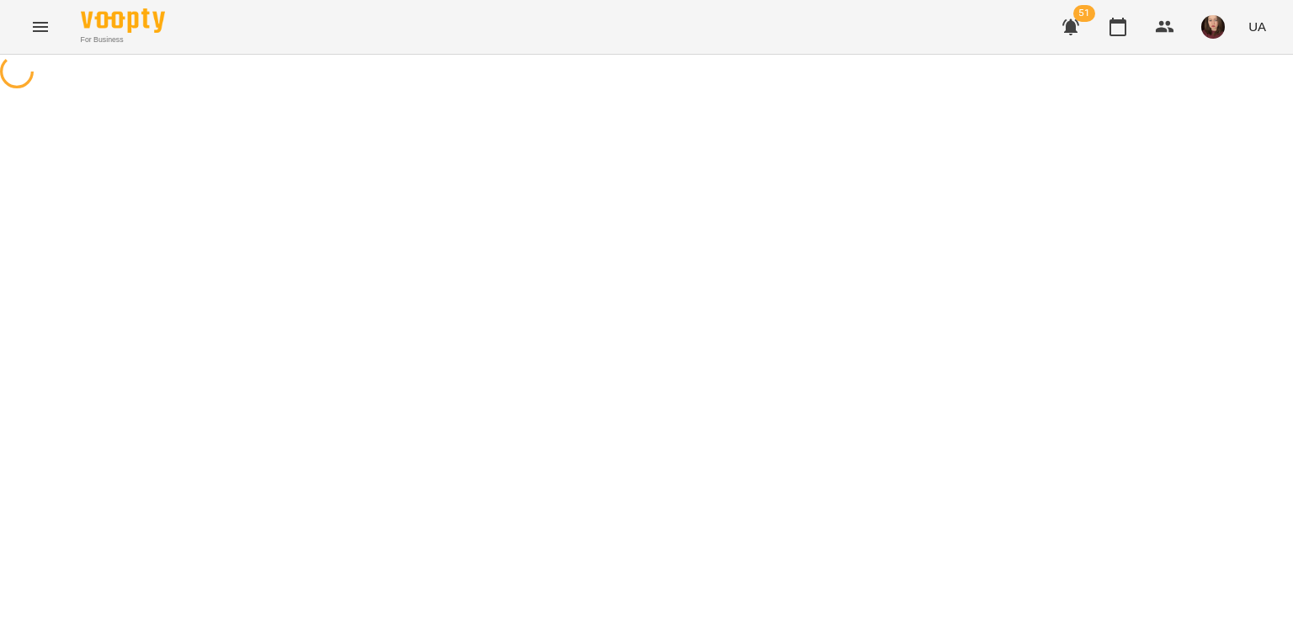
select select "******"
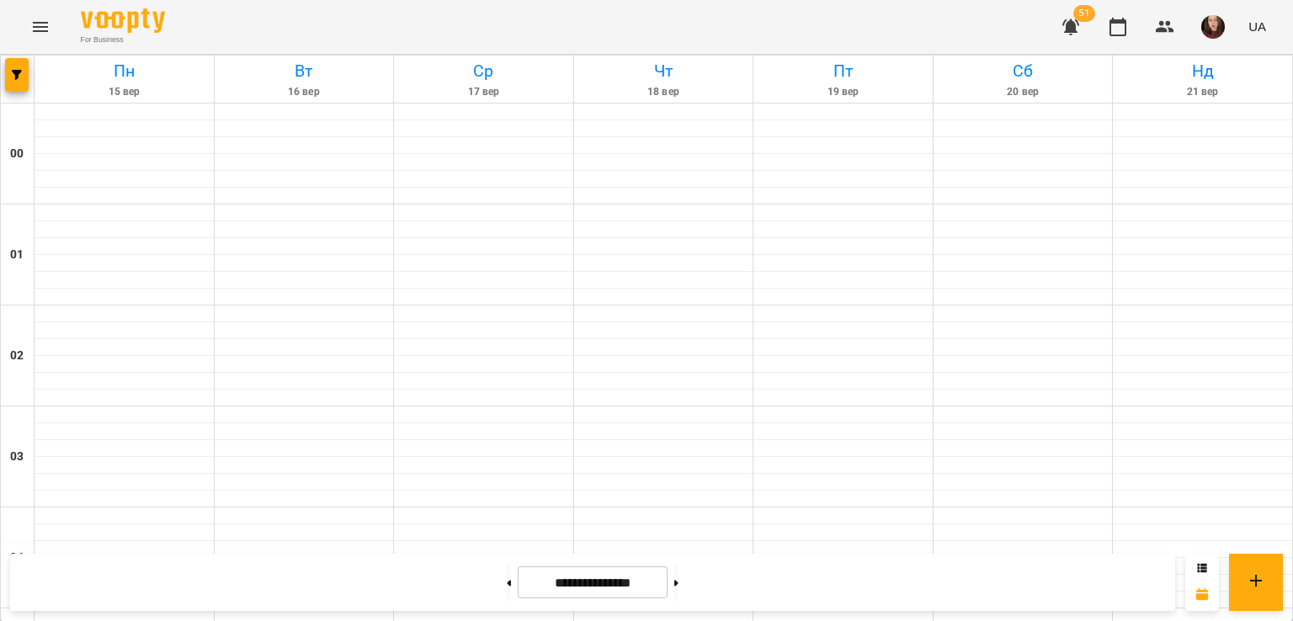
scroll to position [1431, 0]
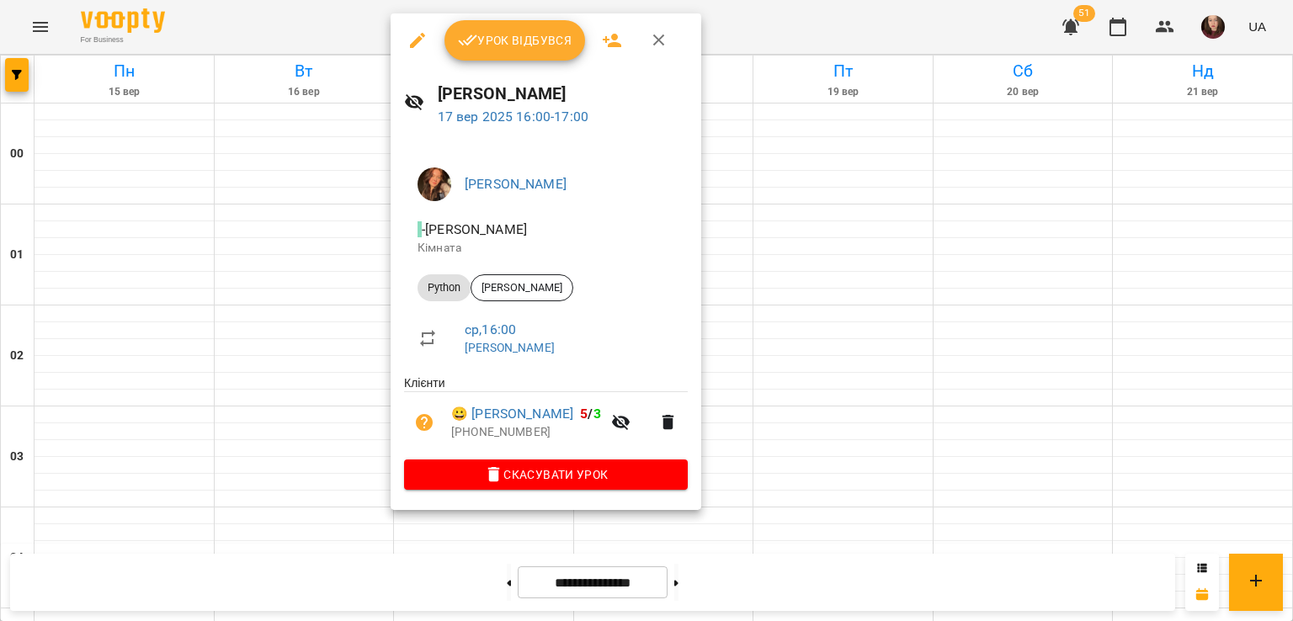
click at [764, 359] on div at bounding box center [646, 310] width 1293 height 621
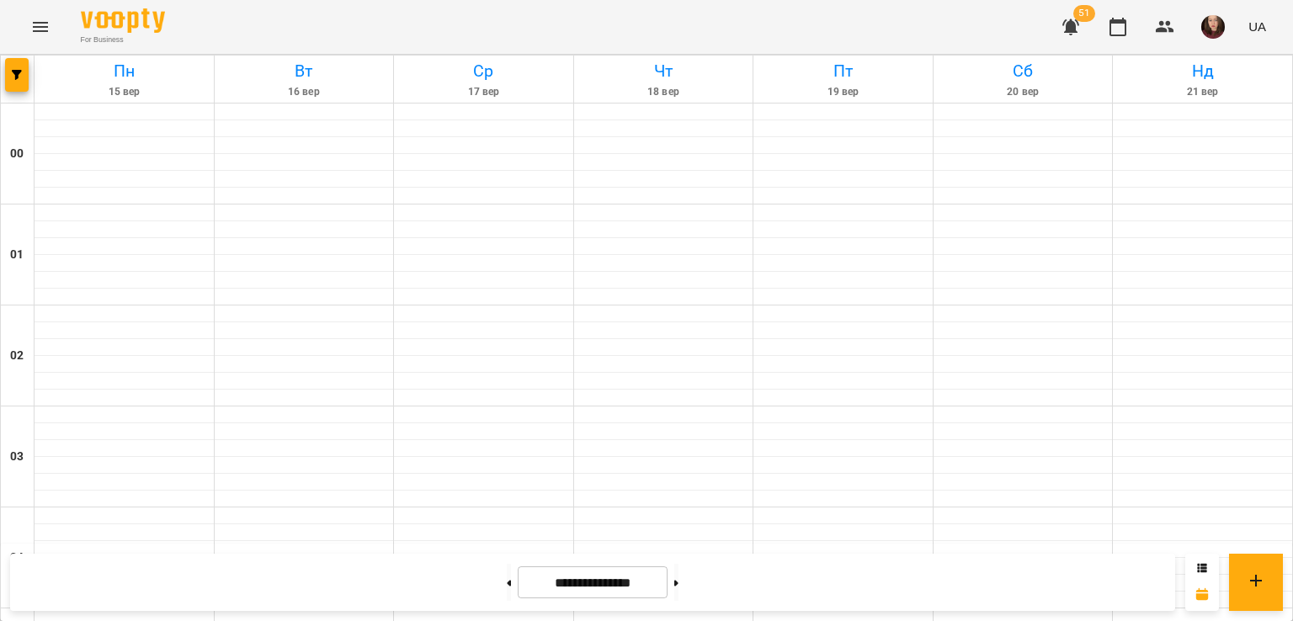
scroll to position [1683, 0]
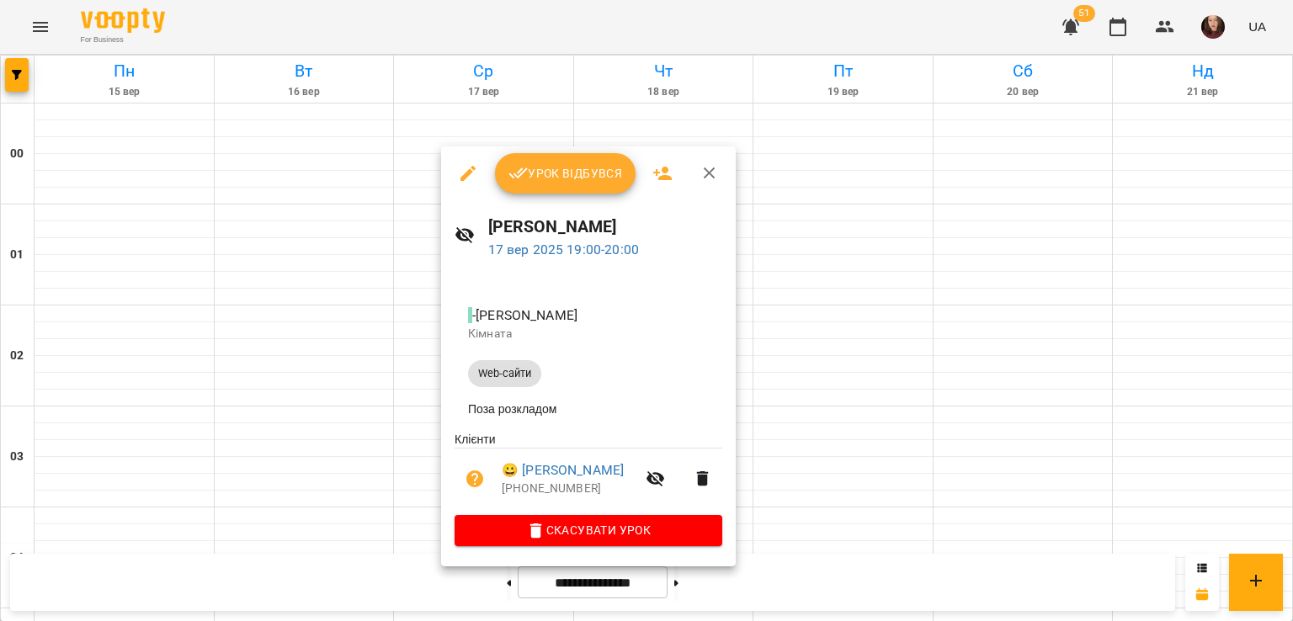
click at [804, 389] on div at bounding box center [646, 310] width 1293 height 621
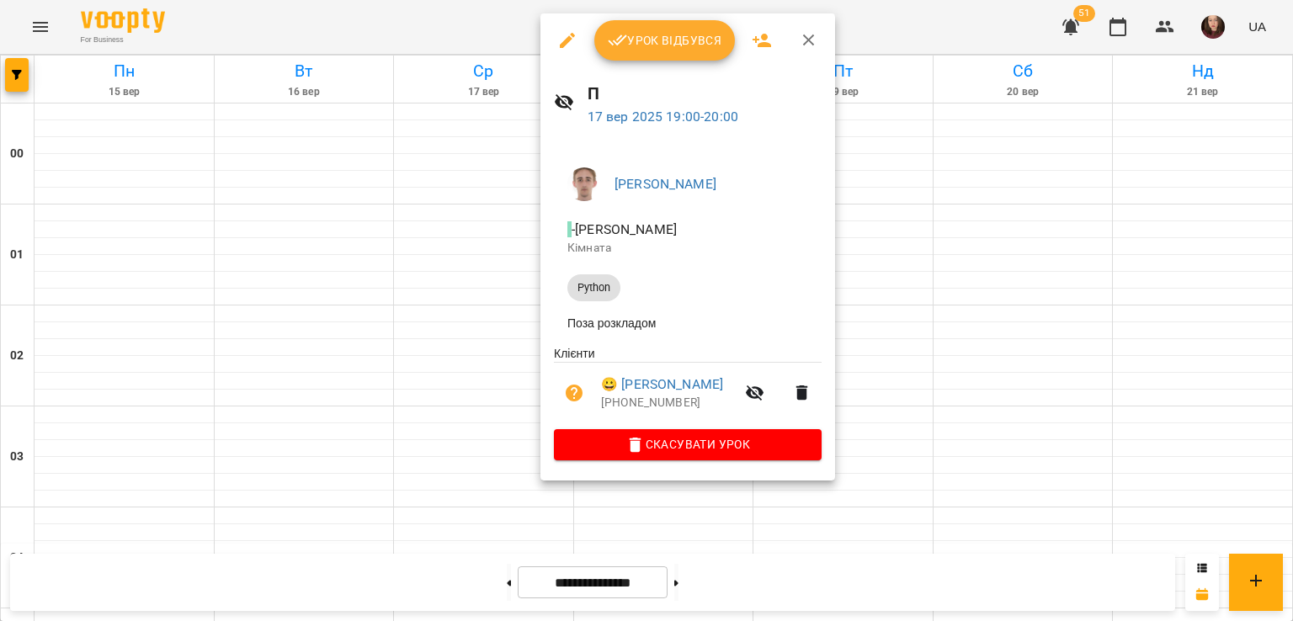
click at [505, 368] on div at bounding box center [646, 310] width 1293 height 621
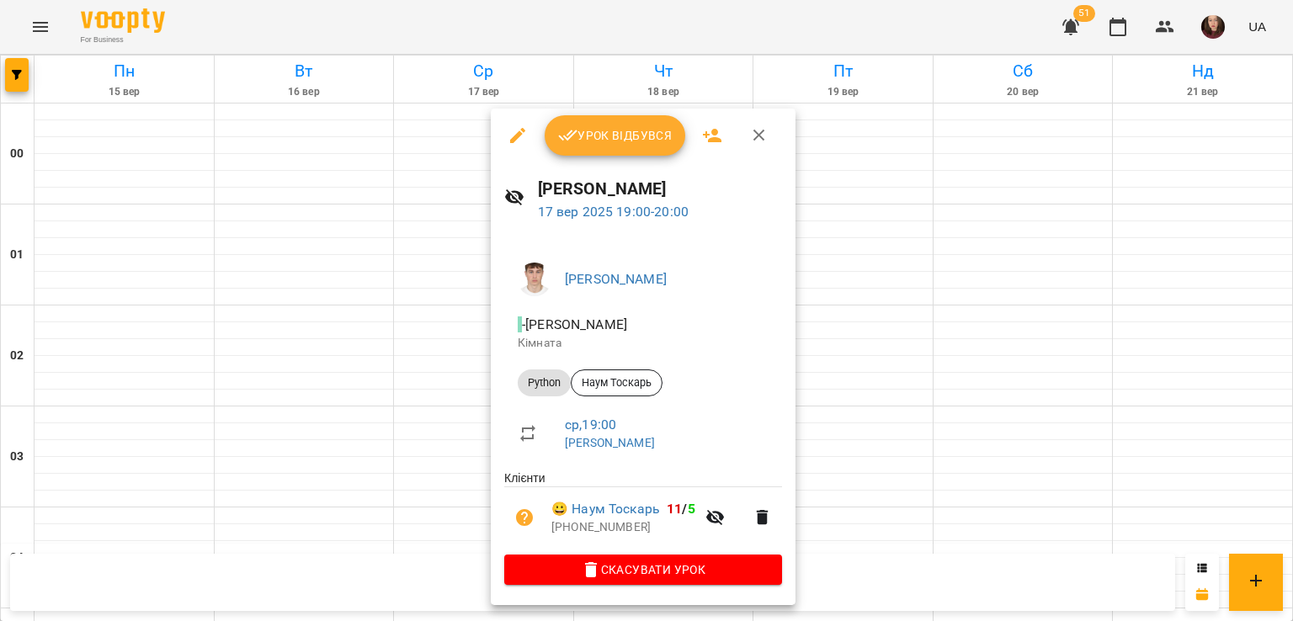
click at [843, 394] on div at bounding box center [646, 310] width 1293 height 621
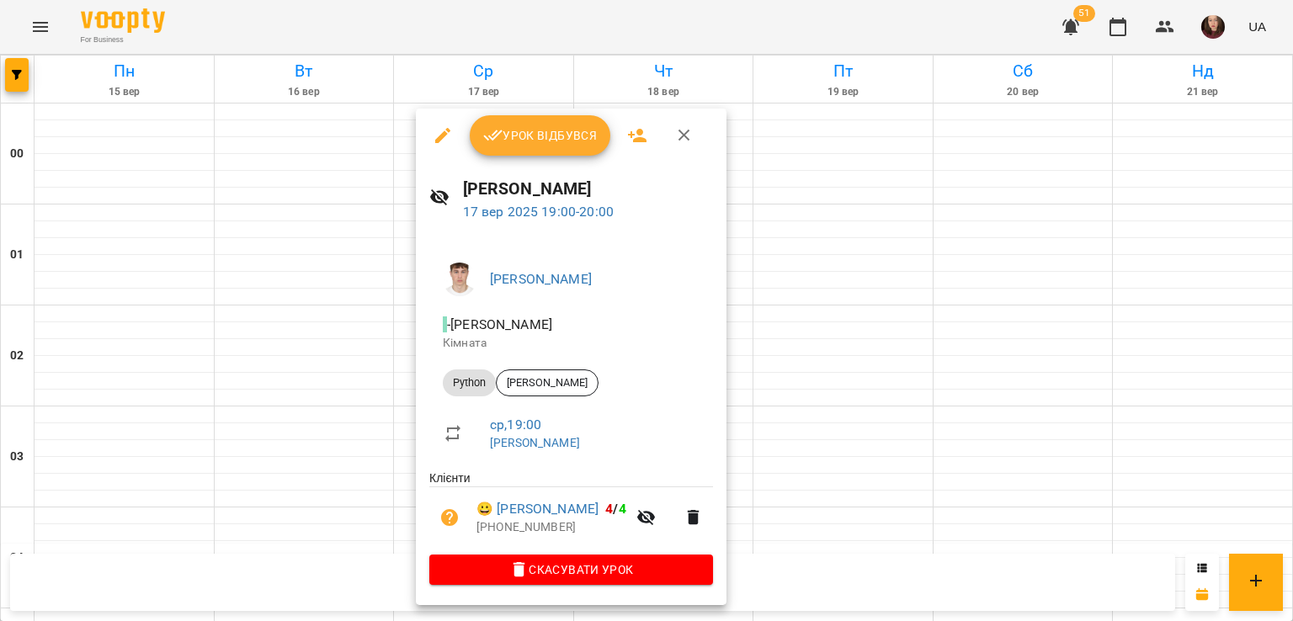
click at [813, 417] on div at bounding box center [646, 310] width 1293 height 621
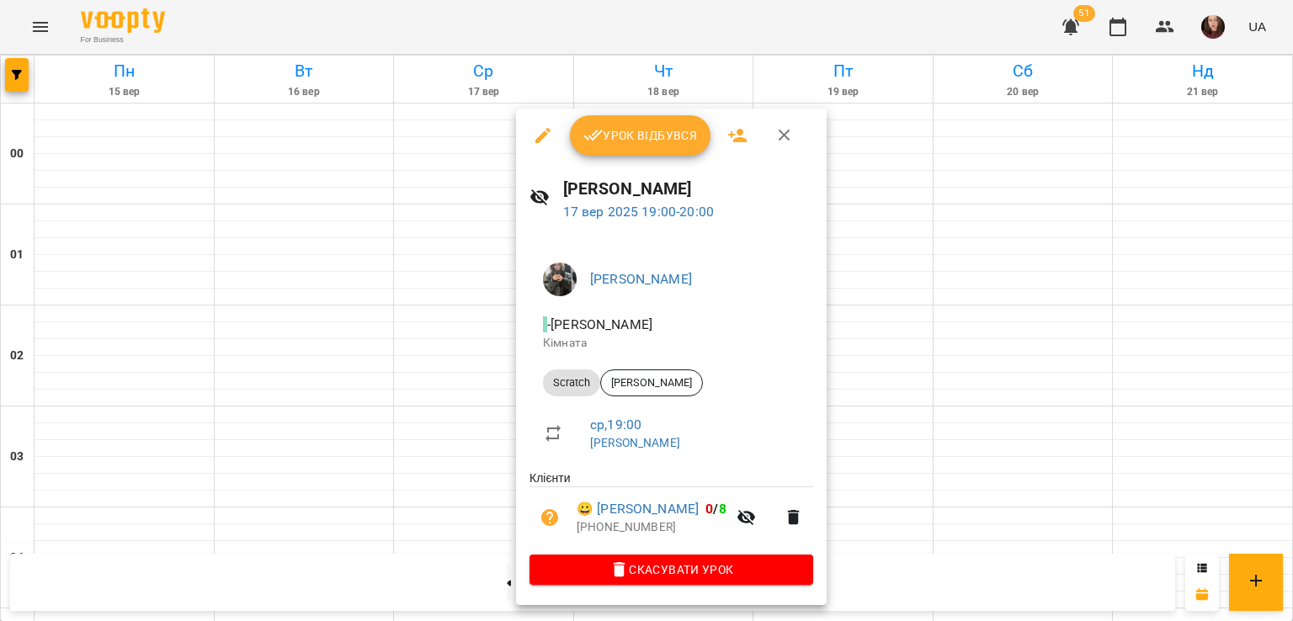
click at [901, 405] on div at bounding box center [646, 310] width 1293 height 621
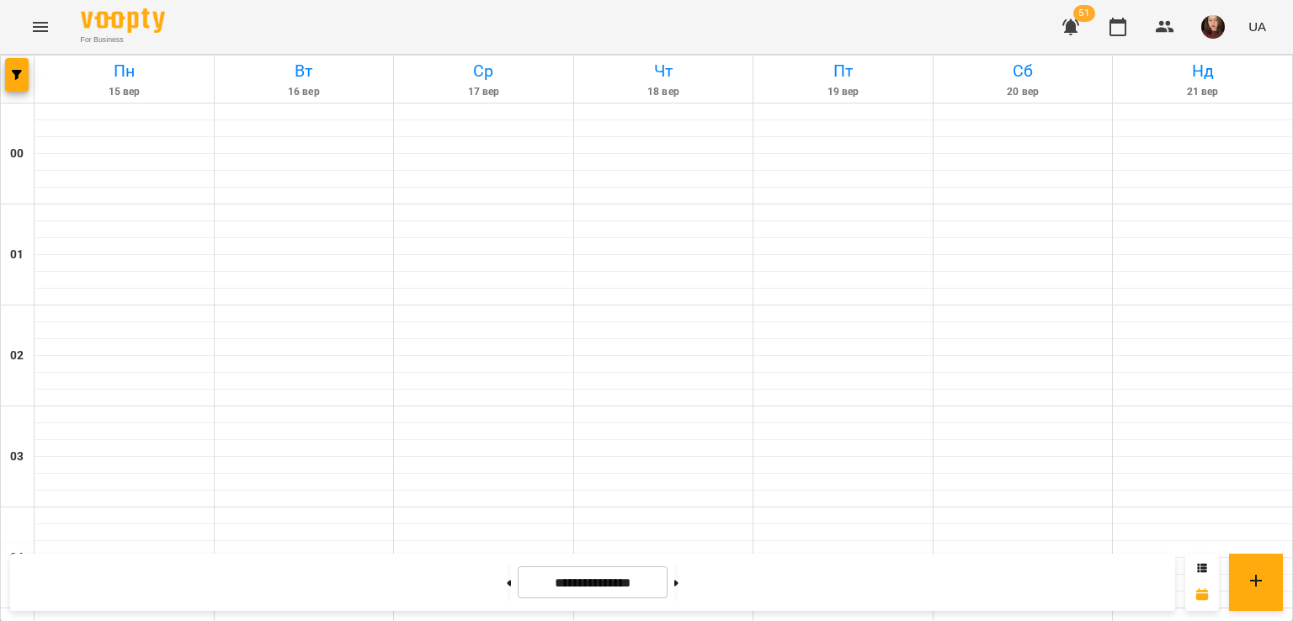
scroll to position [1431, 0]
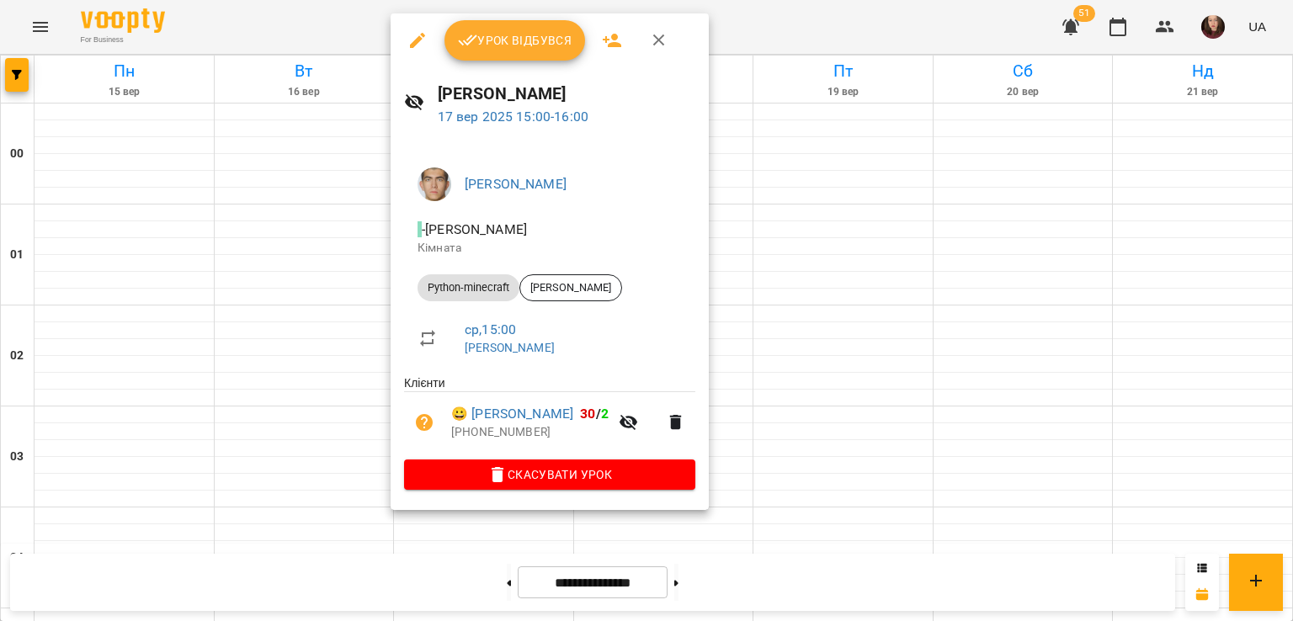
click at [757, 381] on div at bounding box center [646, 310] width 1293 height 621
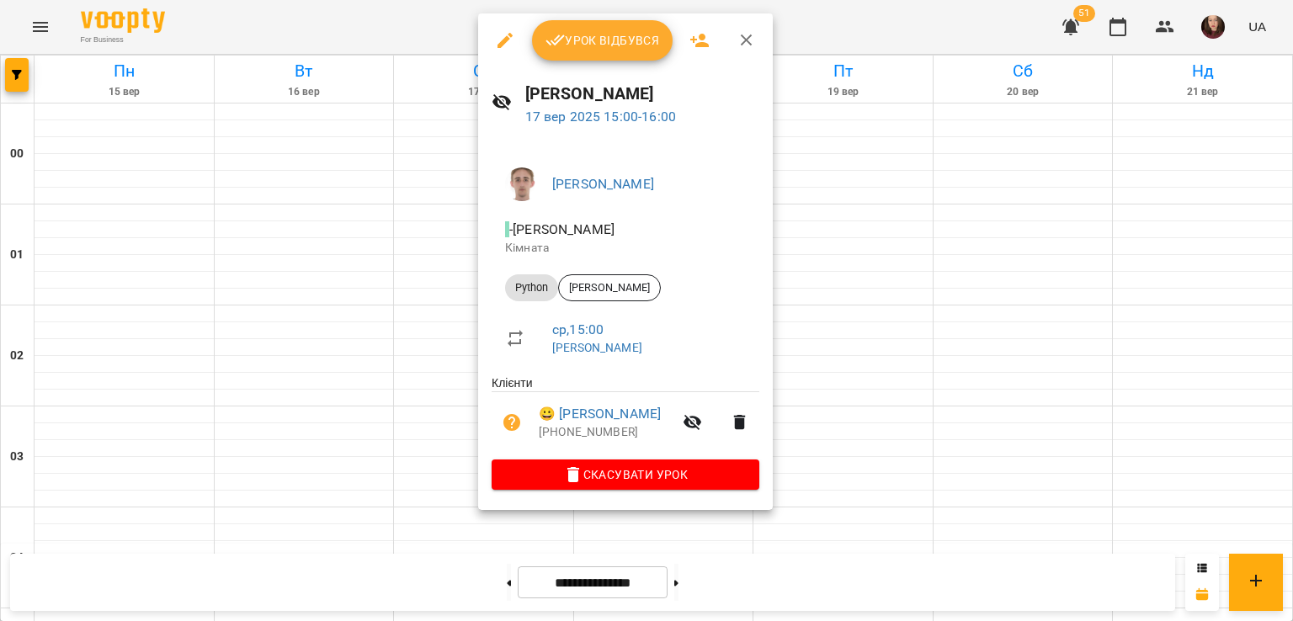
click at [917, 339] on div at bounding box center [646, 310] width 1293 height 621
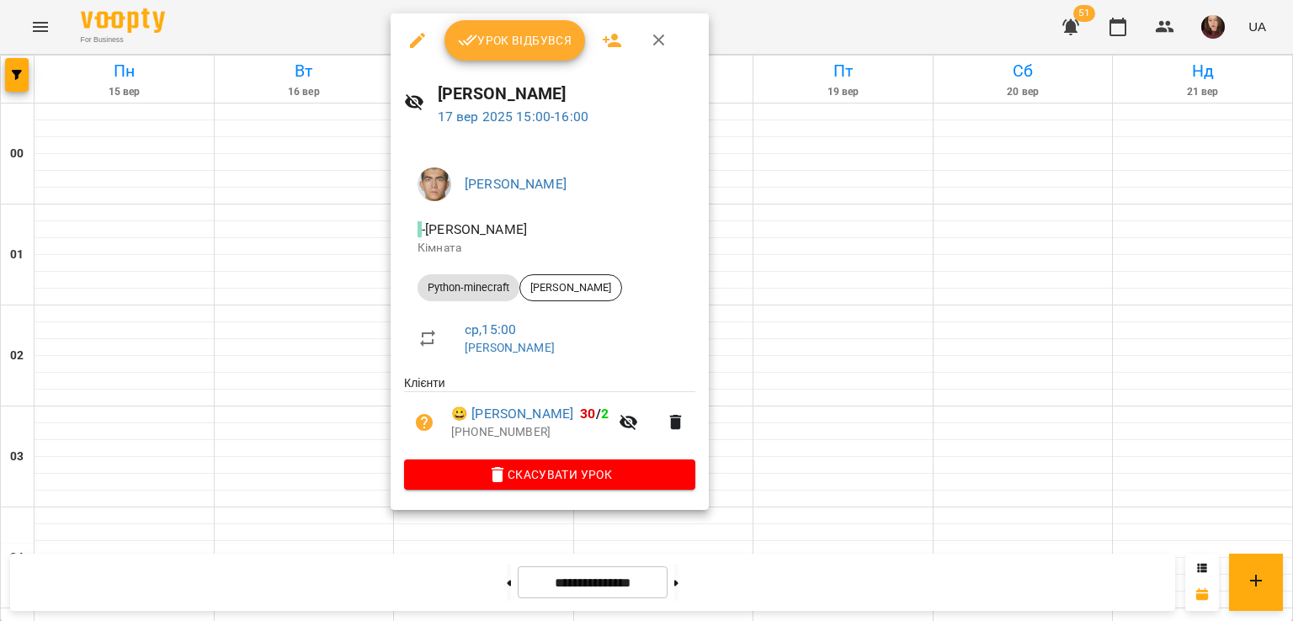
click at [795, 337] on div at bounding box center [646, 310] width 1293 height 621
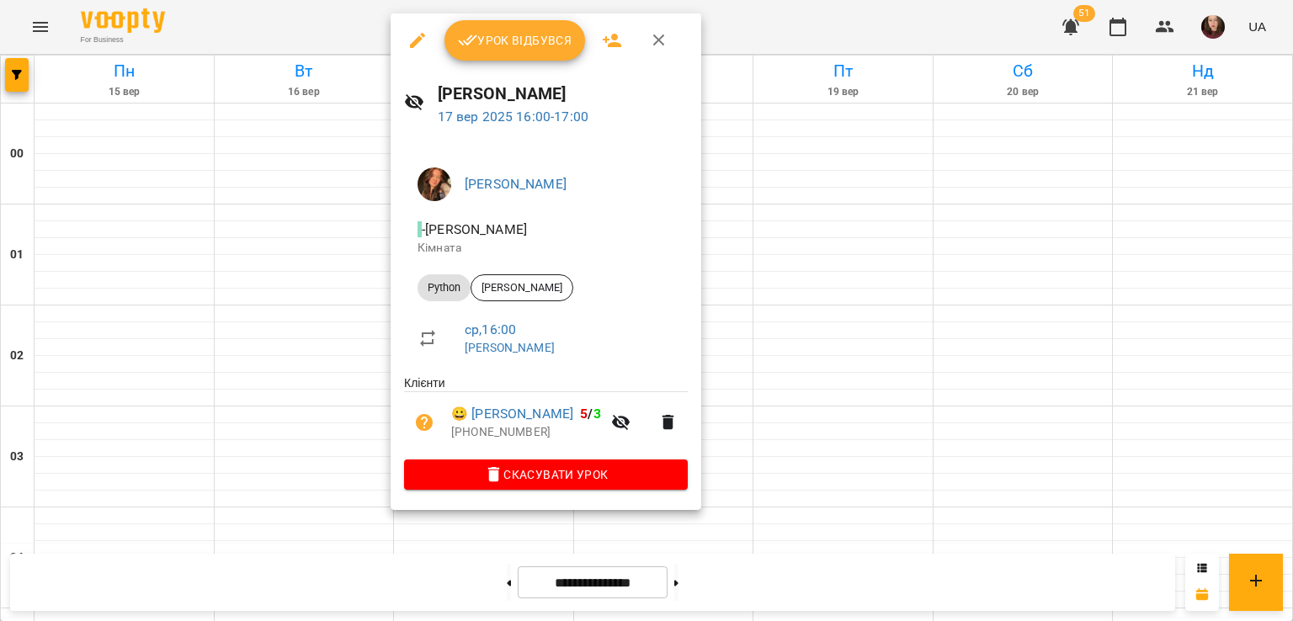
click at [832, 439] on div at bounding box center [646, 310] width 1293 height 621
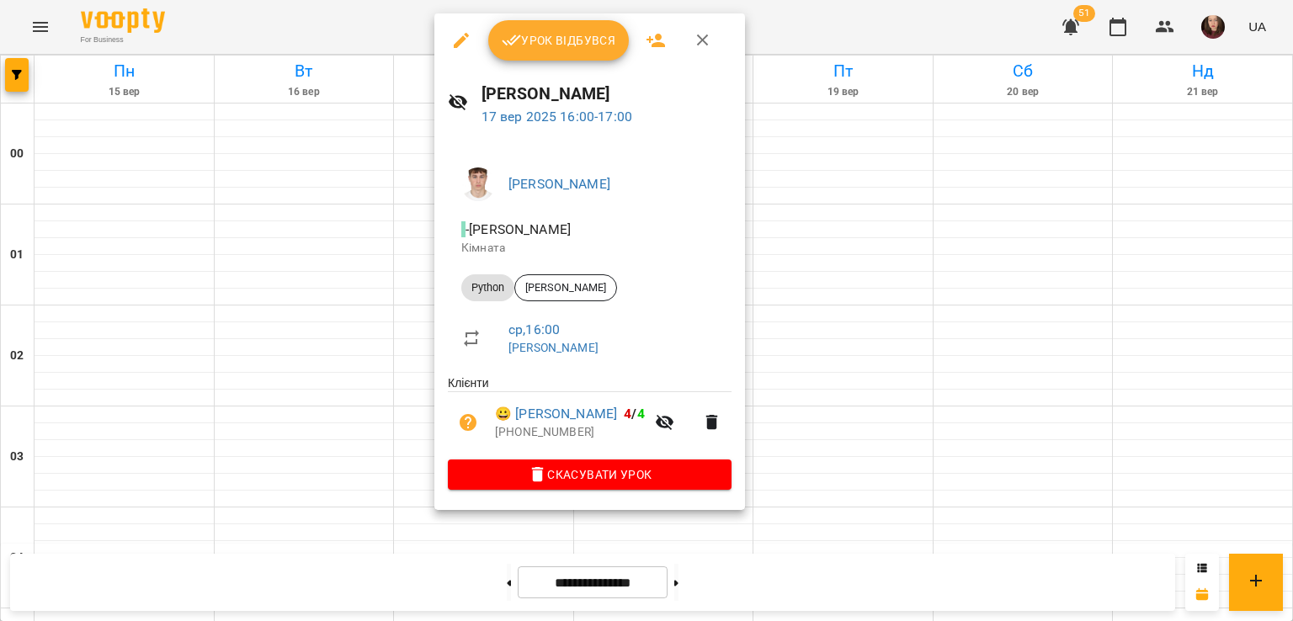
drag, startPoint x: 773, startPoint y: 351, endPoint x: 686, endPoint y: 352, distance: 87.5
click at [774, 351] on div at bounding box center [646, 310] width 1293 height 621
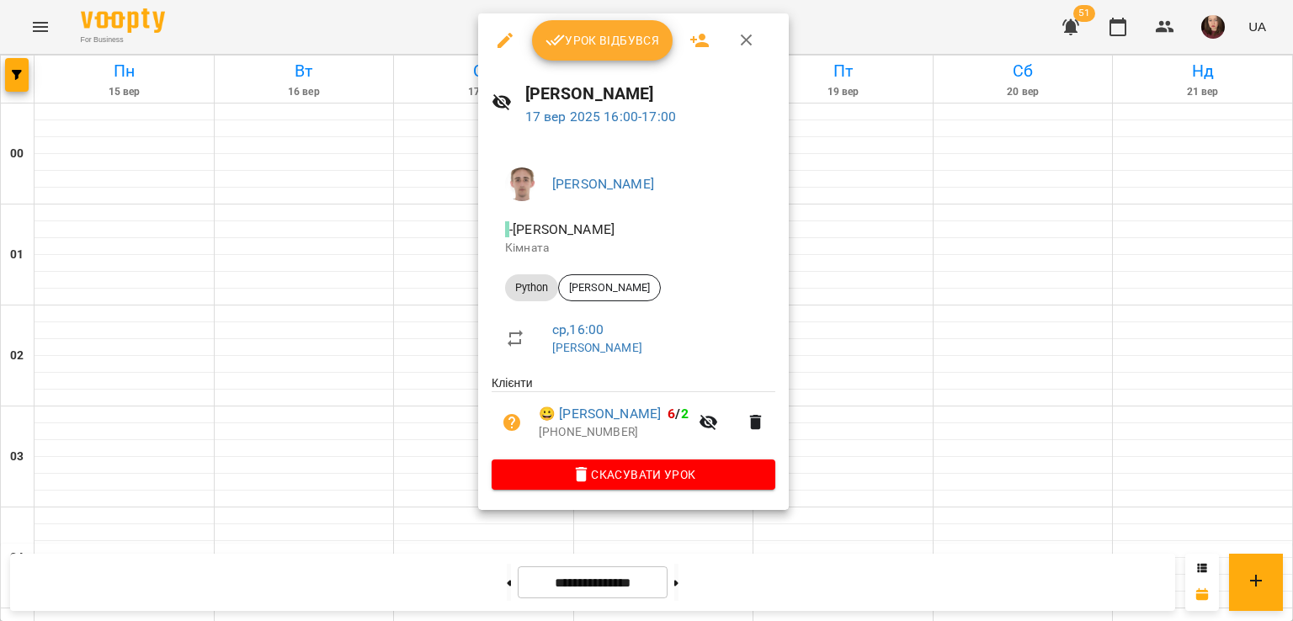
click at [887, 388] on div at bounding box center [646, 310] width 1293 height 621
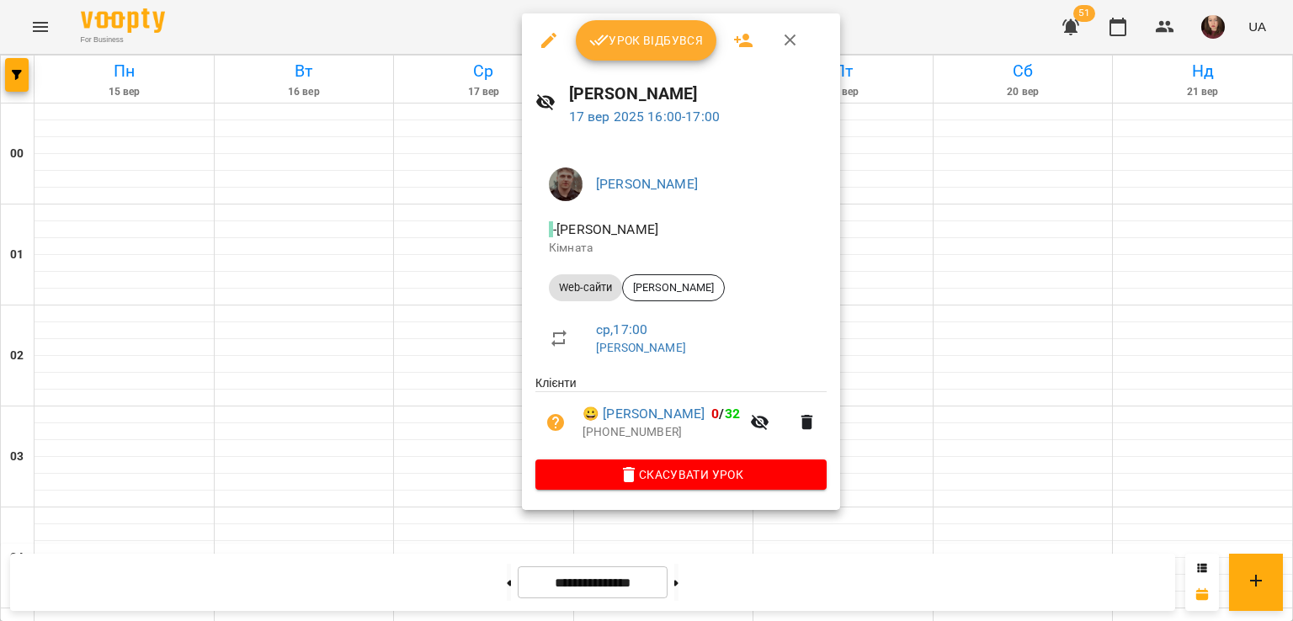
click at [852, 376] on div at bounding box center [646, 310] width 1293 height 621
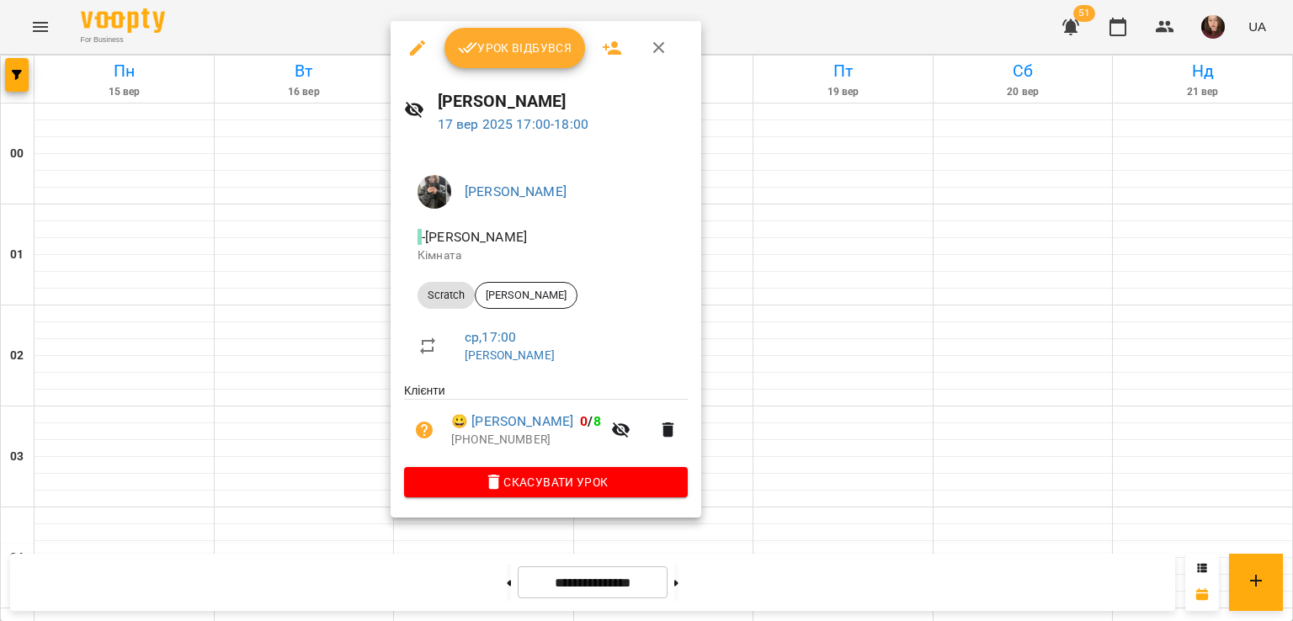
click at [852, 425] on div at bounding box center [646, 310] width 1293 height 621
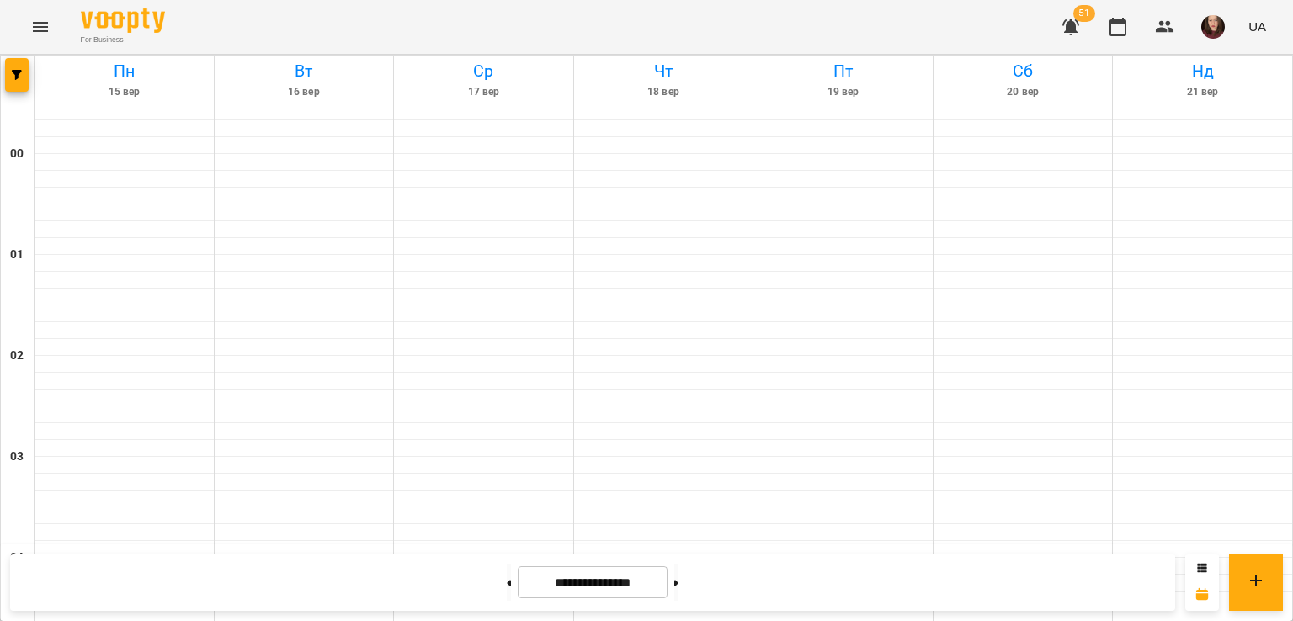
scroll to position [1683, 0]
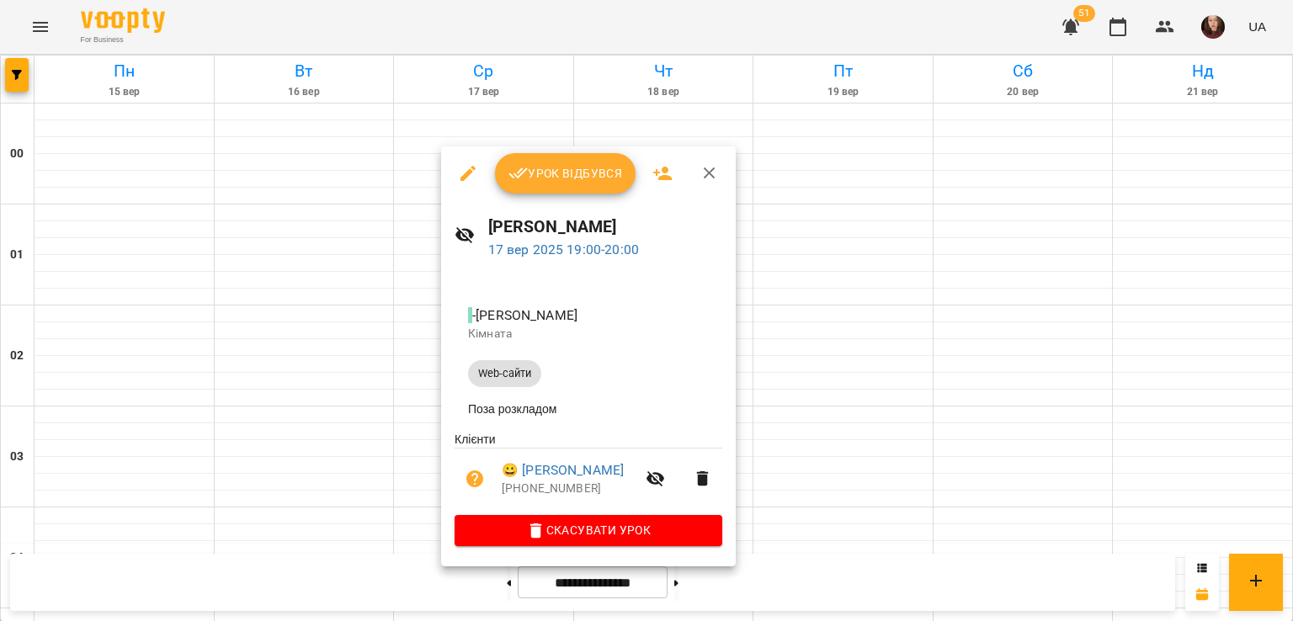
click at [801, 399] on div at bounding box center [646, 310] width 1293 height 621
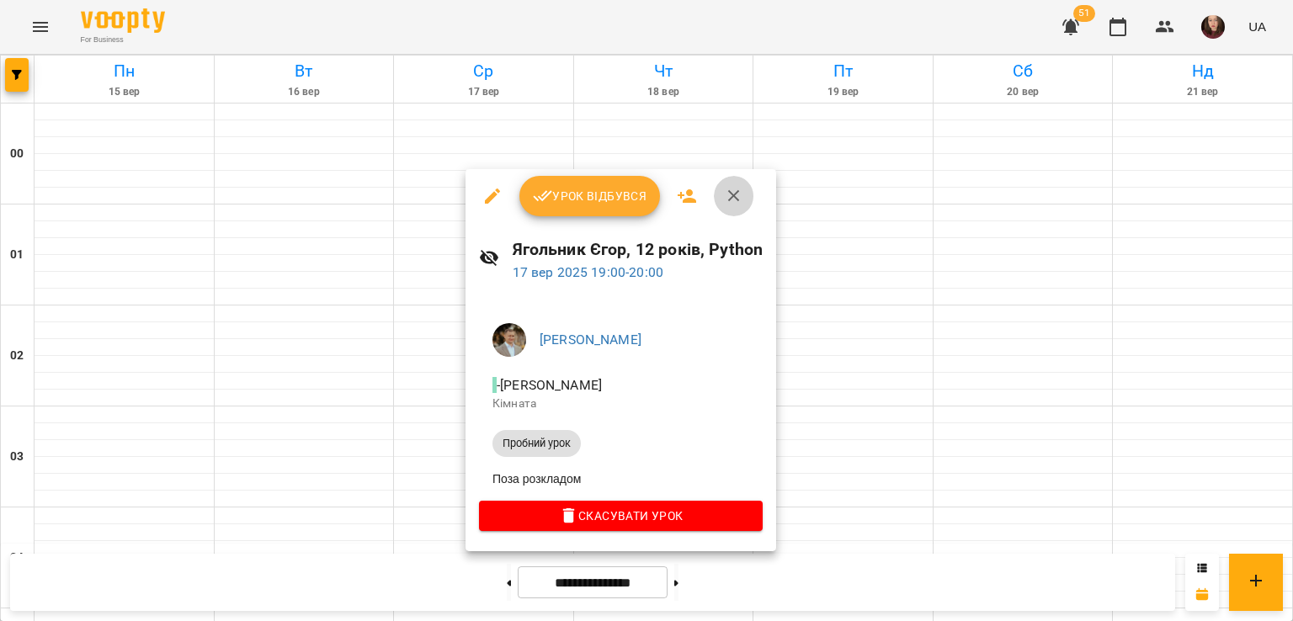
click at [733, 199] on icon "button" at bounding box center [734, 196] width 20 height 20
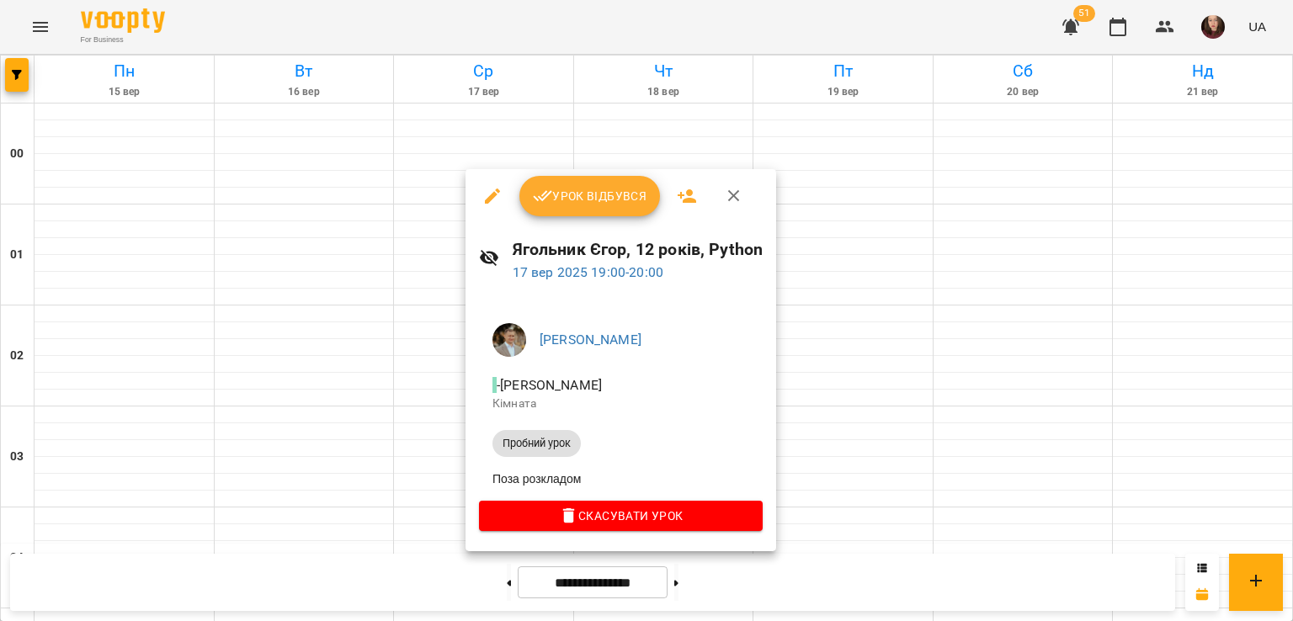
drag, startPoint x: 889, startPoint y: 479, endPoint x: 606, endPoint y: 385, distance: 297.8
click at [890, 479] on div at bounding box center [646, 310] width 1293 height 621
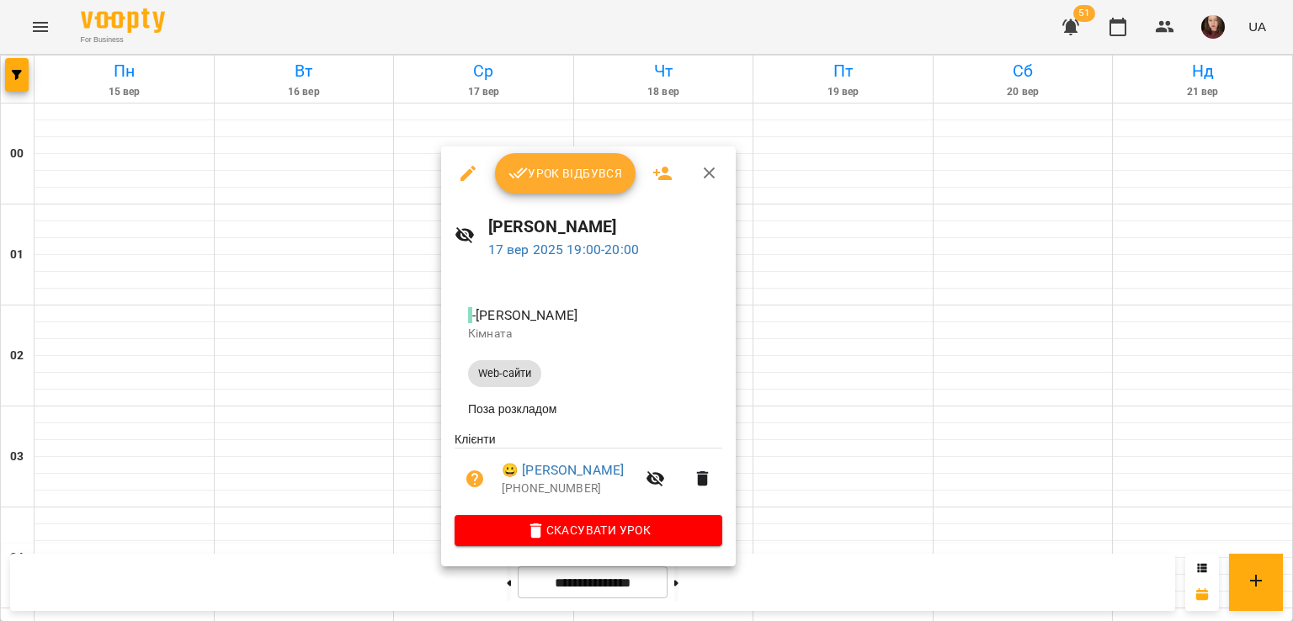
click at [842, 433] on div at bounding box center [646, 310] width 1293 height 621
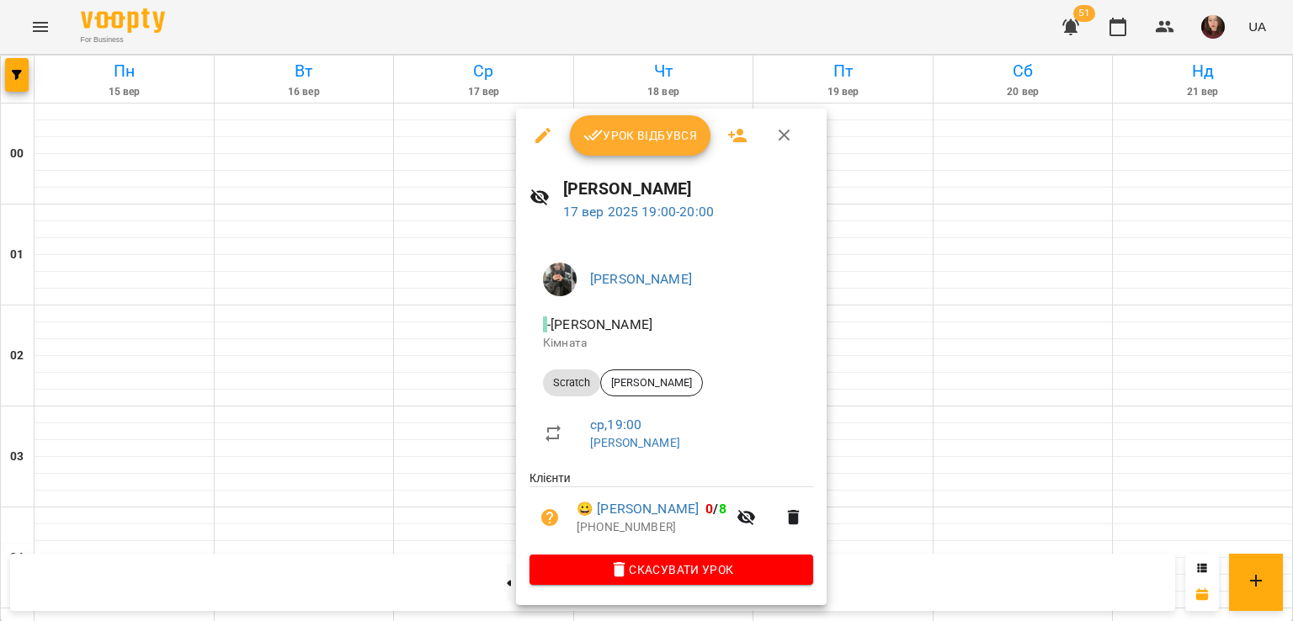
click at [872, 426] on div at bounding box center [646, 310] width 1293 height 621
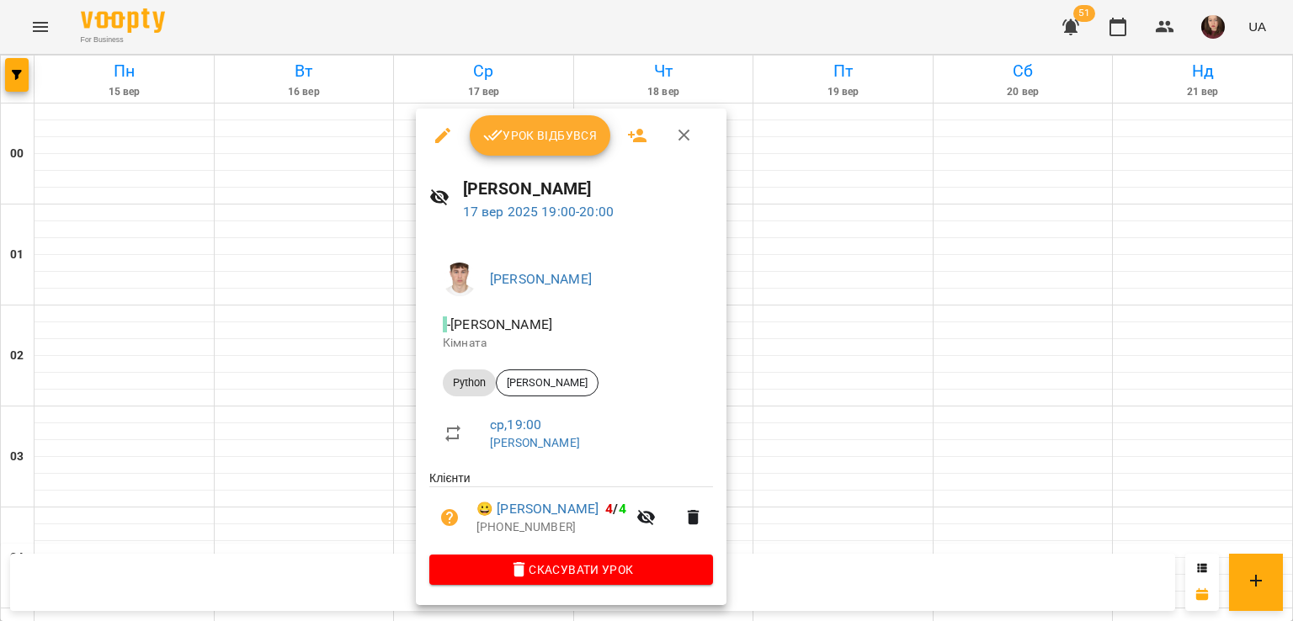
click at [752, 384] on div at bounding box center [646, 310] width 1293 height 621
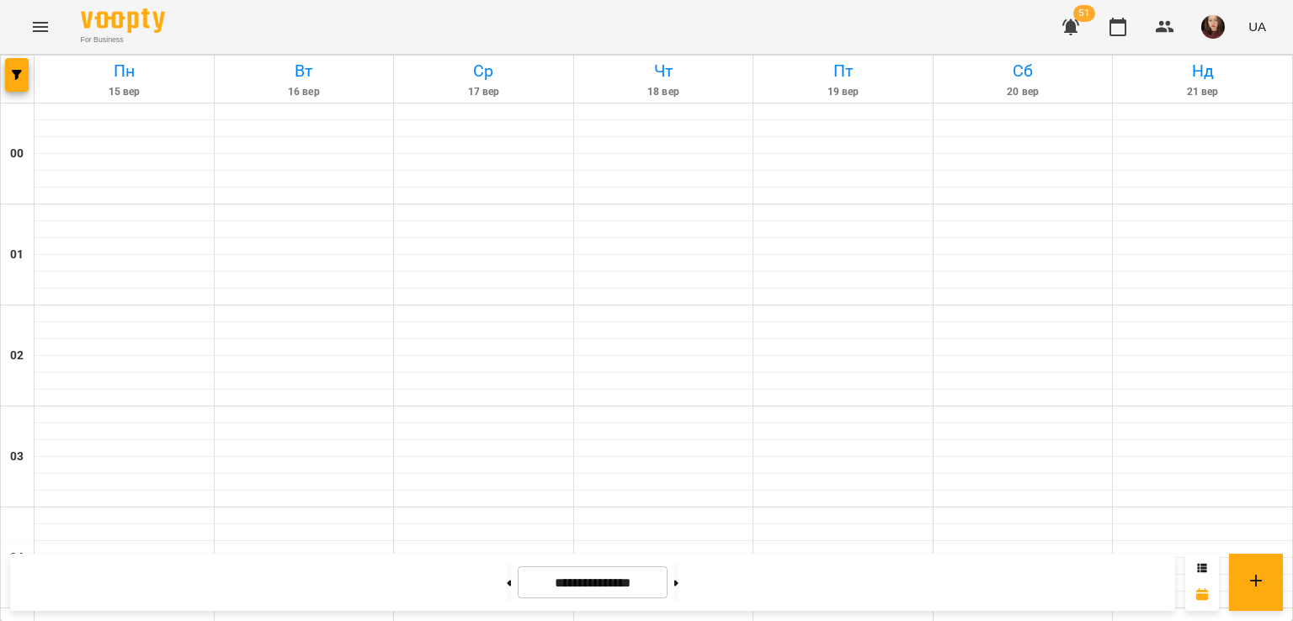
scroll to position [1599, 0]
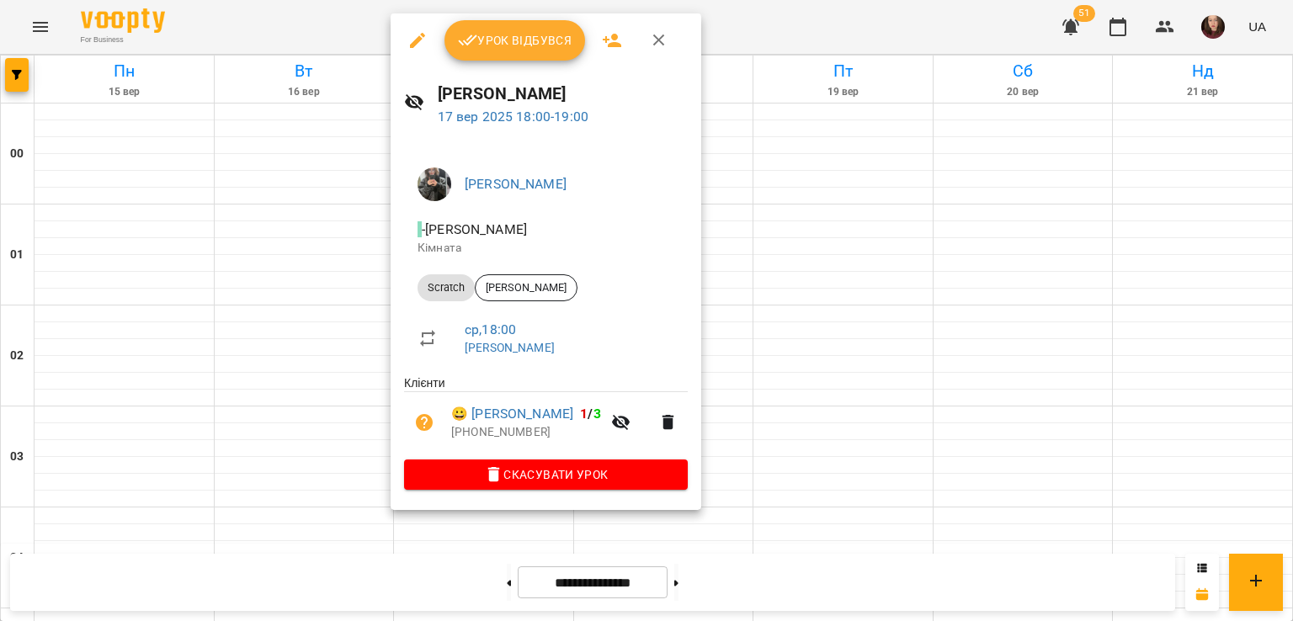
drag, startPoint x: 758, startPoint y: 422, endPoint x: 432, endPoint y: 340, distance: 336.6
click at [759, 422] on div at bounding box center [646, 310] width 1293 height 621
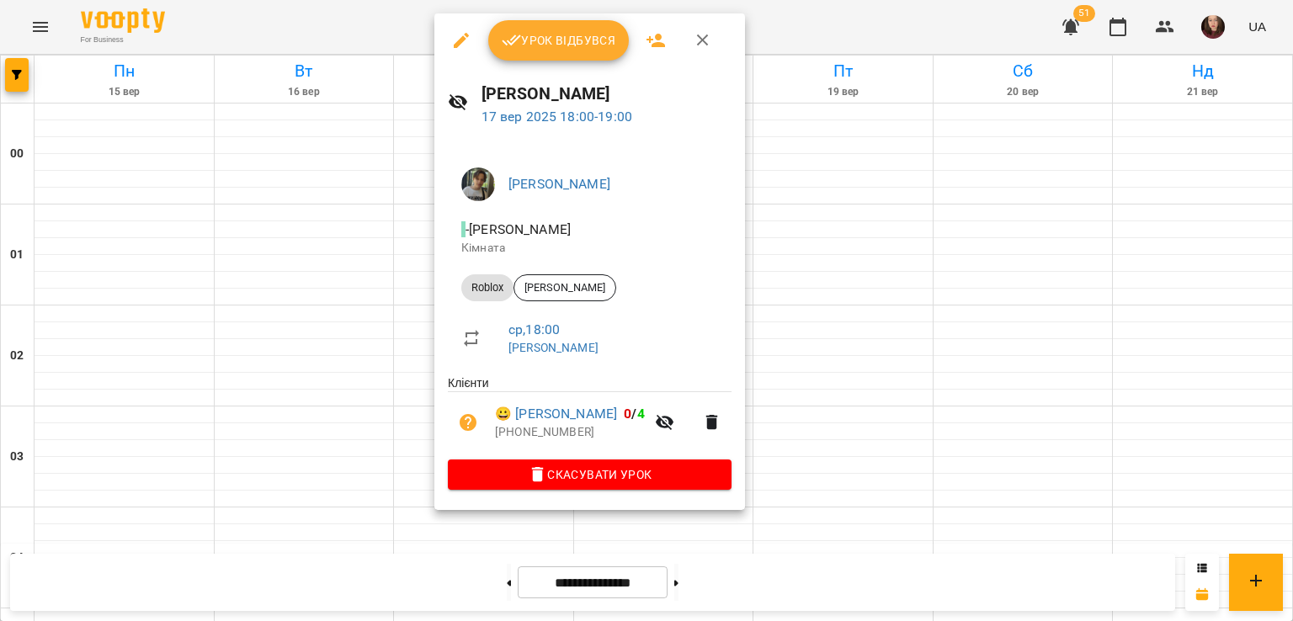
click at [784, 381] on div at bounding box center [646, 310] width 1293 height 621
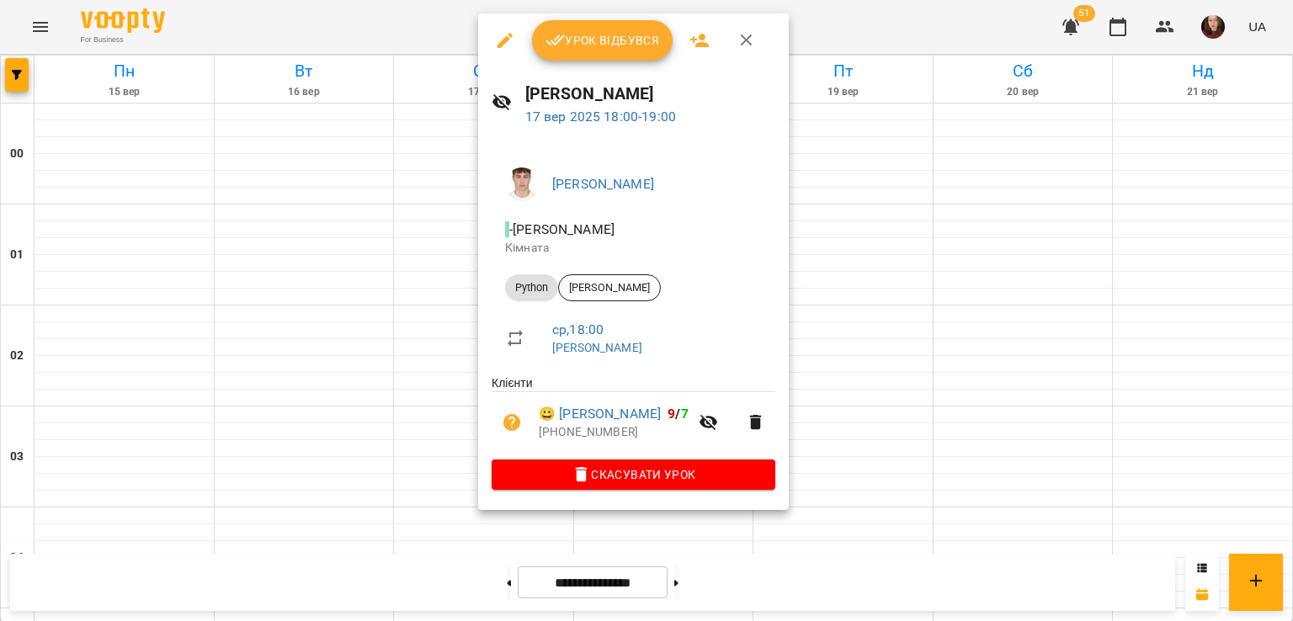
click at [820, 415] on div at bounding box center [646, 310] width 1293 height 621
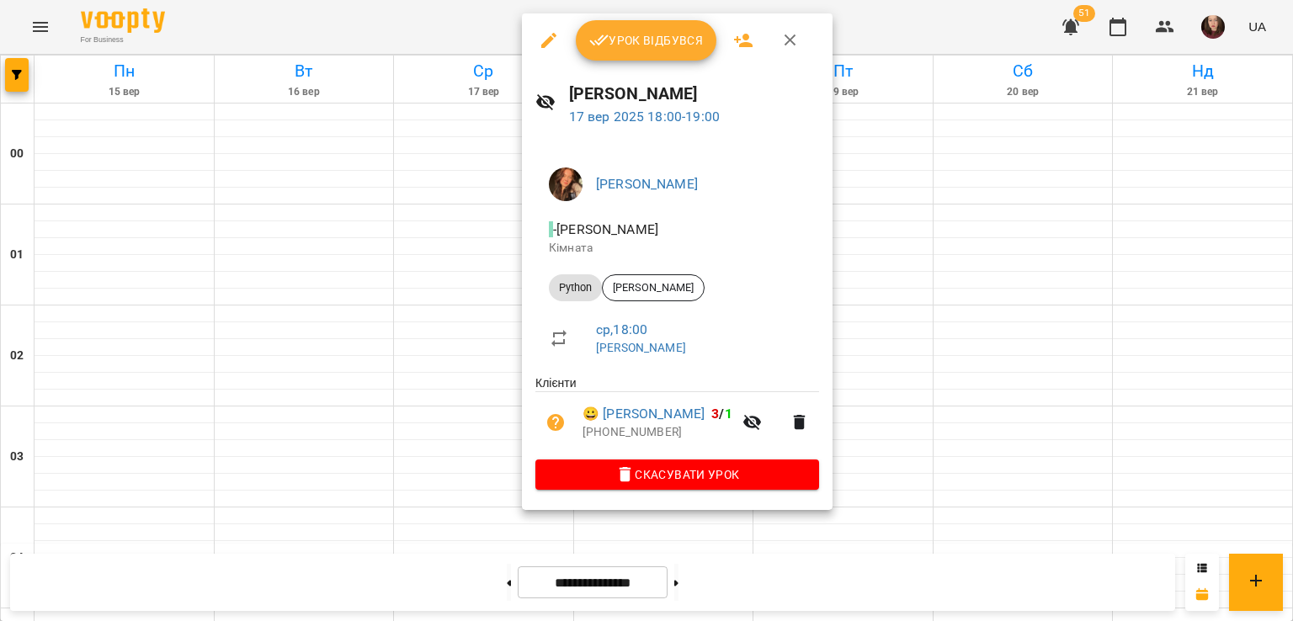
click at [881, 428] on div at bounding box center [646, 310] width 1293 height 621
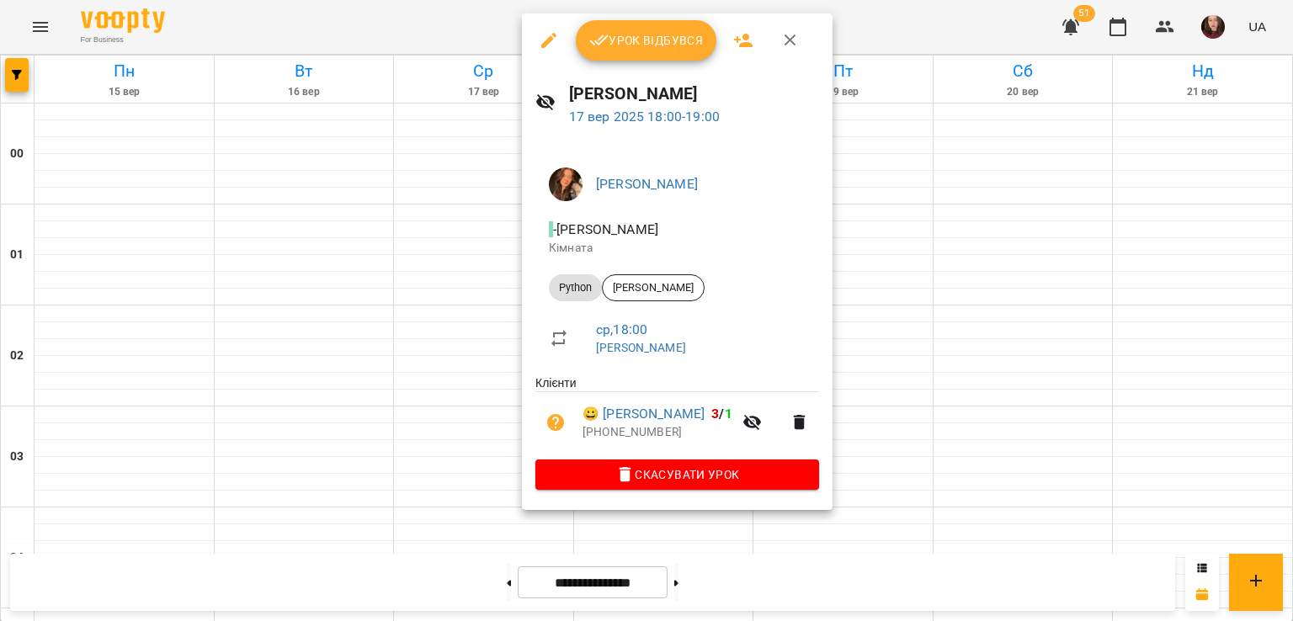
click at [888, 316] on div at bounding box center [646, 310] width 1293 height 621
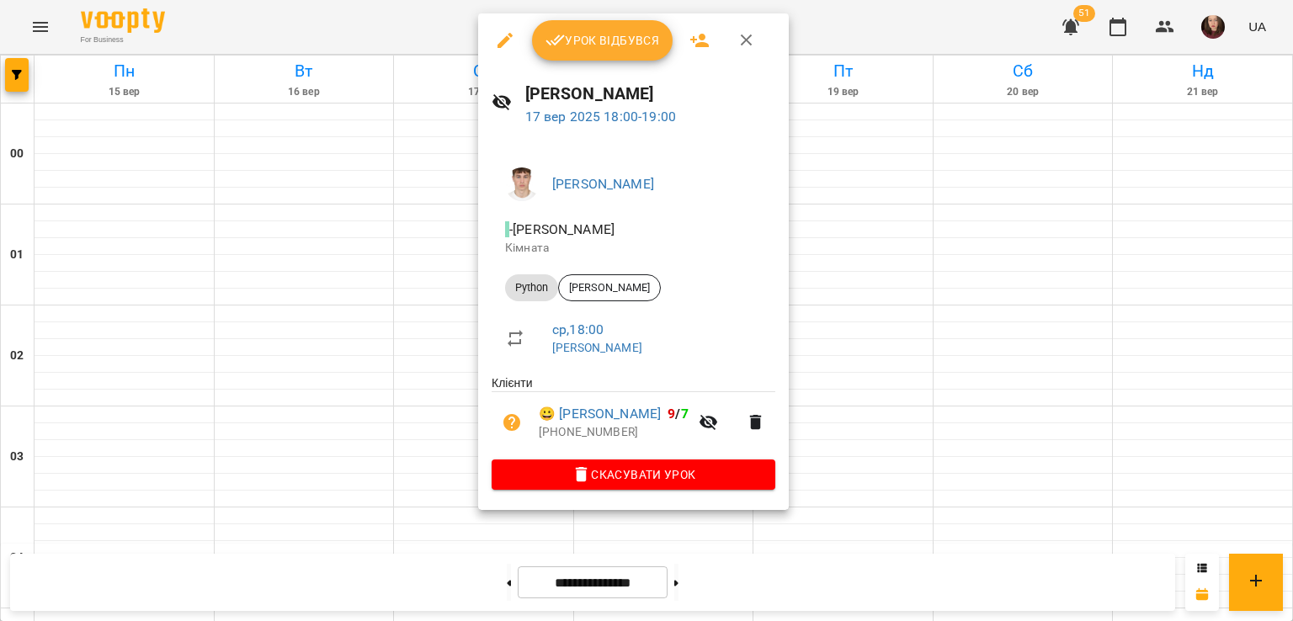
click at [872, 348] on div at bounding box center [646, 310] width 1293 height 621
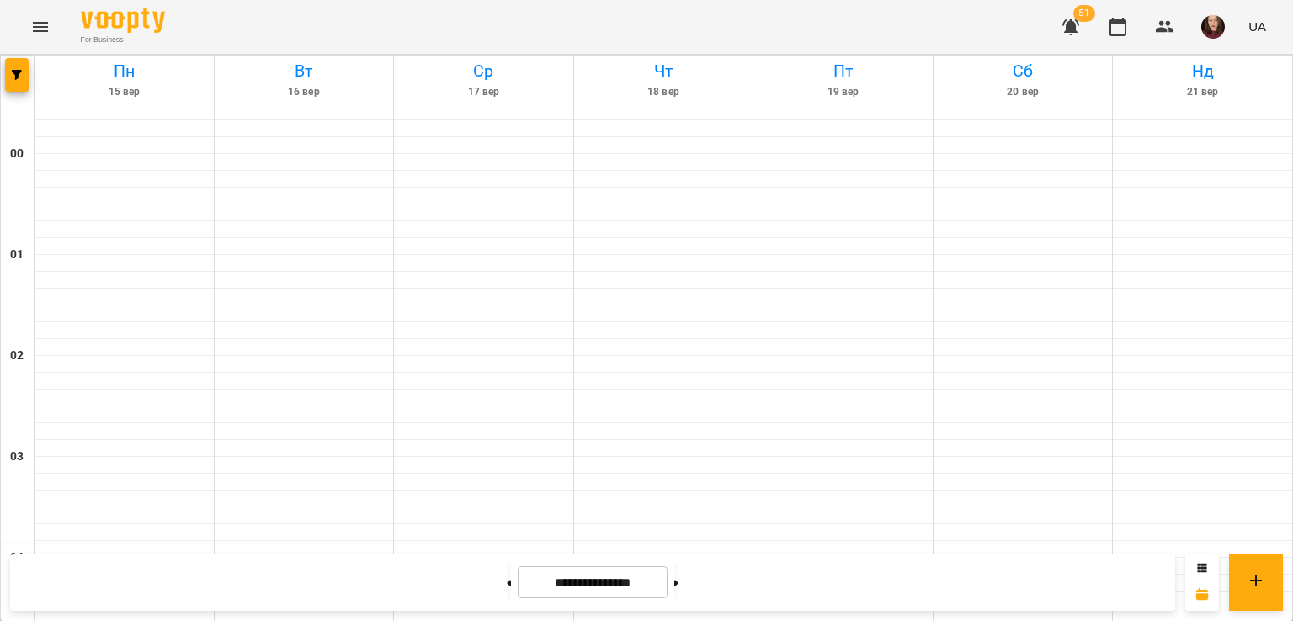
scroll to position [1683, 0]
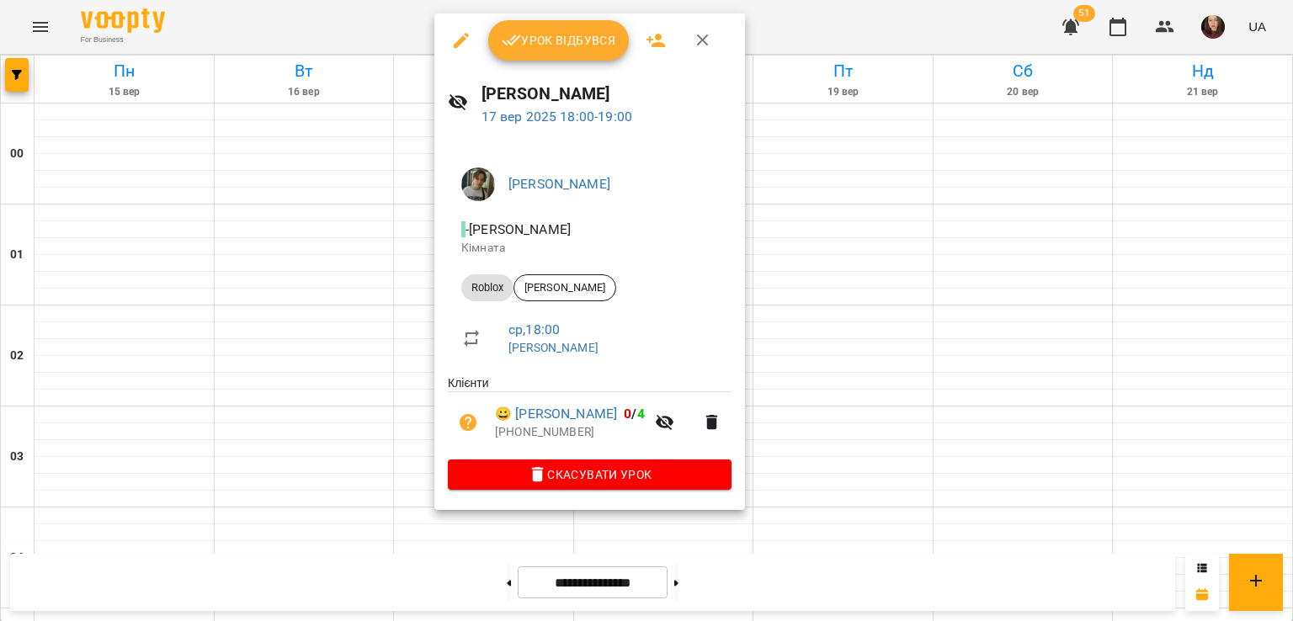
click at [853, 377] on div at bounding box center [646, 310] width 1293 height 621
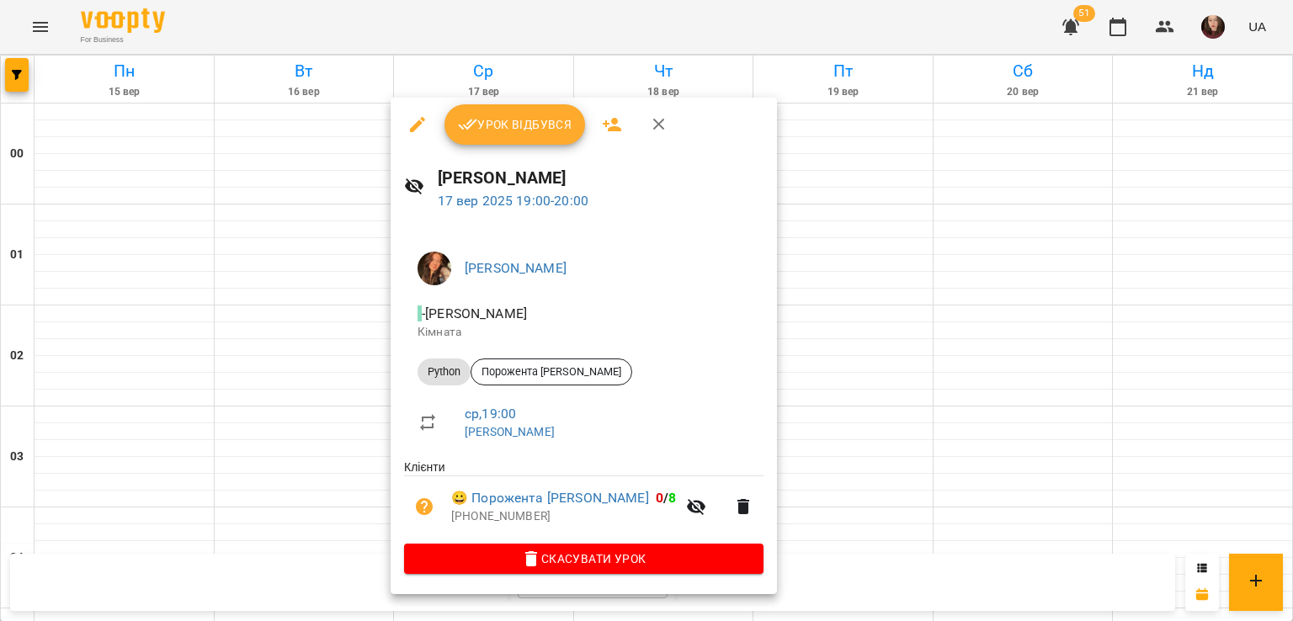
click at [792, 414] on div at bounding box center [646, 310] width 1293 height 621
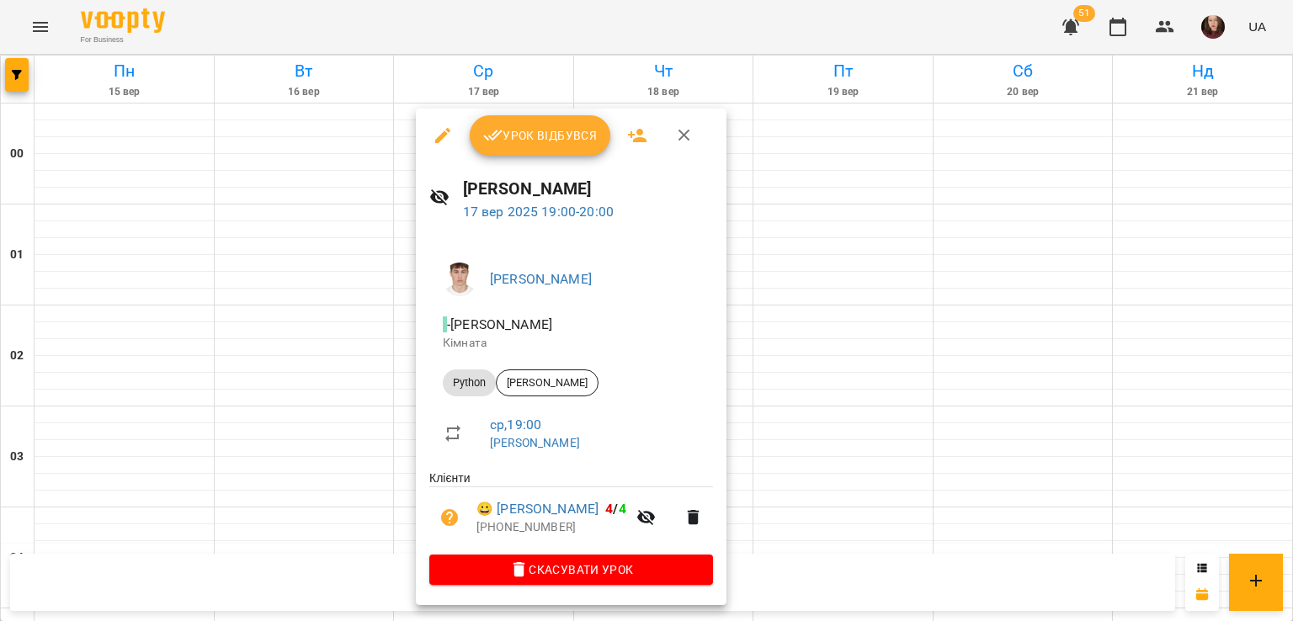
click at [799, 414] on div at bounding box center [646, 310] width 1293 height 621
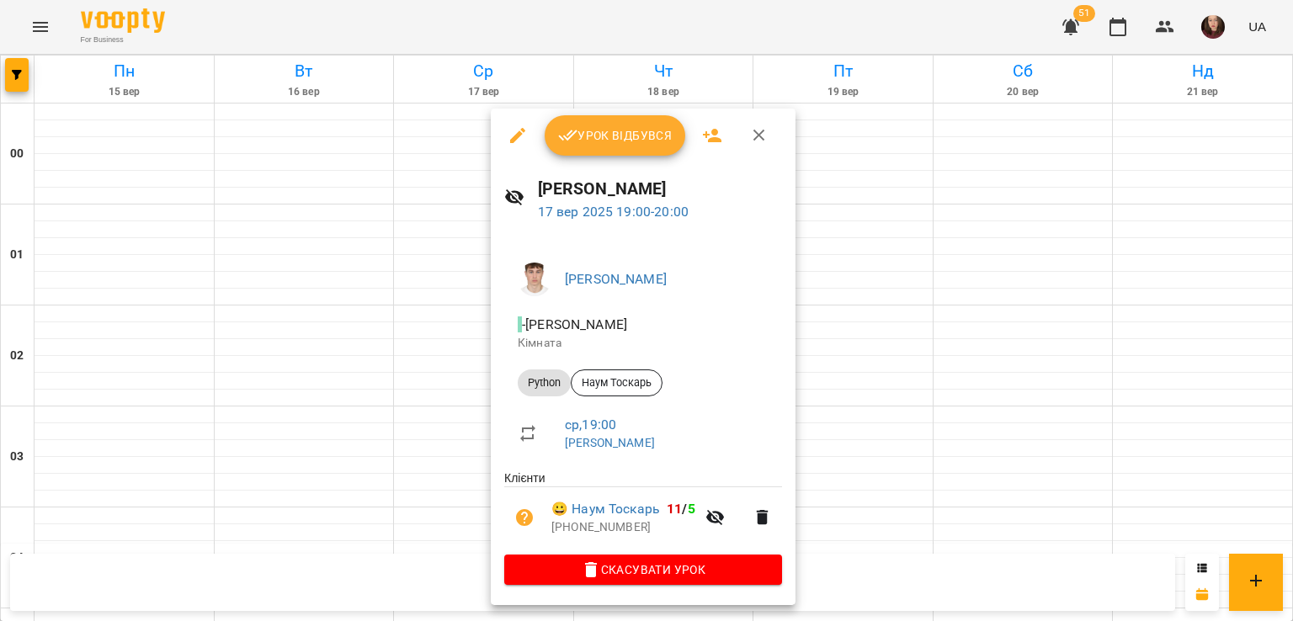
click at [830, 373] on div at bounding box center [646, 310] width 1293 height 621
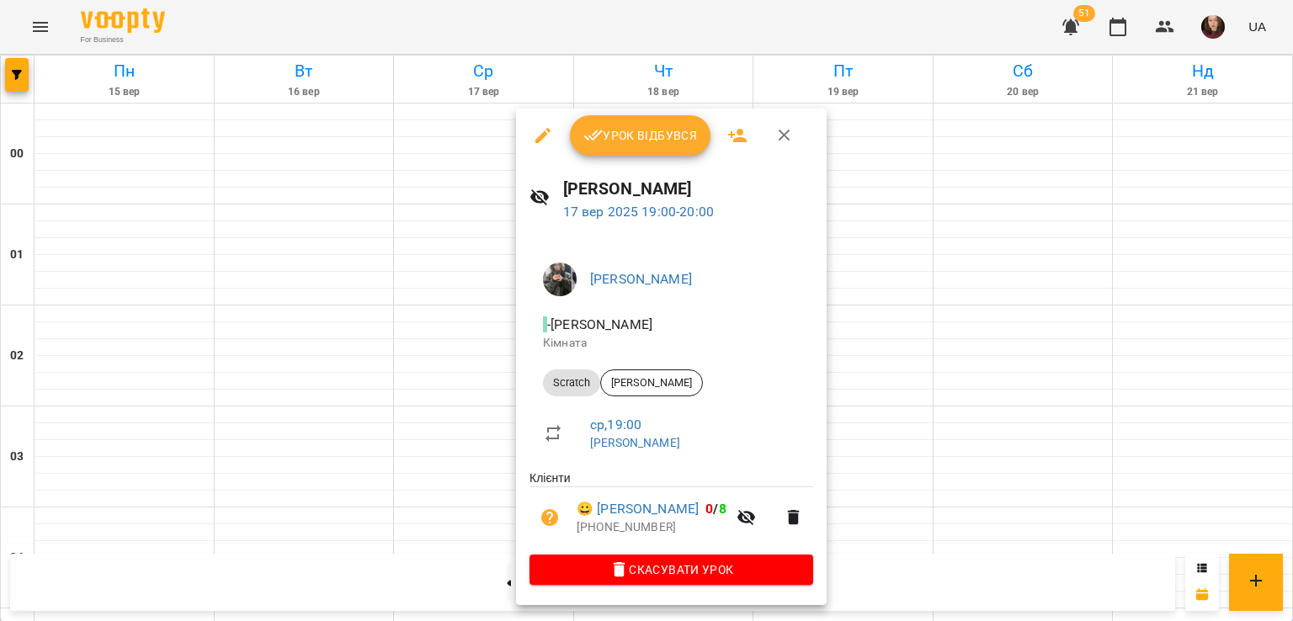
click at [889, 412] on div at bounding box center [646, 310] width 1293 height 621
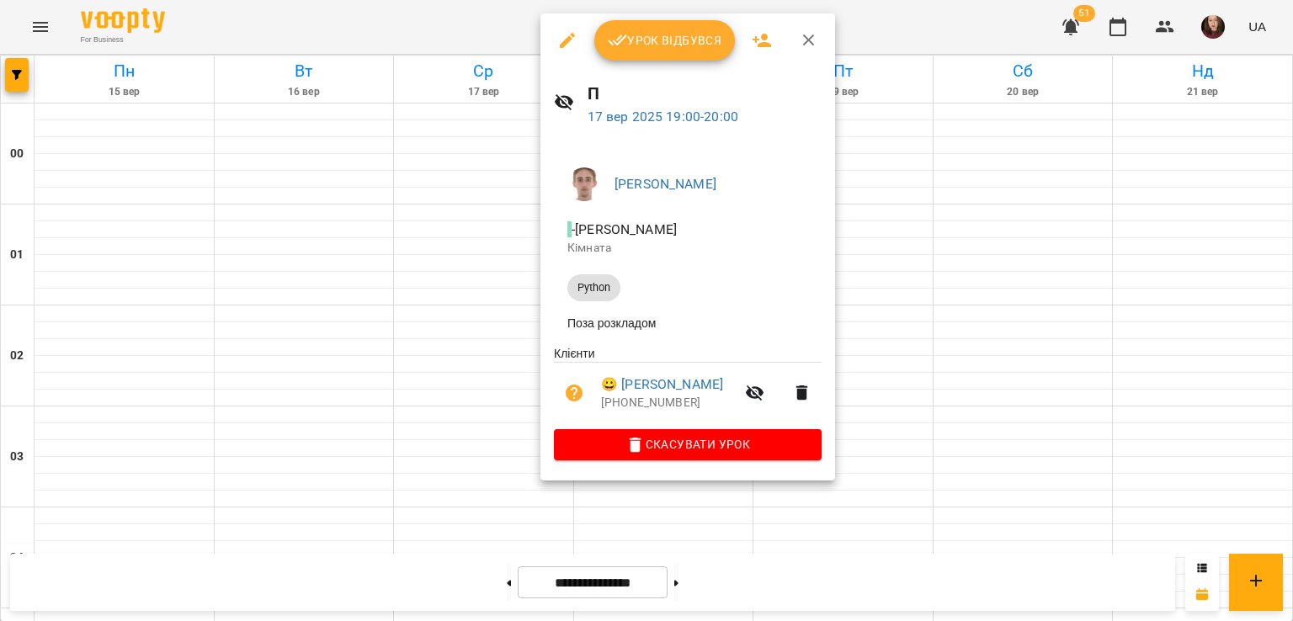
click at [496, 380] on div at bounding box center [646, 310] width 1293 height 621
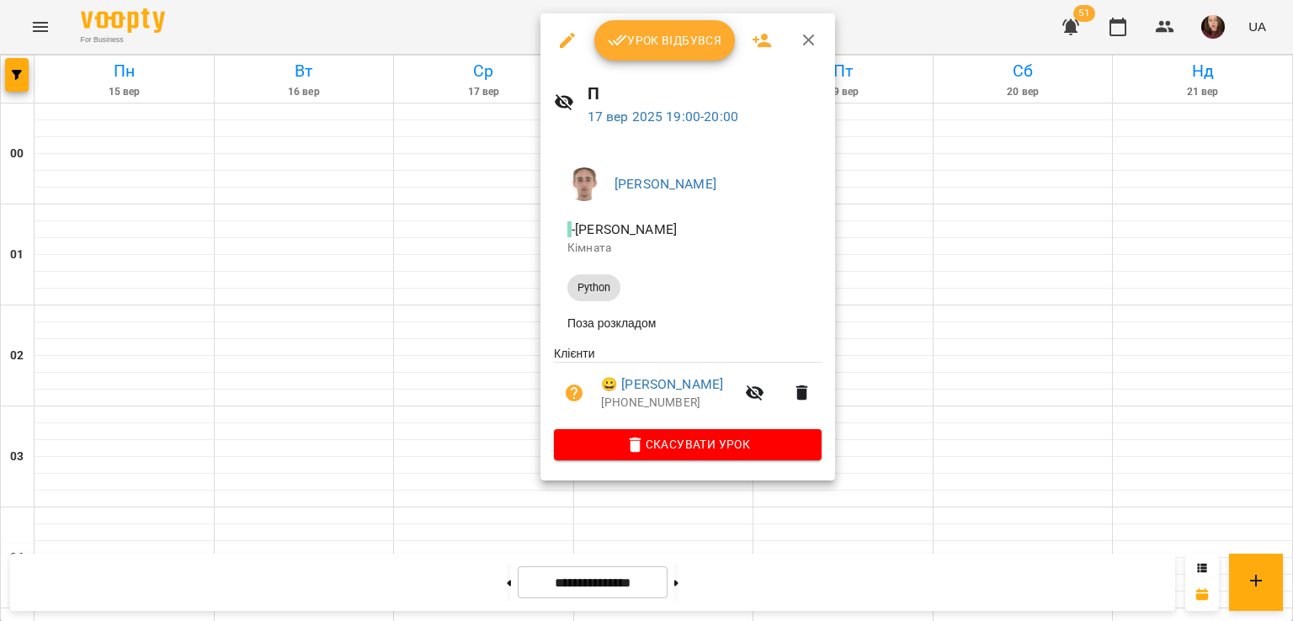
click at [896, 331] on div at bounding box center [646, 310] width 1293 height 621
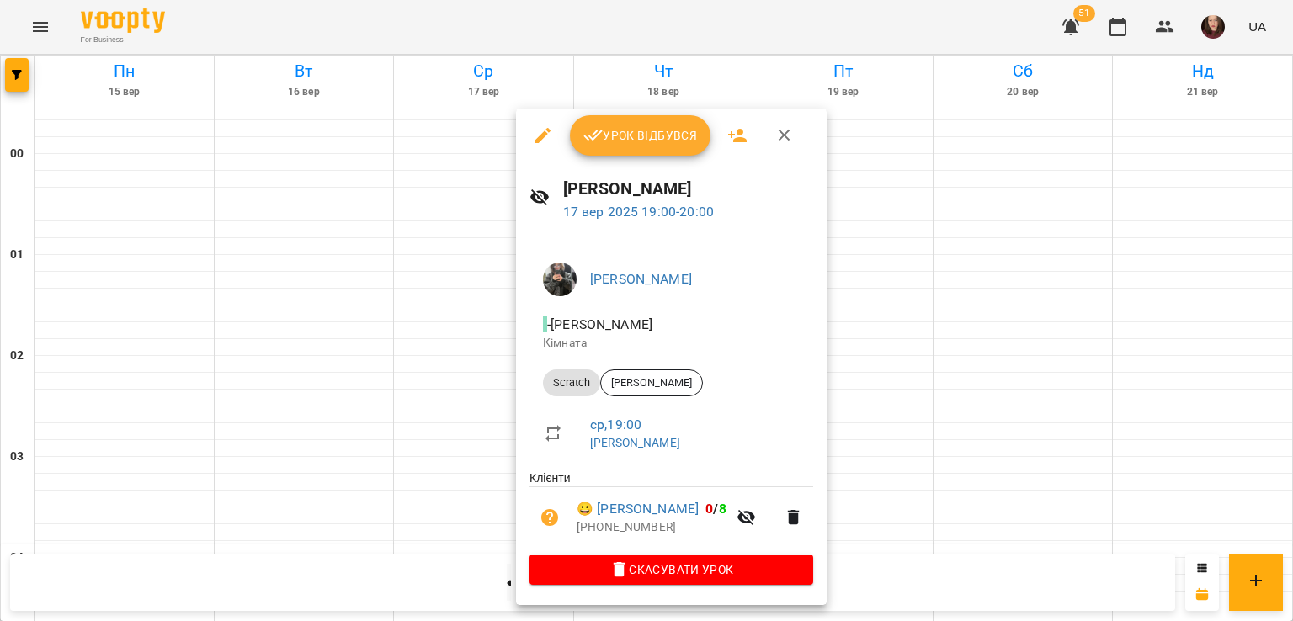
drag, startPoint x: 937, startPoint y: 405, endPoint x: 909, endPoint y: 401, distance: 28.1
click at [937, 405] on div at bounding box center [646, 310] width 1293 height 621
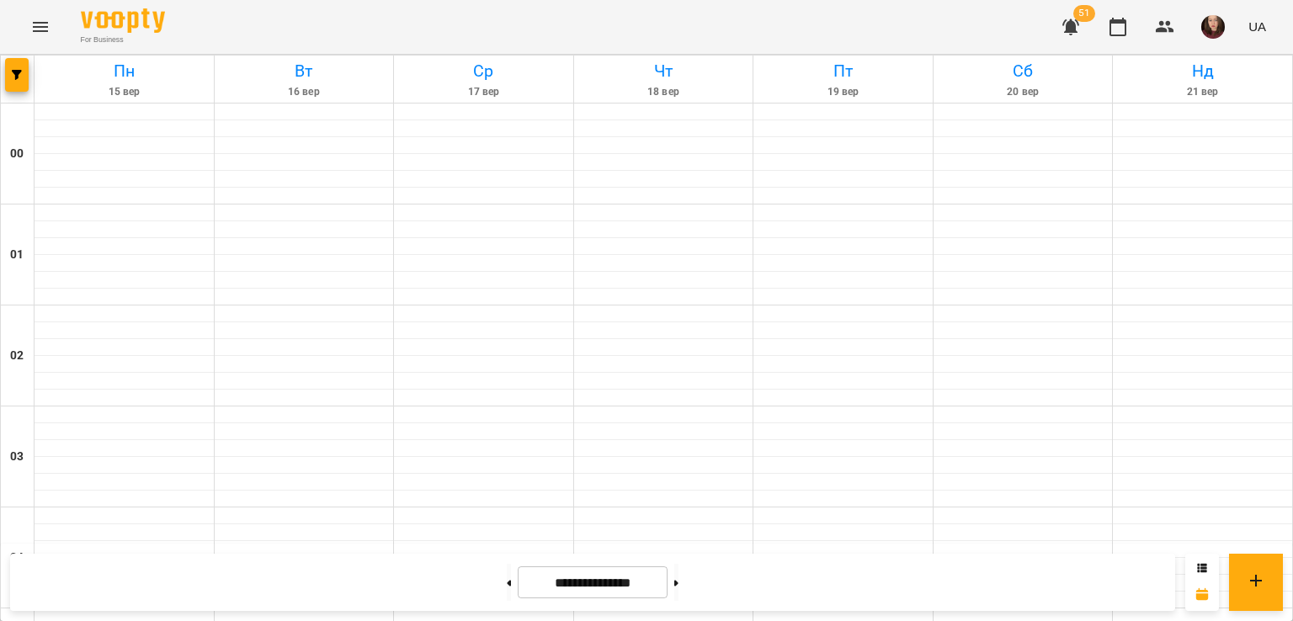
scroll to position [1852, 0]
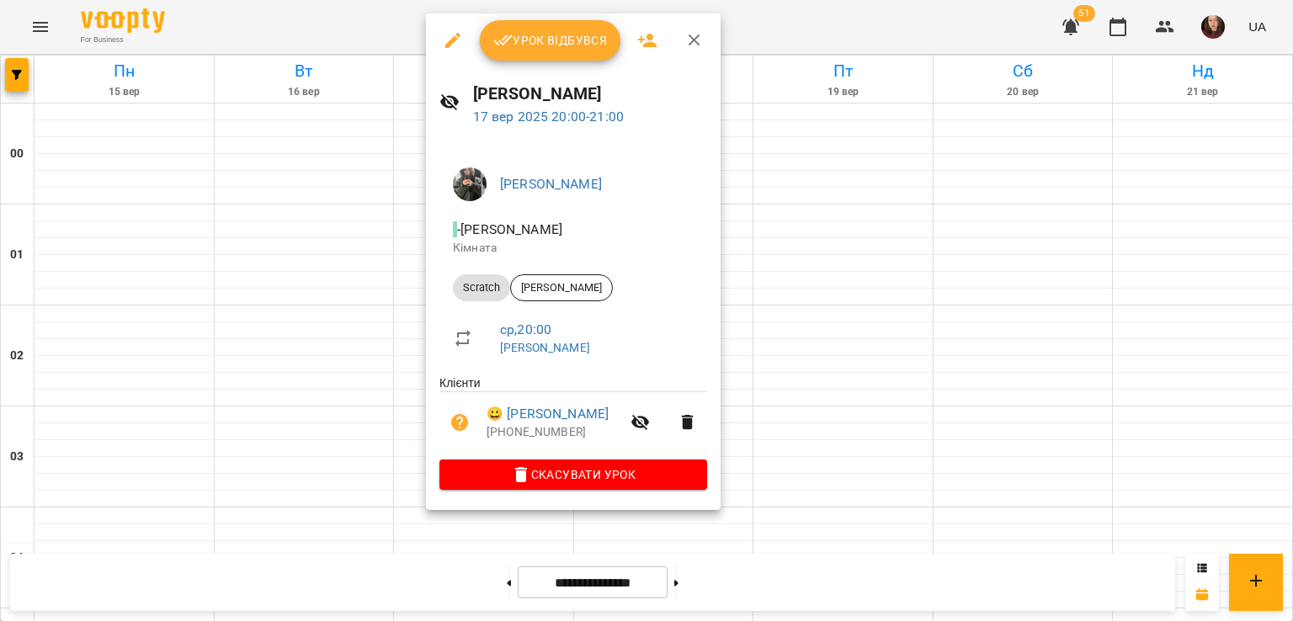
click at [852, 313] on div at bounding box center [646, 310] width 1293 height 621
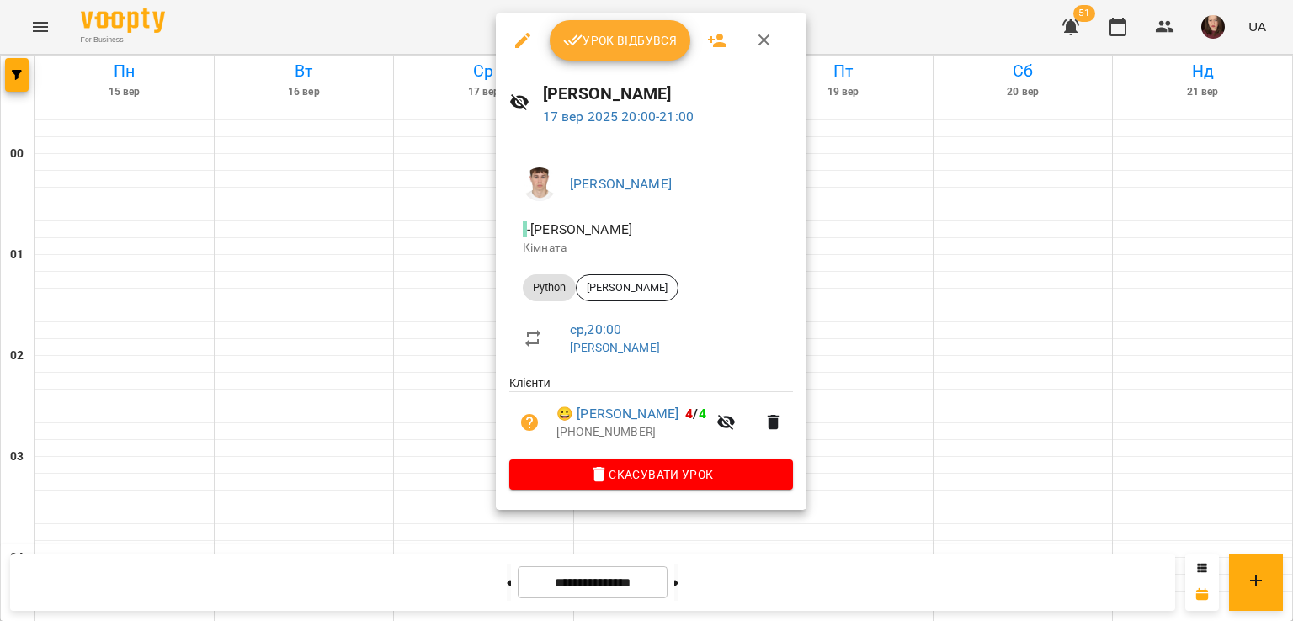
click at [936, 348] on div at bounding box center [646, 310] width 1293 height 621
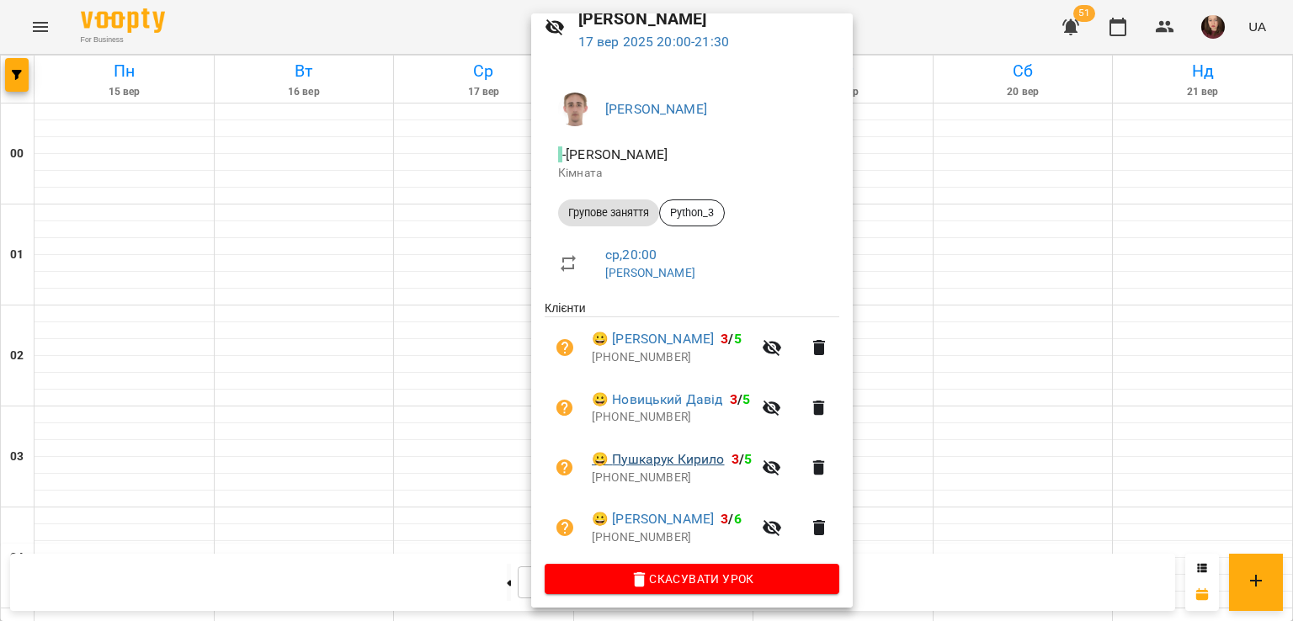
scroll to position [84, 0]
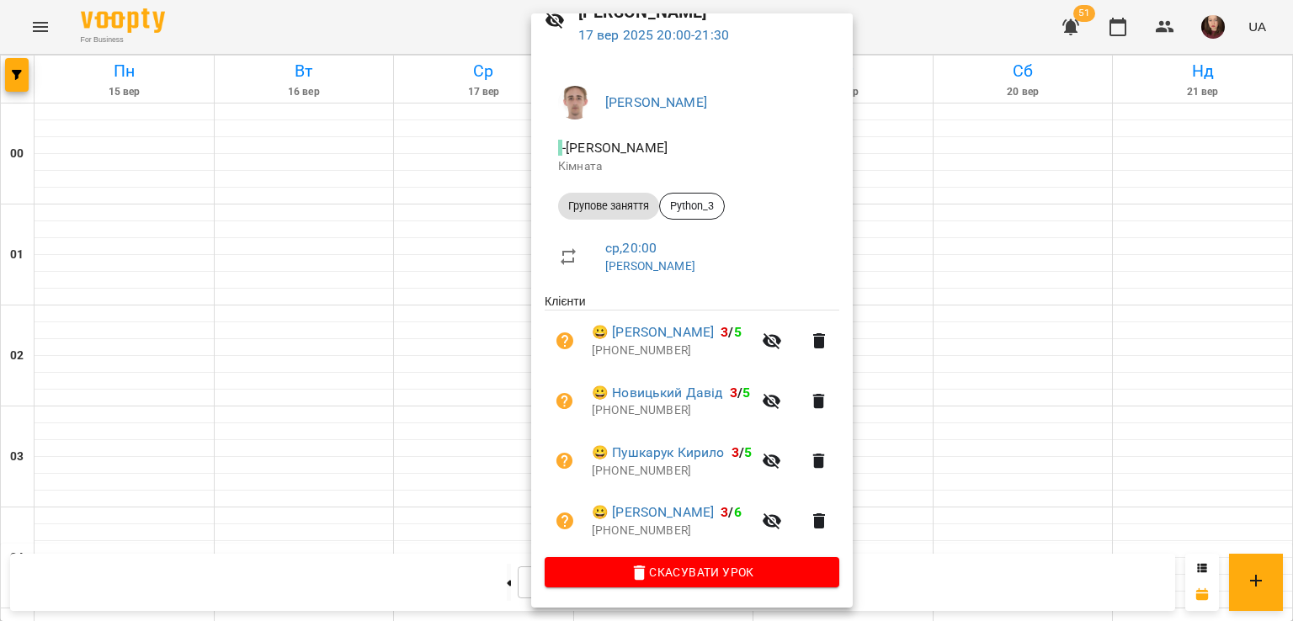
click at [944, 407] on div at bounding box center [646, 310] width 1293 height 621
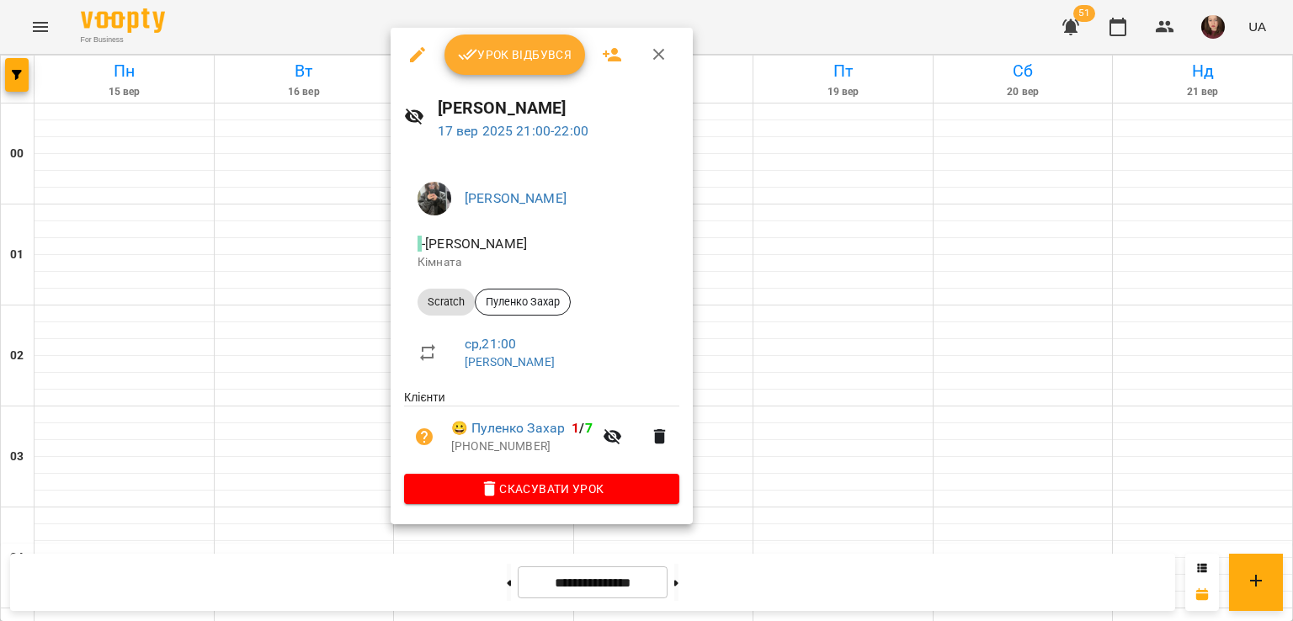
click at [830, 417] on div at bounding box center [646, 310] width 1293 height 621
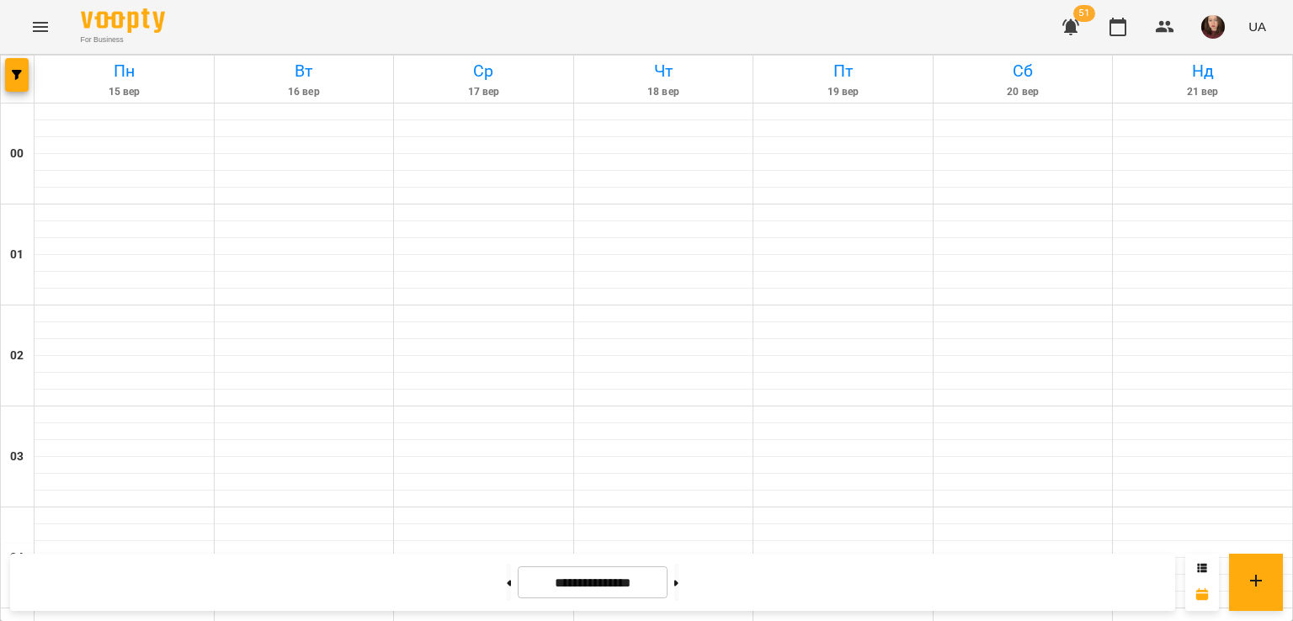
scroll to position [1767, 0]
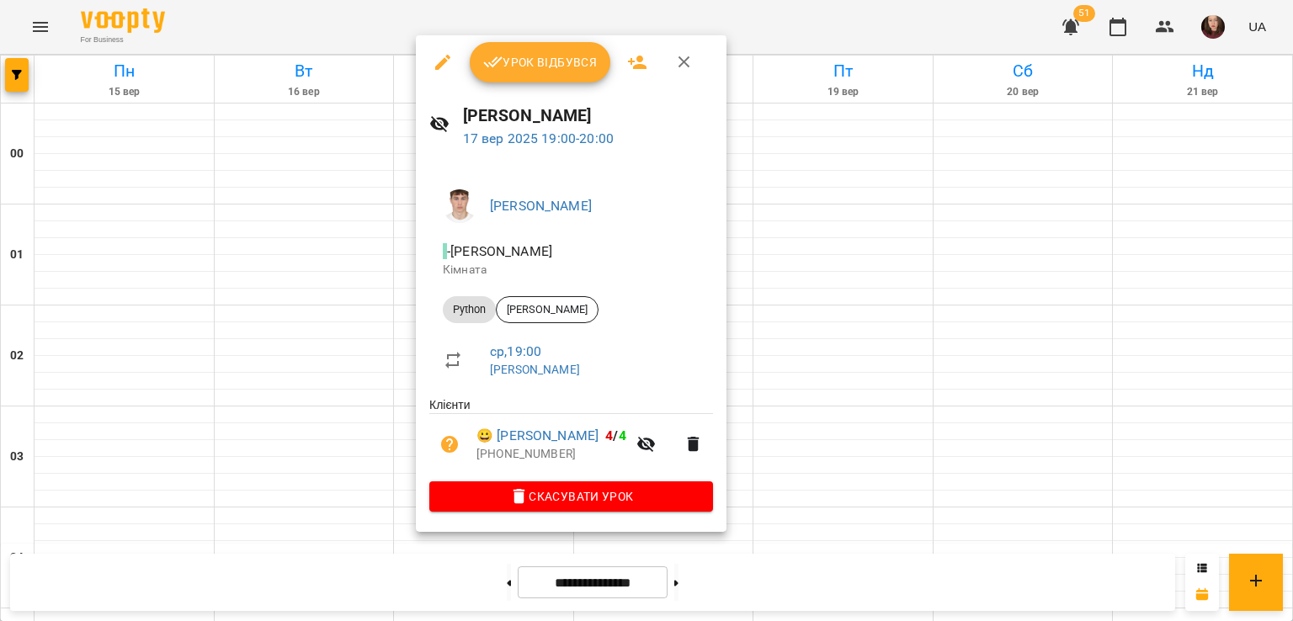
click at [795, 302] on div at bounding box center [646, 310] width 1293 height 621
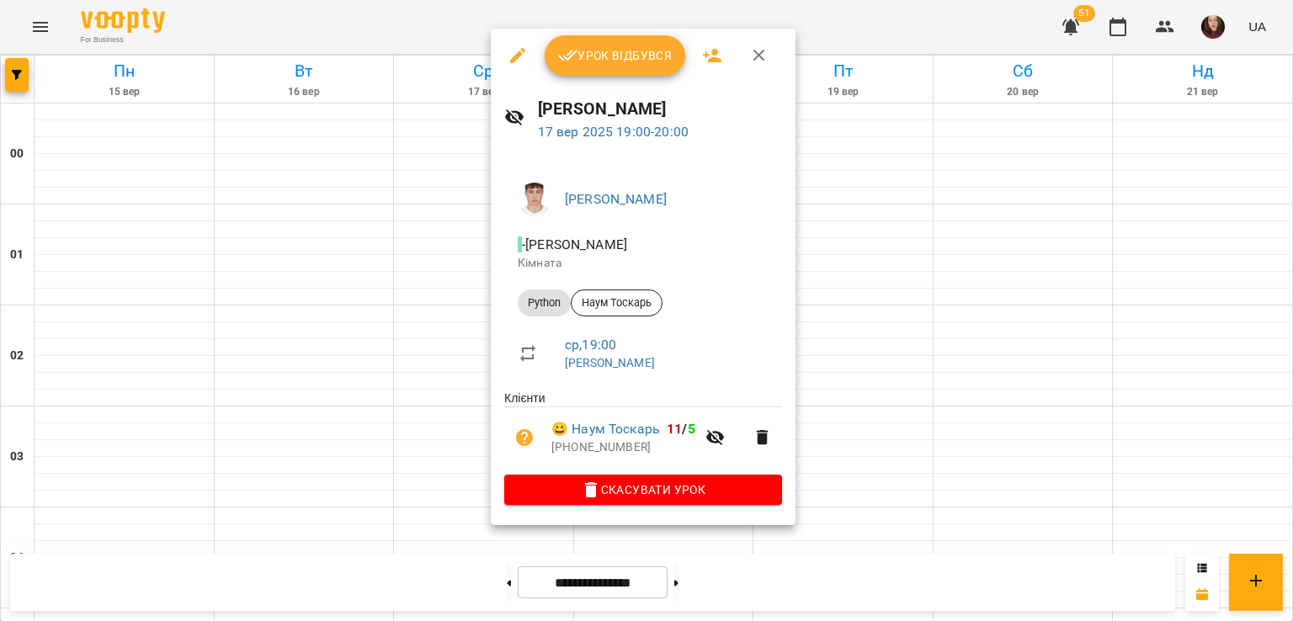
click at [834, 337] on div at bounding box center [646, 310] width 1293 height 621
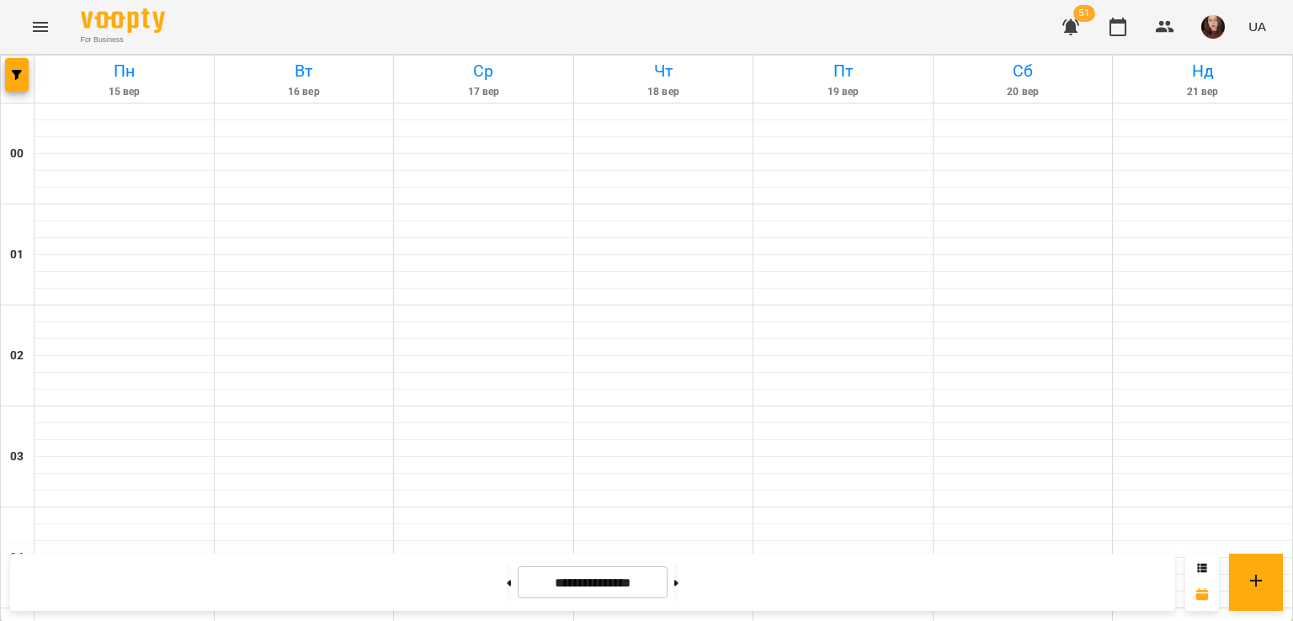
scroll to position [1982, 0]
click at [678, 582] on button at bounding box center [676, 582] width 4 height 37
type input "**********"
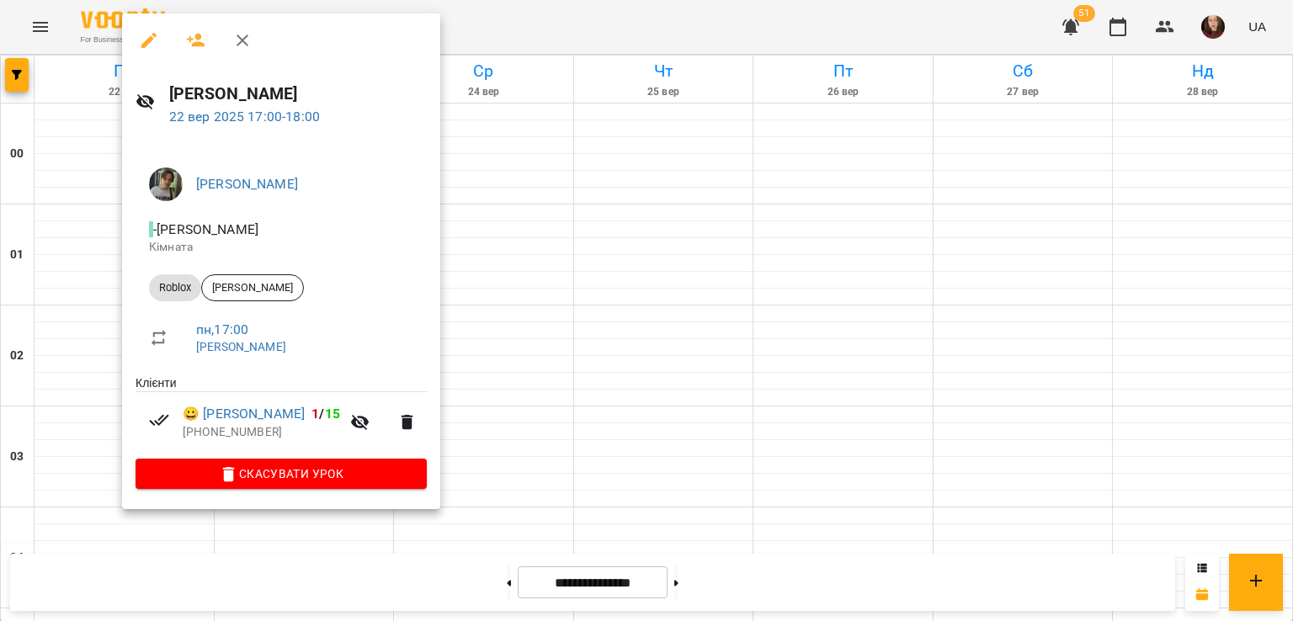
click at [579, 338] on div at bounding box center [646, 310] width 1293 height 621
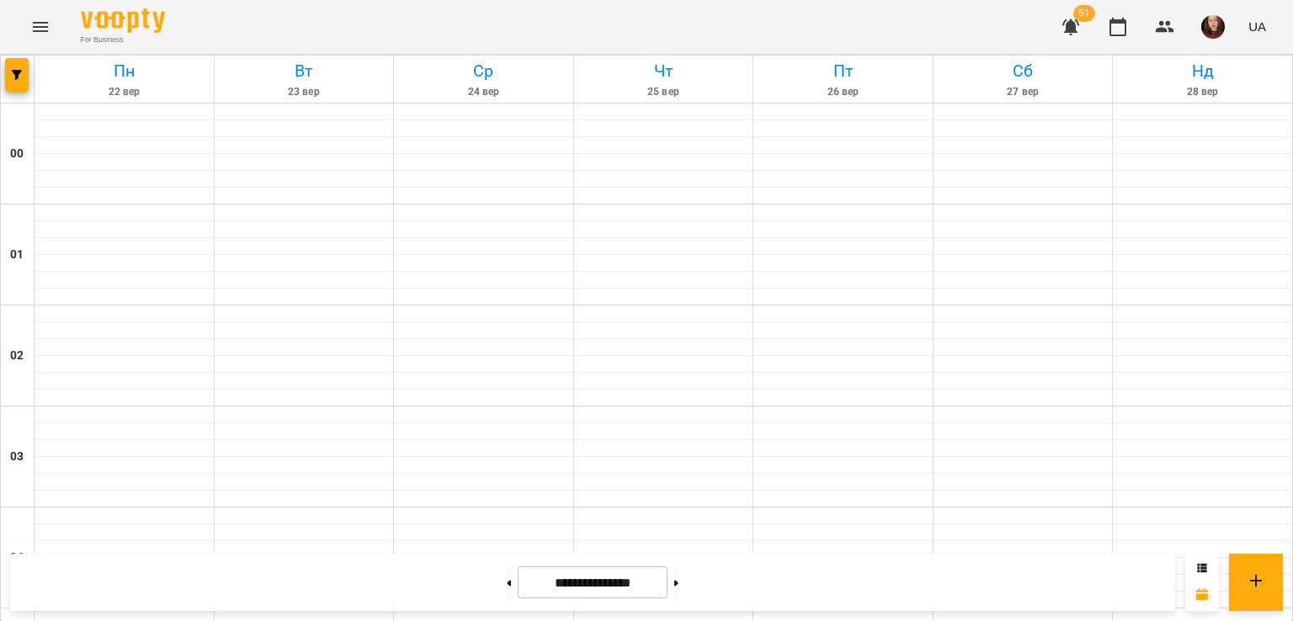
scroll to position [1645, 0]
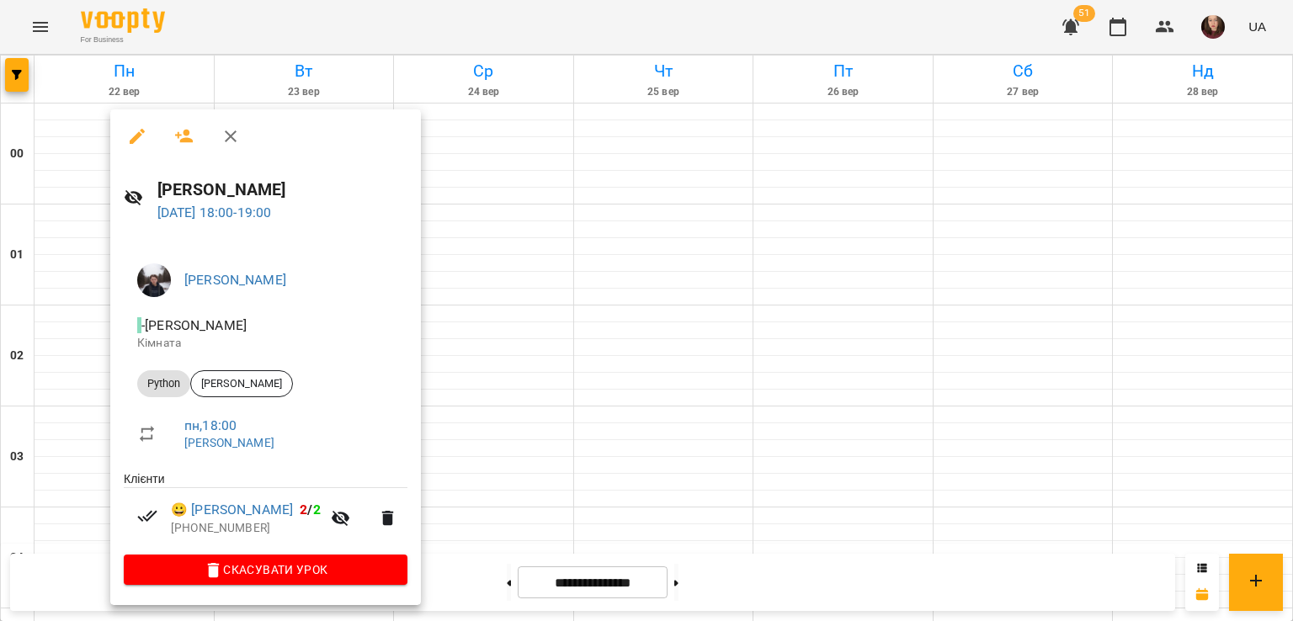
click at [633, 388] on div at bounding box center [646, 310] width 1293 height 621
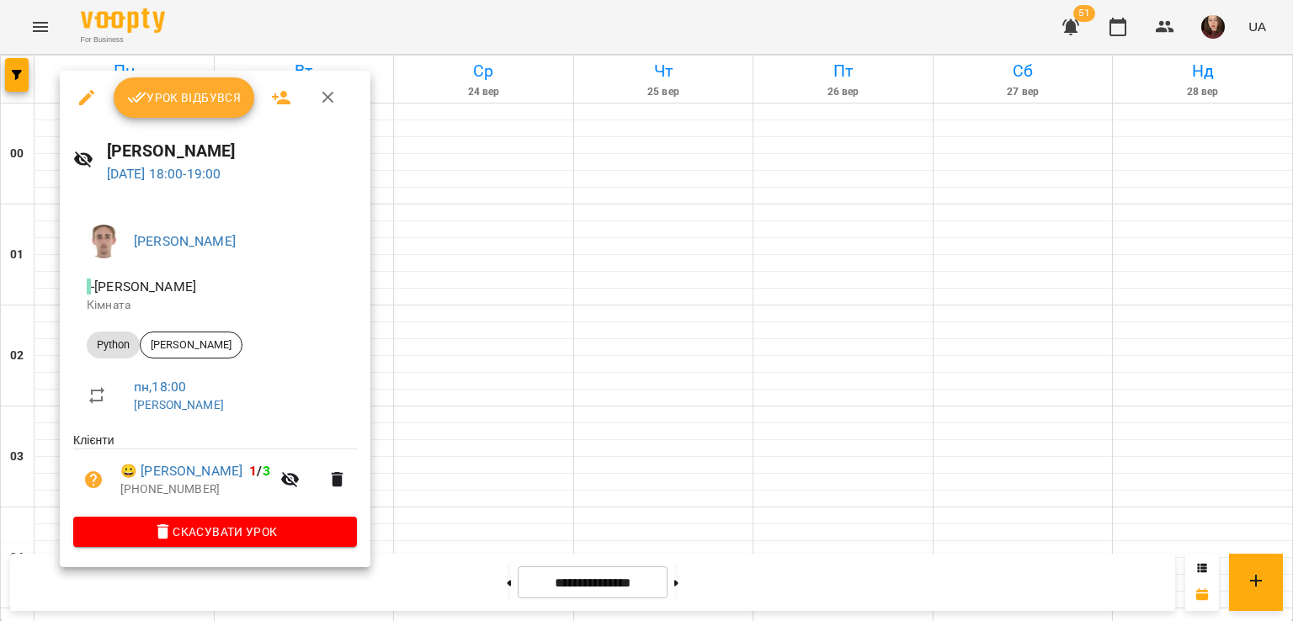
click at [381, 296] on div at bounding box center [646, 310] width 1293 height 621
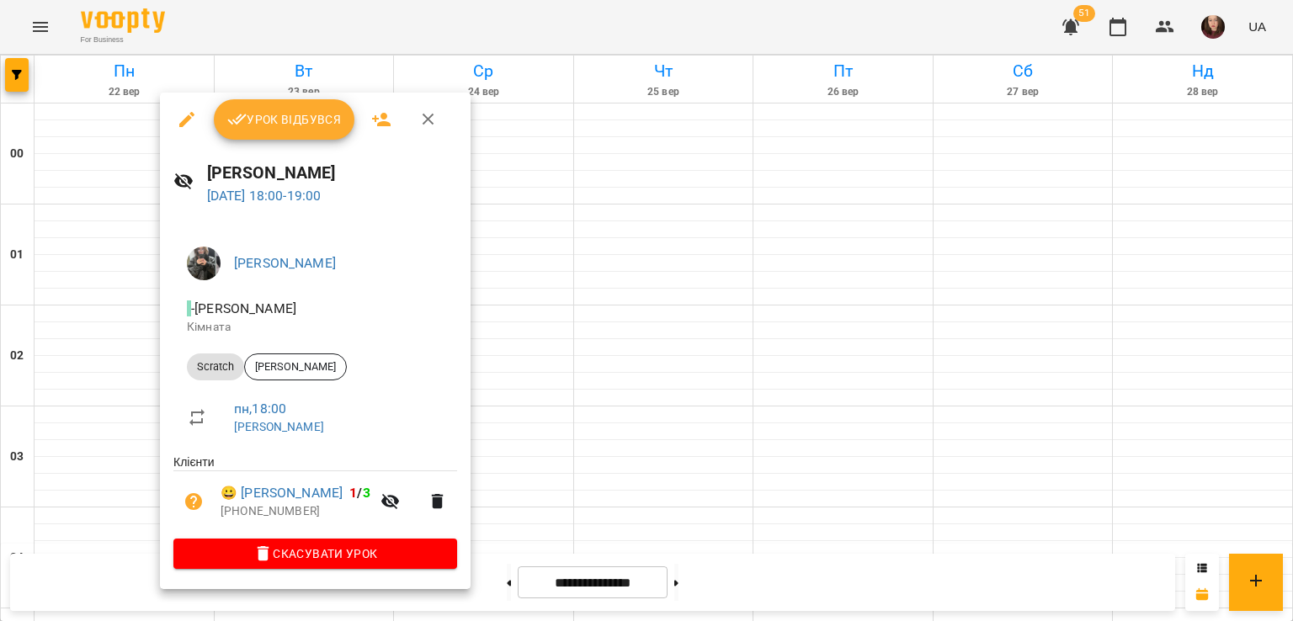
click at [550, 346] on div at bounding box center [646, 310] width 1293 height 621
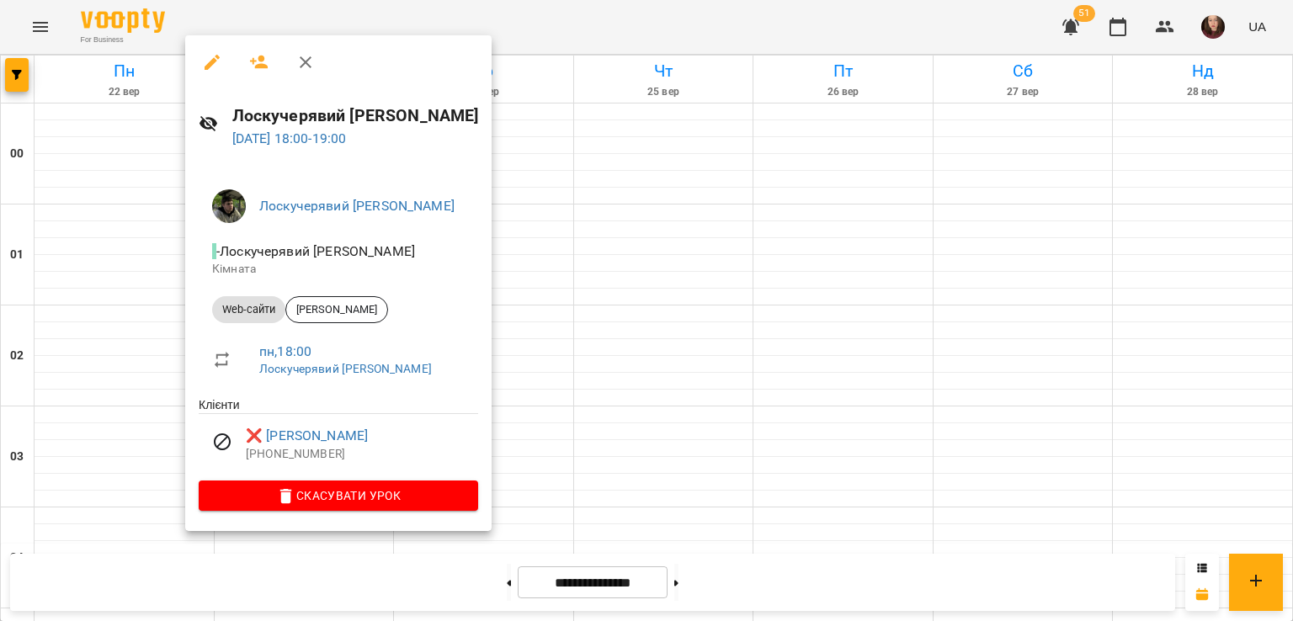
click at [546, 190] on div at bounding box center [646, 310] width 1293 height 621
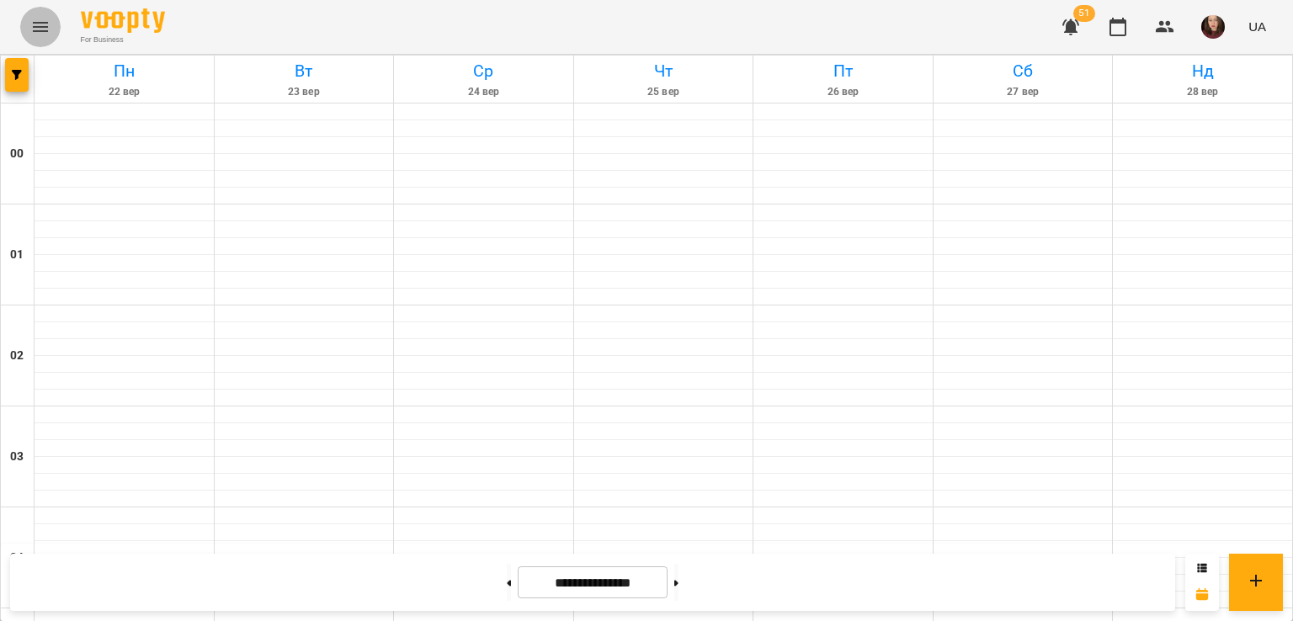
click at [45, 28] on icon "Menu" at bounding box center [40, 27] width 20 height 20
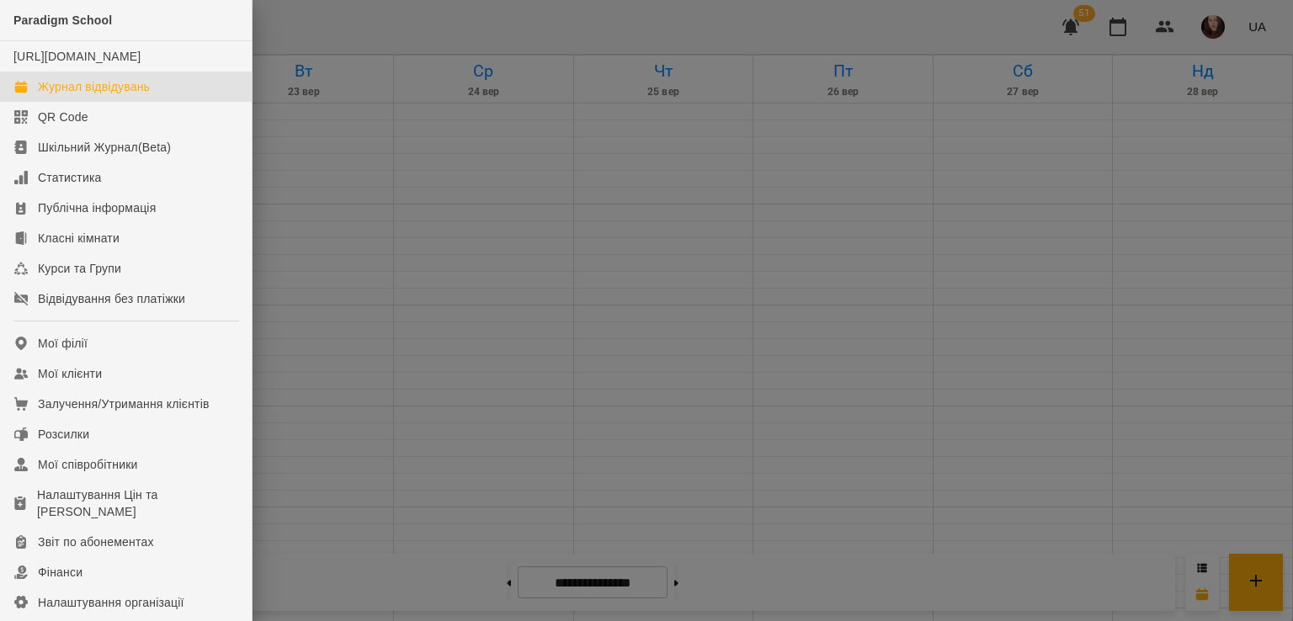
click at [147, 95] on div "Журнал відвідувань" at bounding box center [94, 86] width 112 height 17
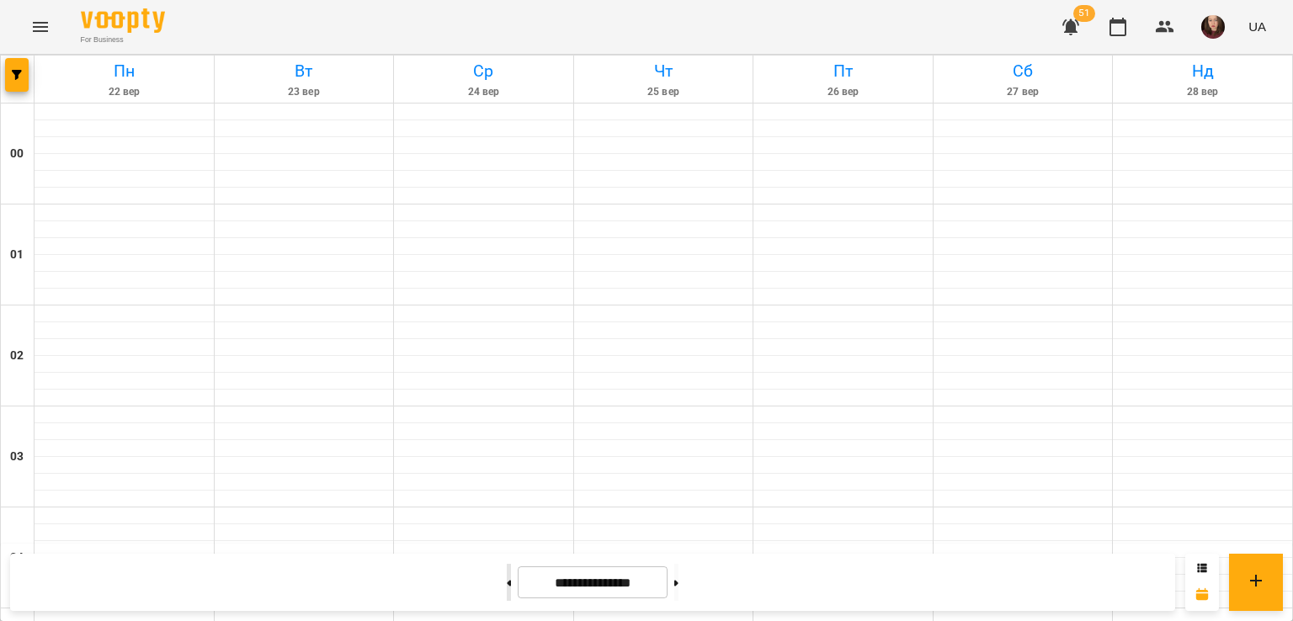
click at [507, 585] on icon at bounding box center [509, 583] width 4 height 7
type input "**********"
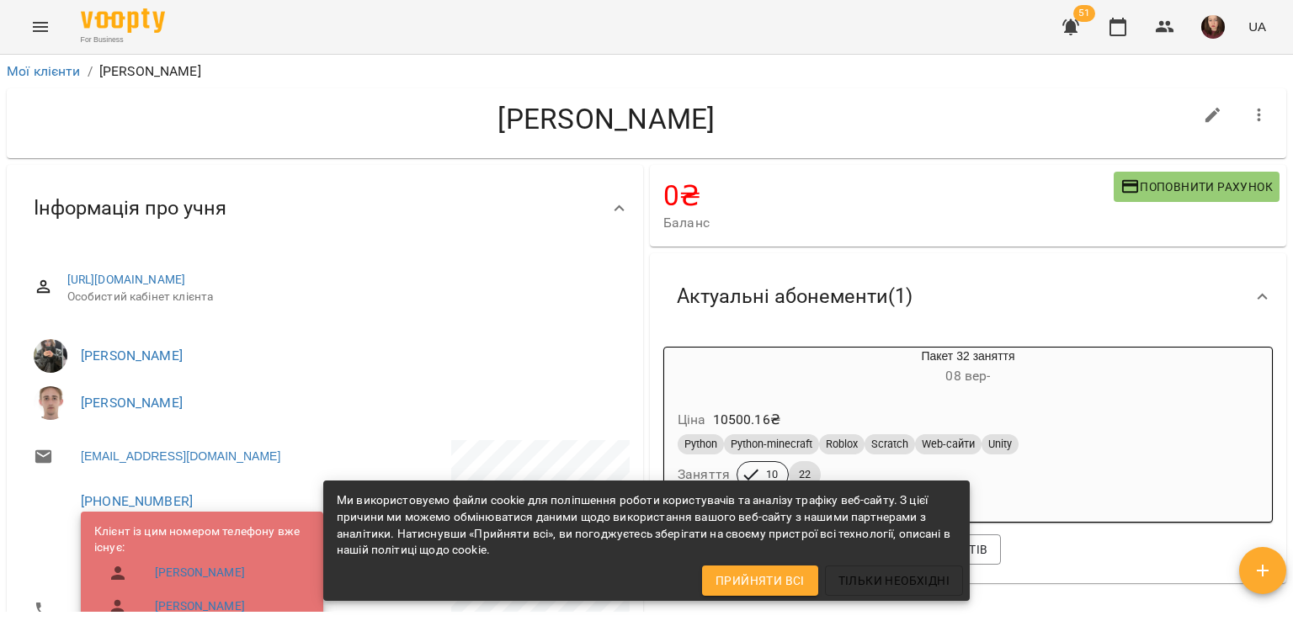
click at [366, 129] on h4 "[PERSON_NAME]" at bounding box center [606, 119] width 1172 height 35
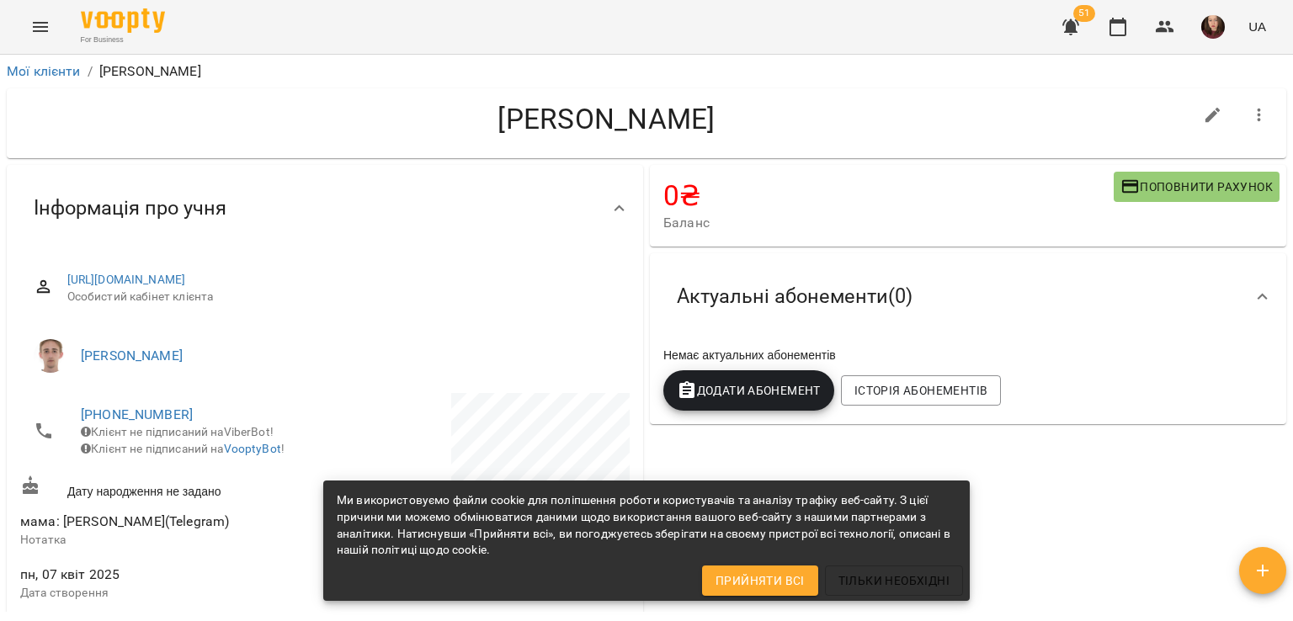
drag, startPoint x: 710, startPoint y: 121, endPoint x: 470, endPoint y: 114, distance: 239.1
click at [470, 114] on h4 "Сергутіна Каміла" at bounding box center [606, 119] width 1172 height 35
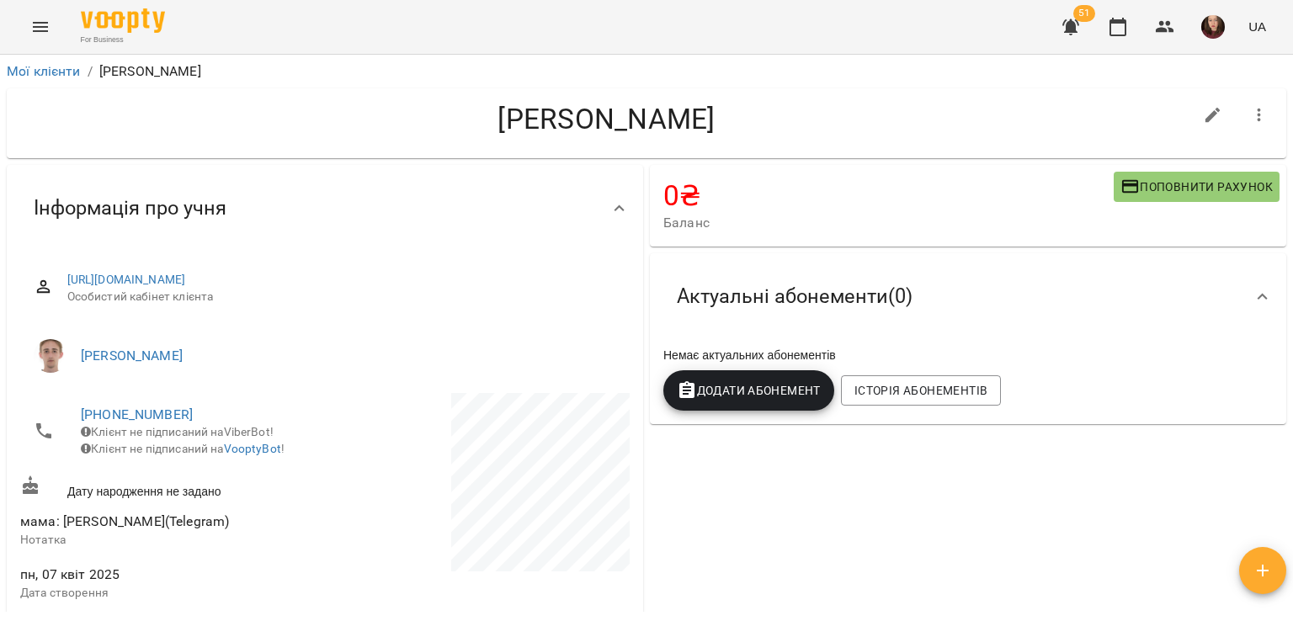
copy h4 "Сергутіна Каміла"
